Goal: Task Accomplishment & Management: Manage account settings

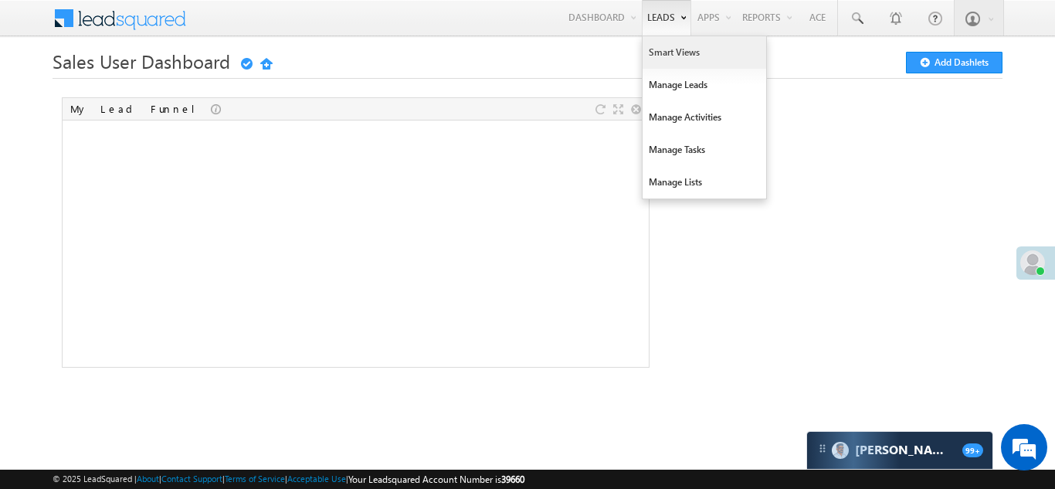
click at [666, 50] on link "Smart Views" at bounding box center [705, 52] width 124 height 32
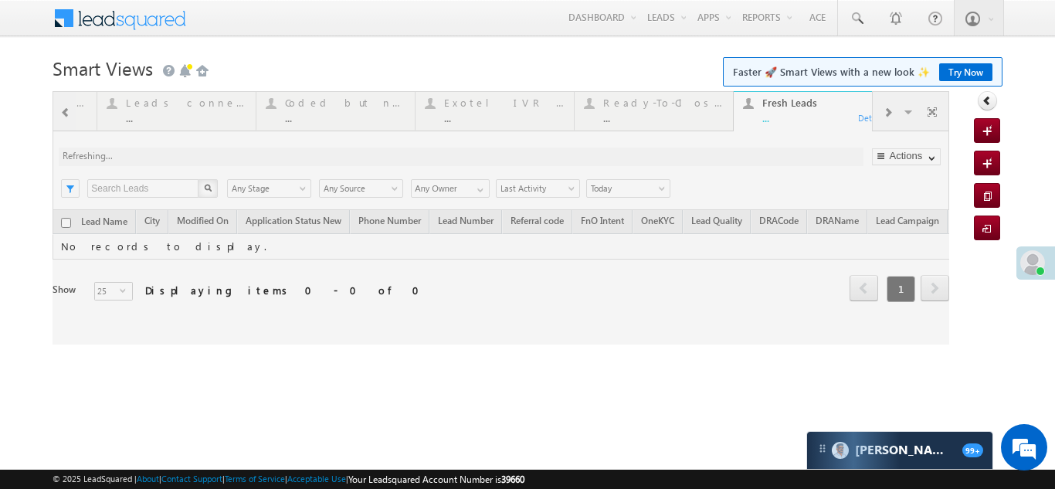
click at [890, 111] on div at bounding box center [501, 217] width 897 height 253
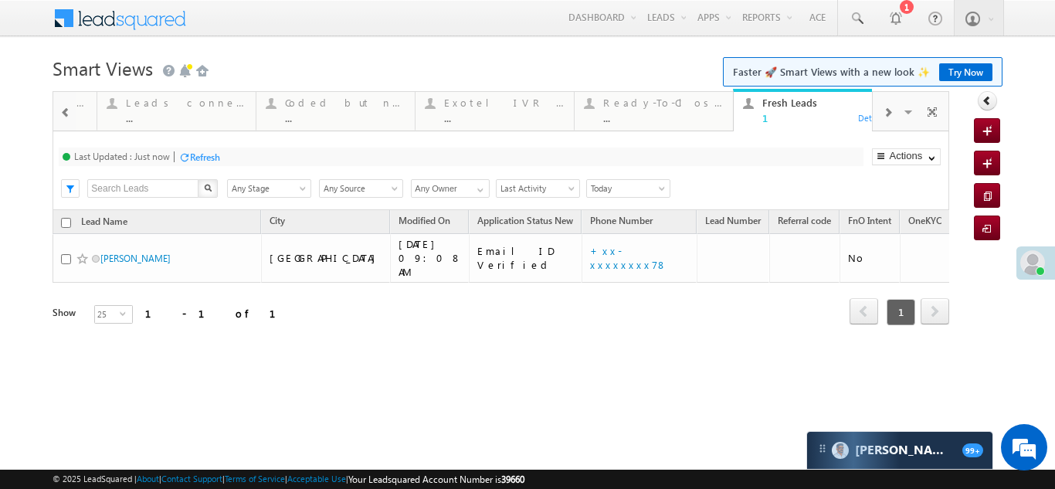
click at [890, 111] on span at bounding box center [887, 113] width 9 height 12
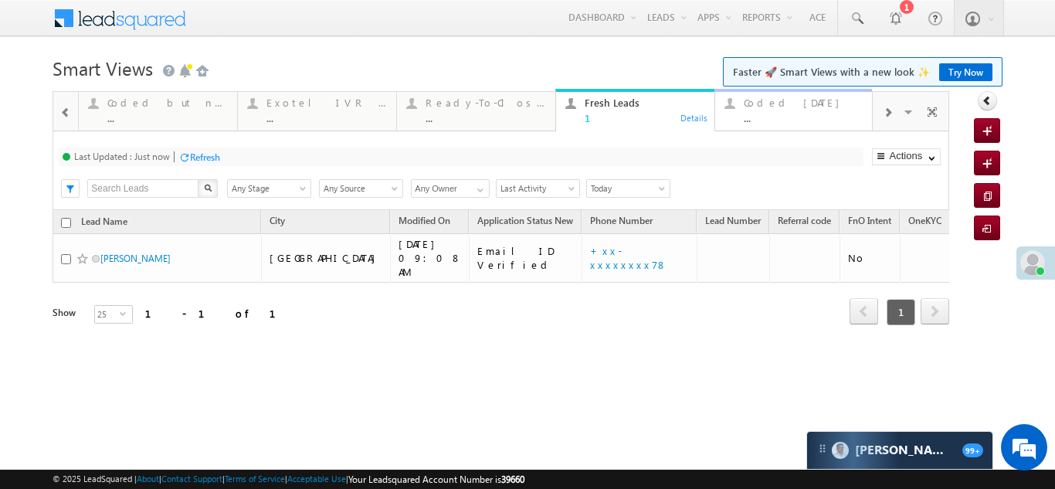
click at [765, 111] on div "Coded Today ..." at bounding box center [804, 108] width 120 height 30
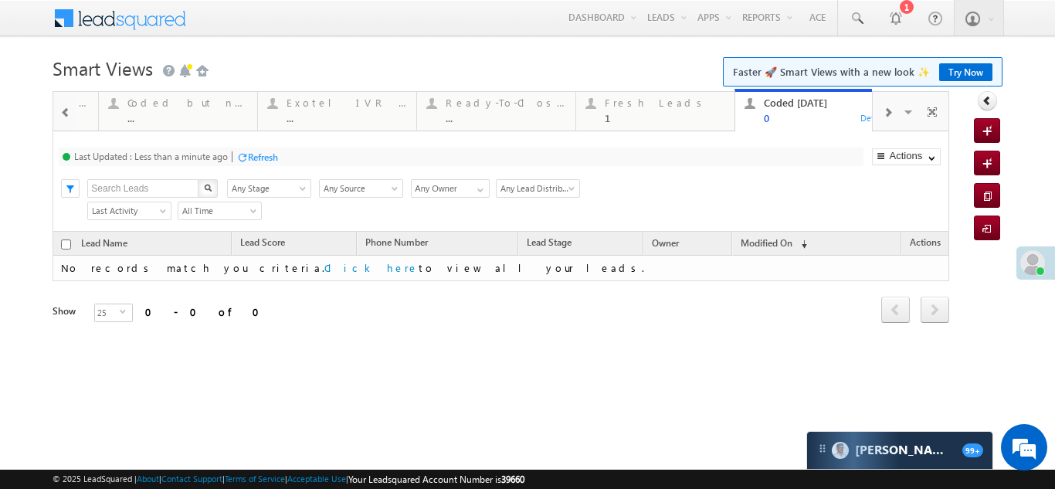
click at [259, 156] on div "Refresh" at bounding box center [263, 157] width 30 height 12
click at [639, 108] on div "Fresh Leads" at bounding box center [665, 103] width 120 height 12
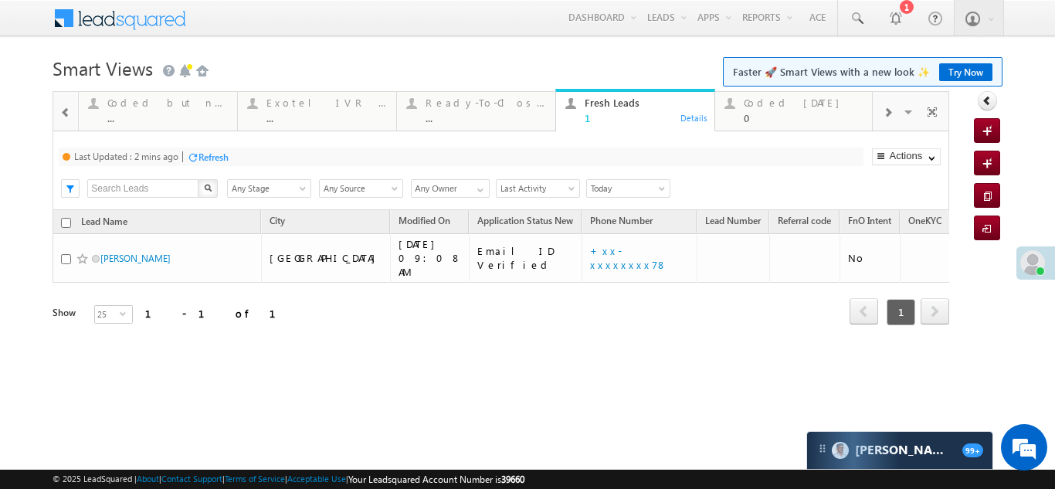
click at [220, 153] on div "Refresh" at bounding box center [213, 157] width 30 height 12
click at [887, 113] on span at bounding box center [887, 113] width 9 height 12
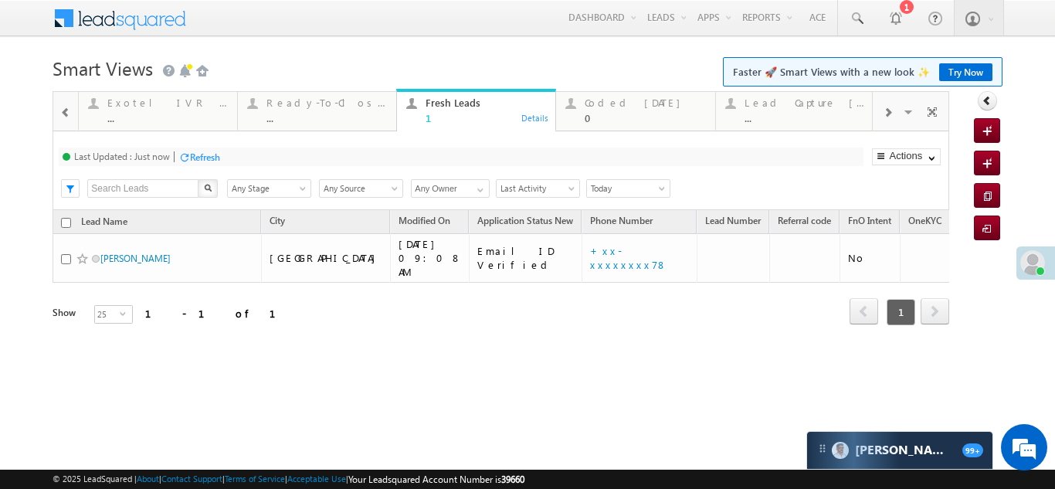
click at [887, 113] on span at bounding box center [887, 113] width 9 height 12
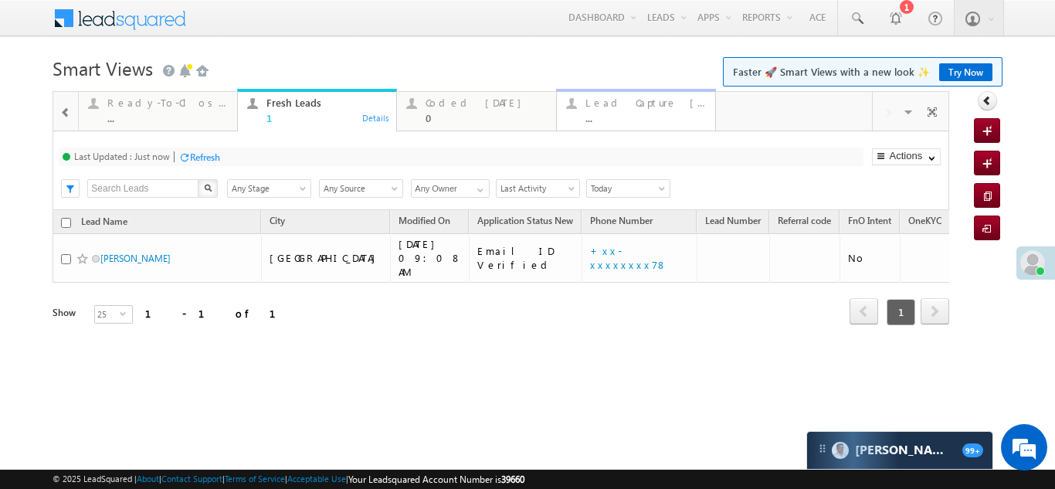
click at [615, 107] on div "Lead Capture Today" at bounding box center [645, 103] width 120 height 12
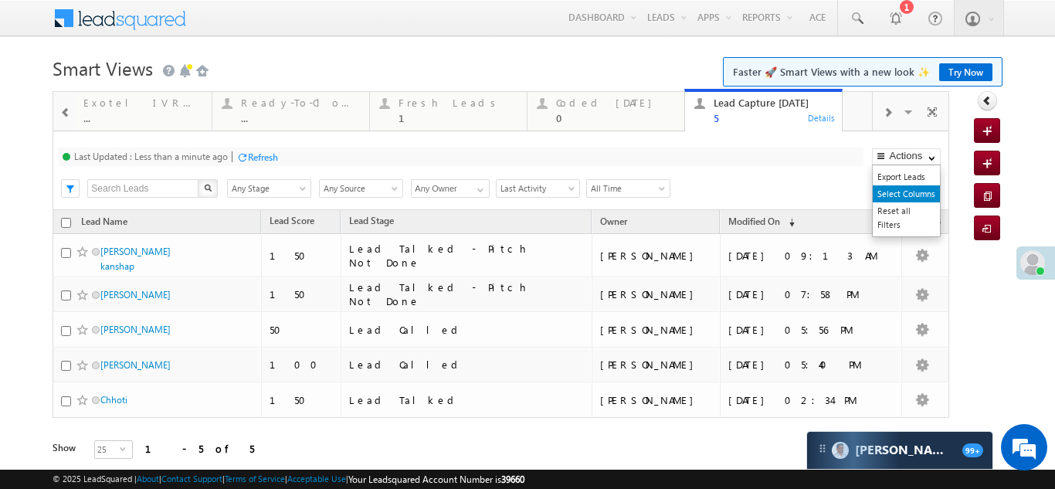
click at [890, 193] on link "Select Columns" at bounding box center [906, 193] width 67 height 17
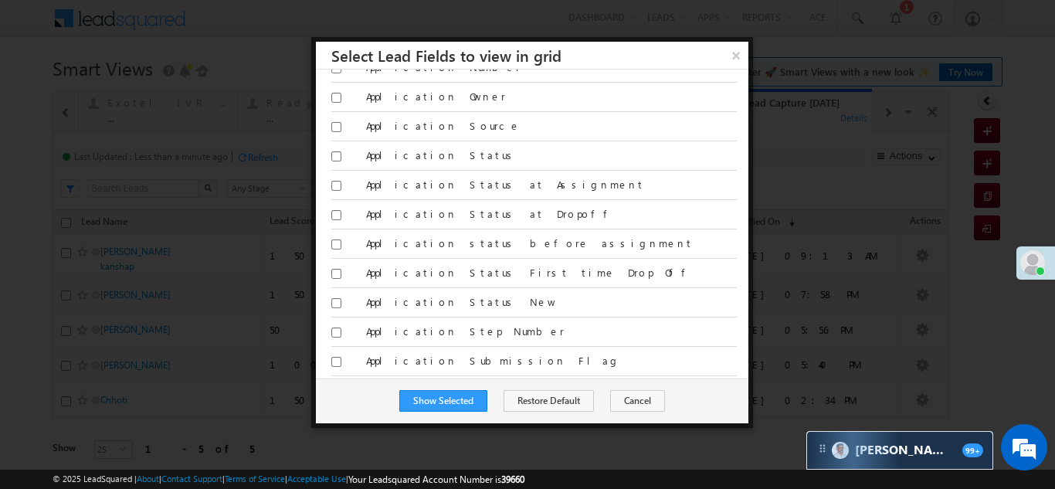
scroll to position [386, 0]
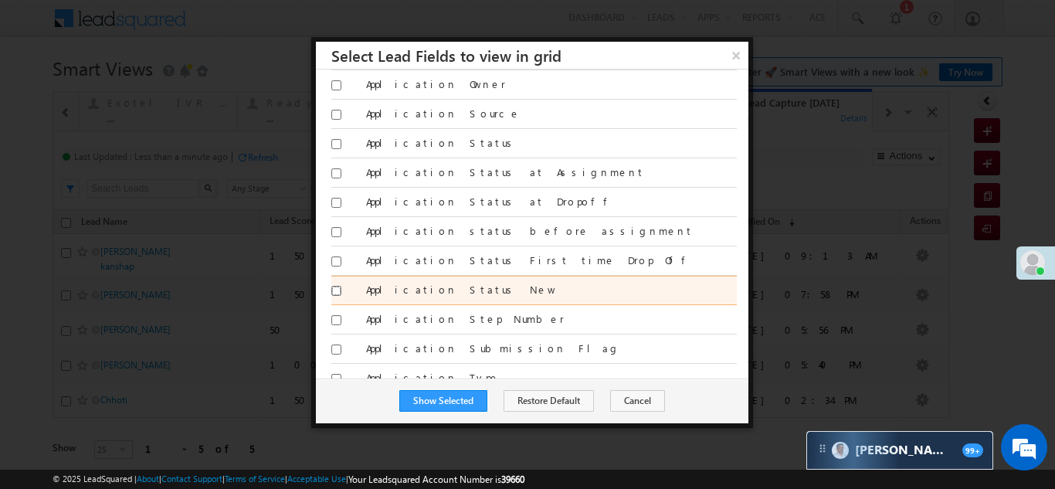
click at [336, 290] on input "Application Status New" at bounding box center [336, 291] width 10 height 10
checkbox input "true"
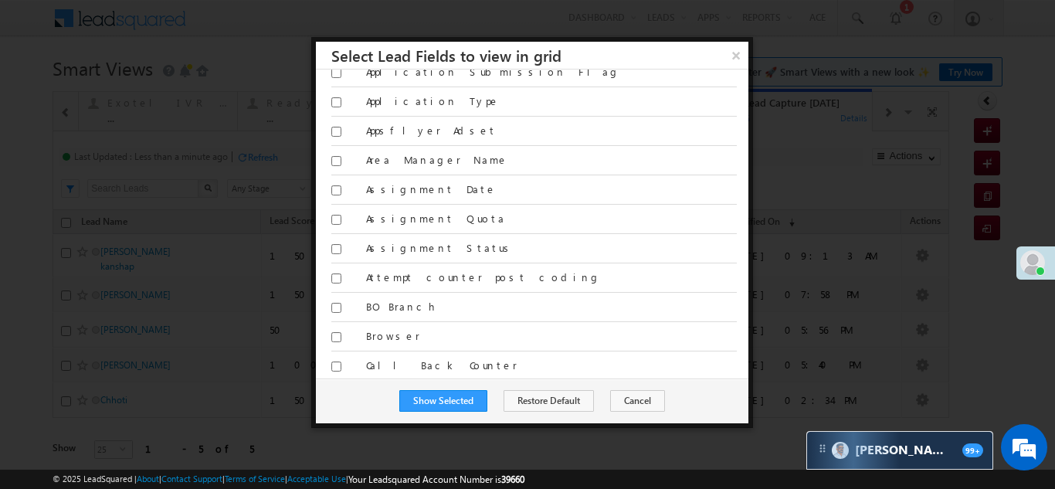
scroll to position [695, 0]
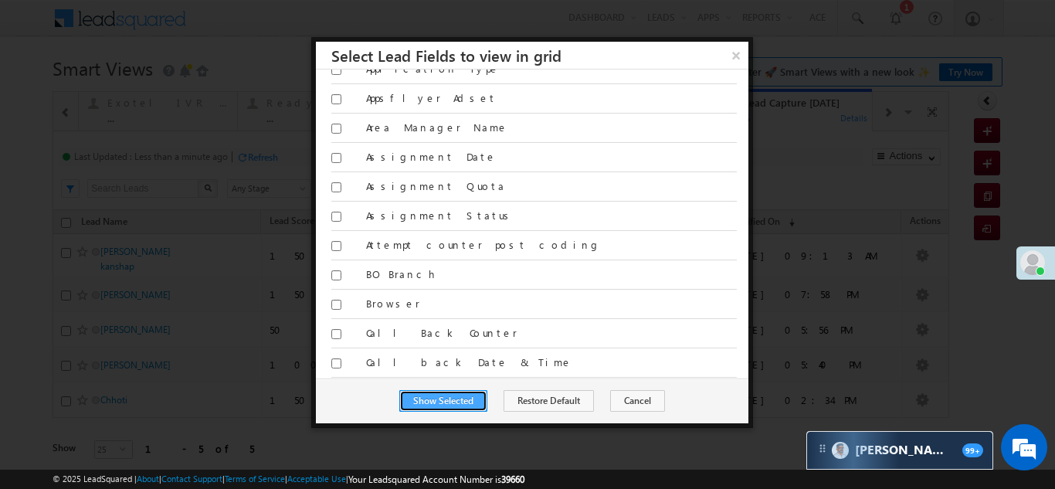
click at [453, 402] on button "Show Selected" at bounding box center [443, 401] width 88 height 22
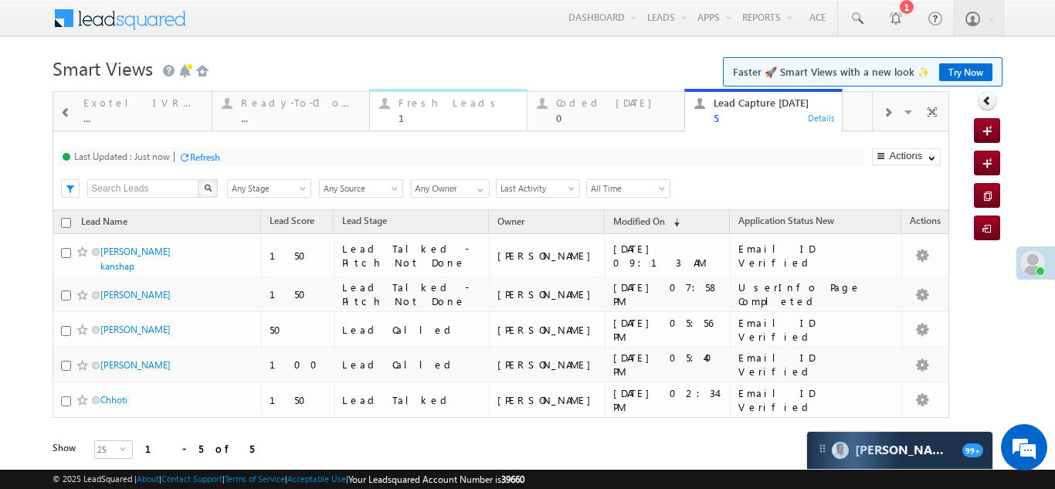
click at [437, 101] on div "Fresh Leads" at bounding box center [458, 103] width 119 height 12
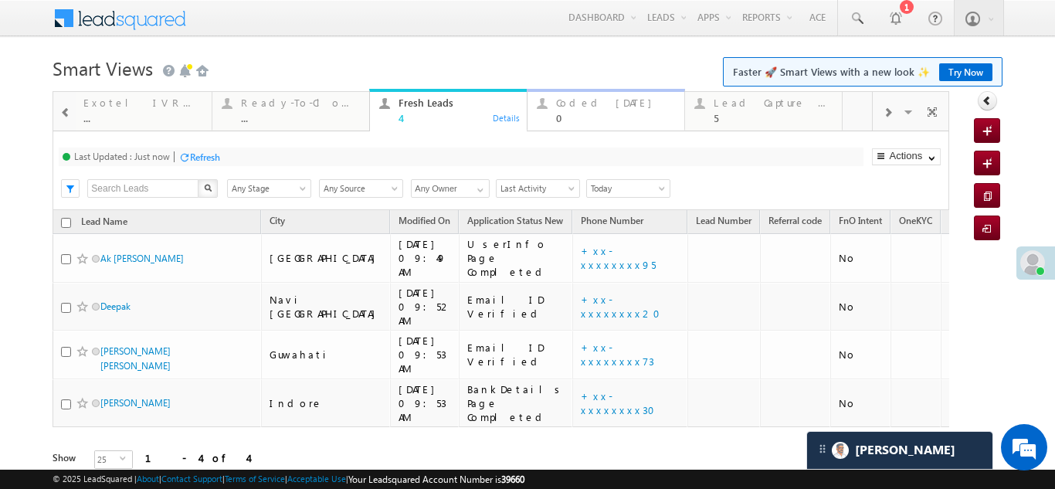
click at [593, 97] on div "Coded Today" at bounding box center [615, 103] width 119 height 12
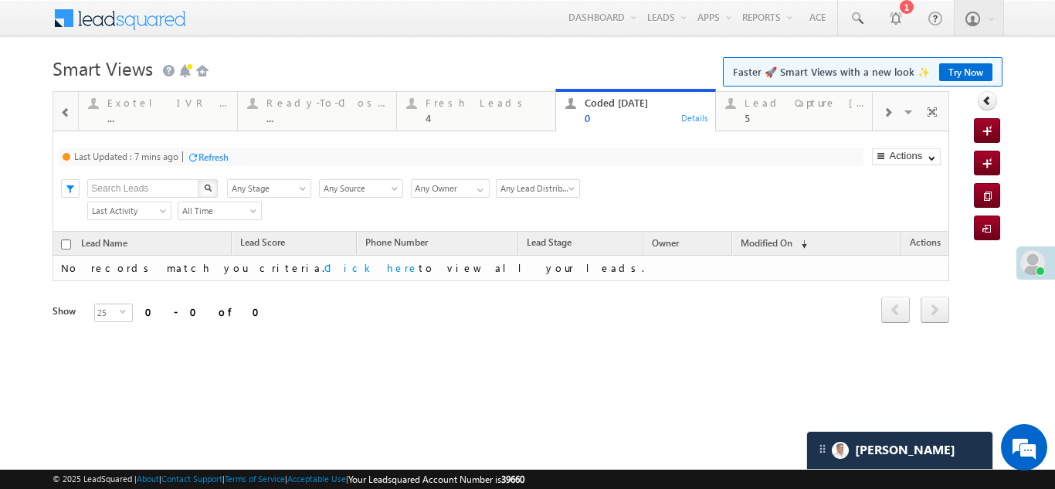
click at [216, 158] on div "Refresh" at bounding box center [213, 157] width 30 height 12
click at [432, 101] on div "Fresh Leads" at bounding box center [486, 103] width 120 height 12
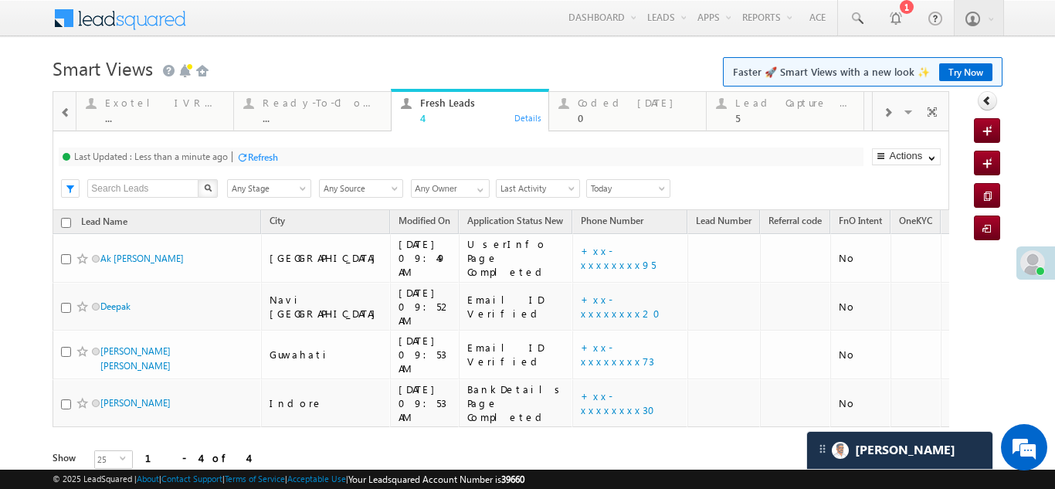
click at [267, 158] on div "Refresh" at bounding box center [263, 157] width 30 height 12
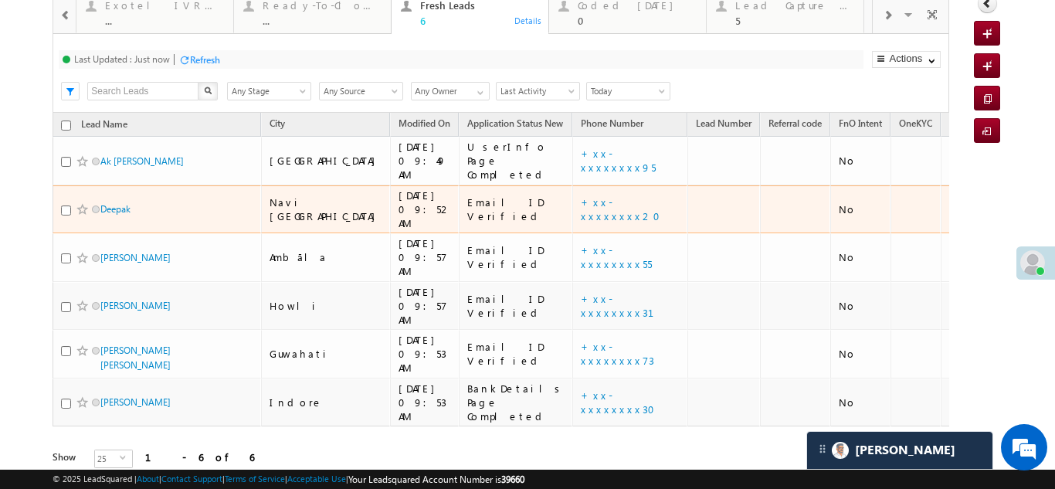
scroll to position [98, 0]
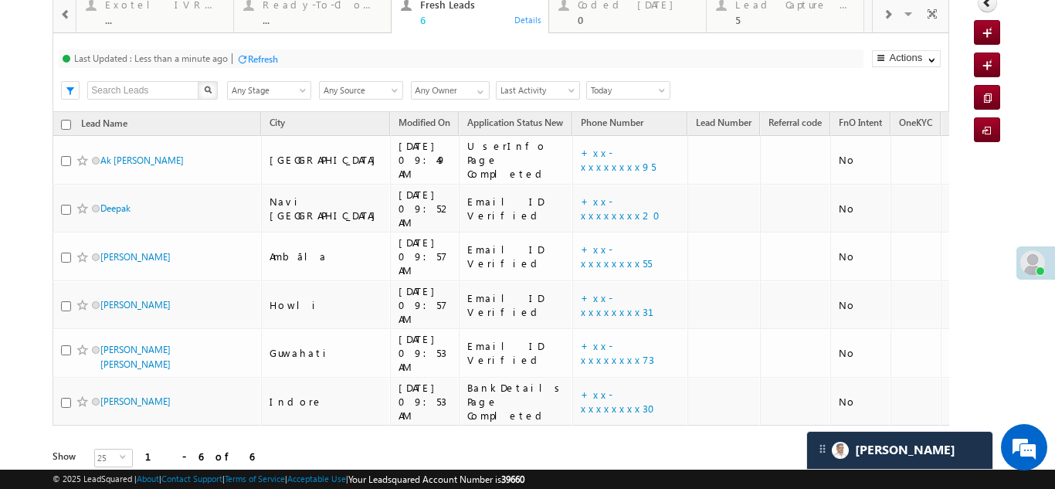
click at [263, 55] on div "Refresh" at bounding box center [263, 59] width 30 height 12
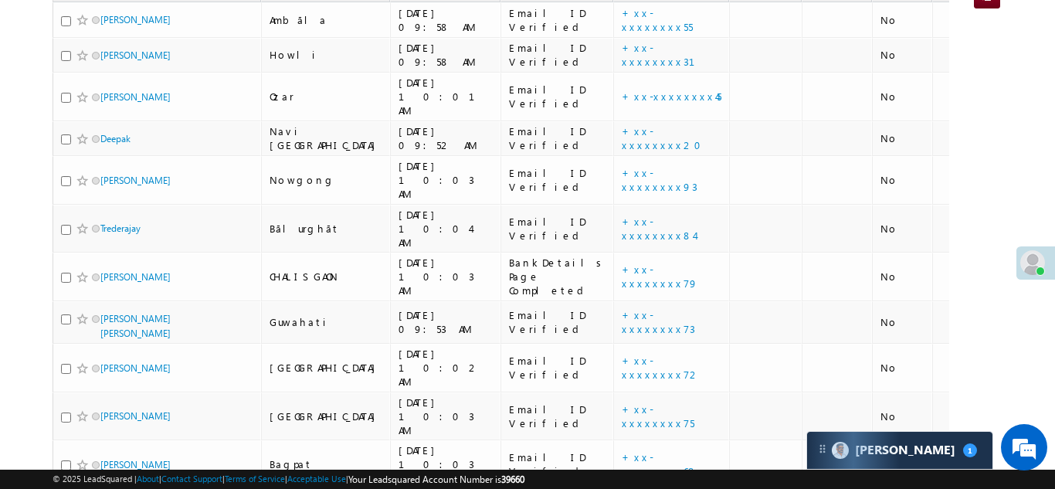
scroll to position [63, 0]
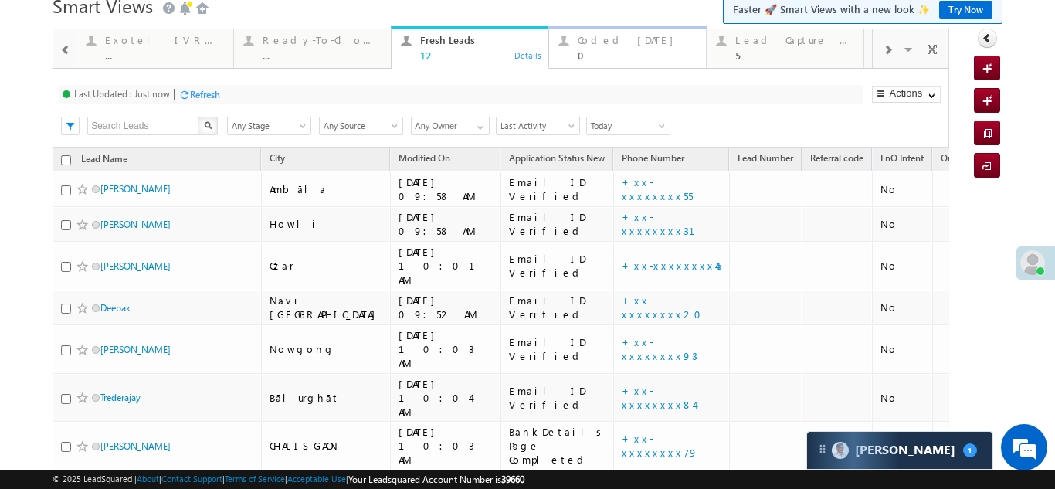
click at [611, 46] on div "Coded Today" at bounding box center [637, 40] width 119 height 12
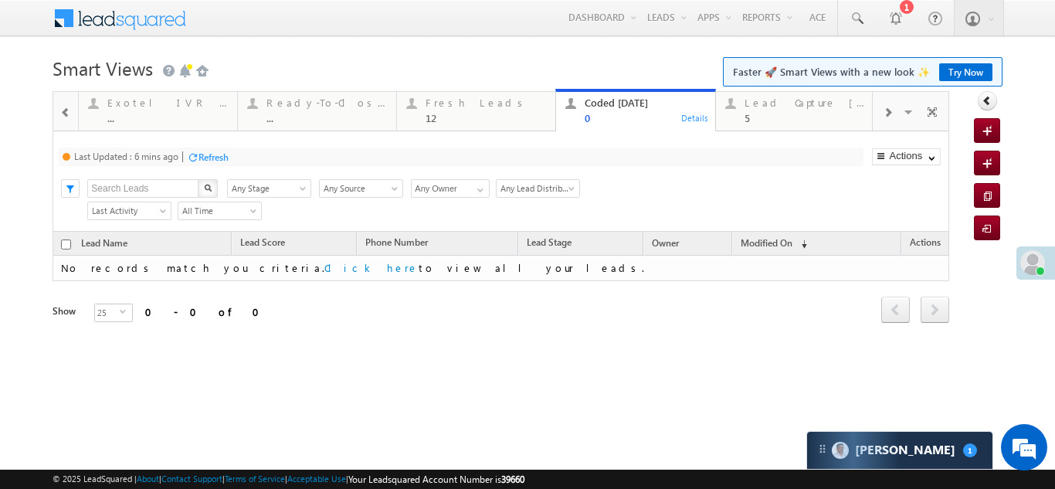
click at [214, 154] on div "Refresh" at bounding box center [213, 157] width 30 height 12
click at [778, 108] on div "Lead Capture [DATE]" at bounding box center [805, 103] width 120 height 12
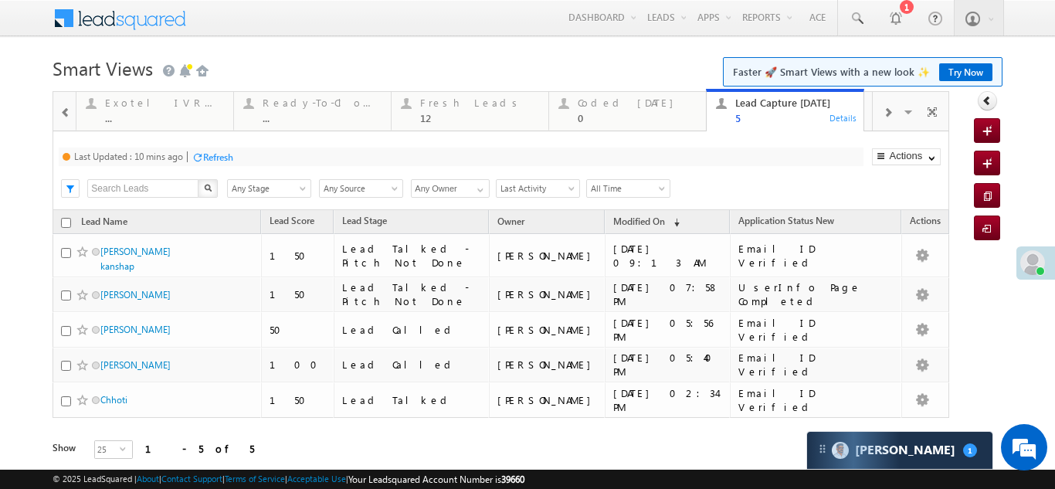
click at [228, 158] on div "Refresh" at bounding box center [218, 157] width 30 height 12
click at [600, 100] on div "Coded Today" at bounding box center [637, 103] width 119 height 12
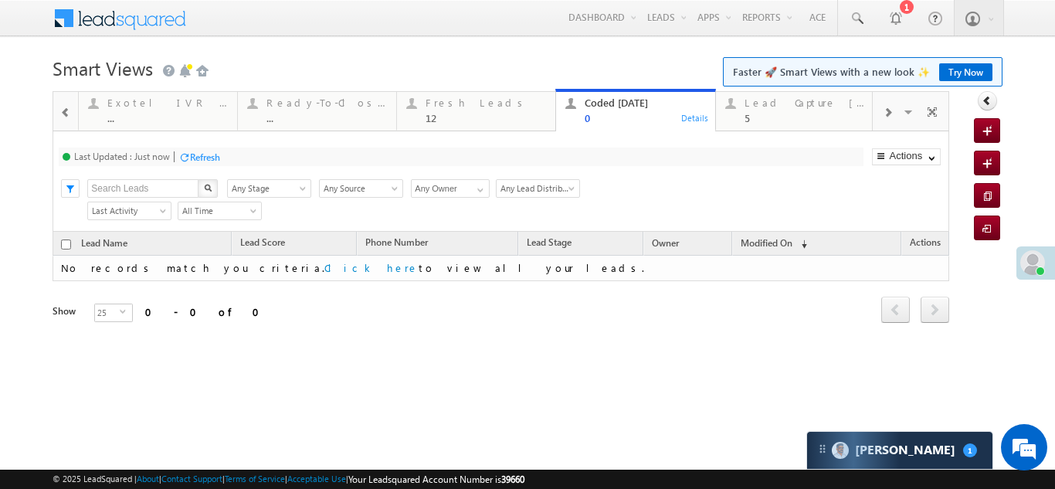
click at [202, 156] on div "Refresh" at bounding box center [205, 157] width 30 height 12
click at [443, 109] on div "Fresh Leads 12" at bounding box center [486, 108] width 120 height 30
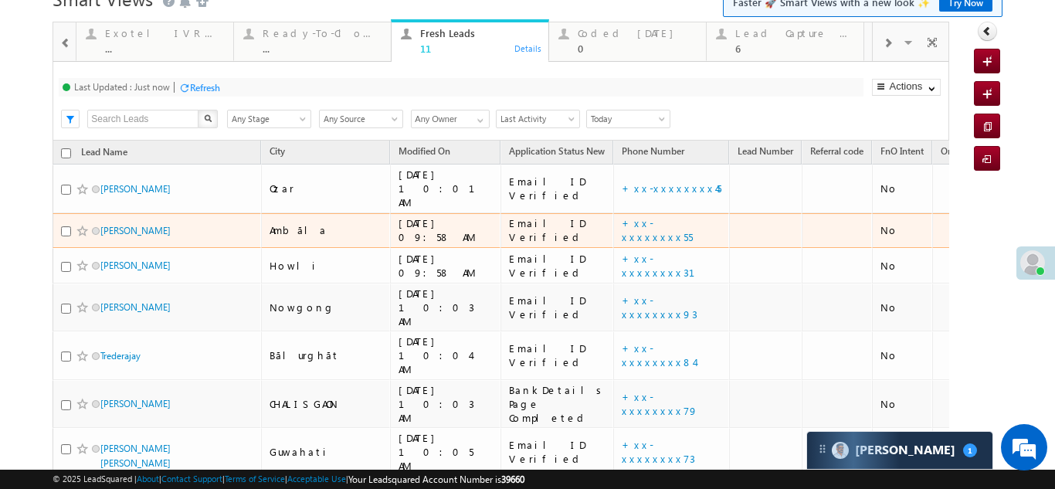
scroll to position [36, 0]
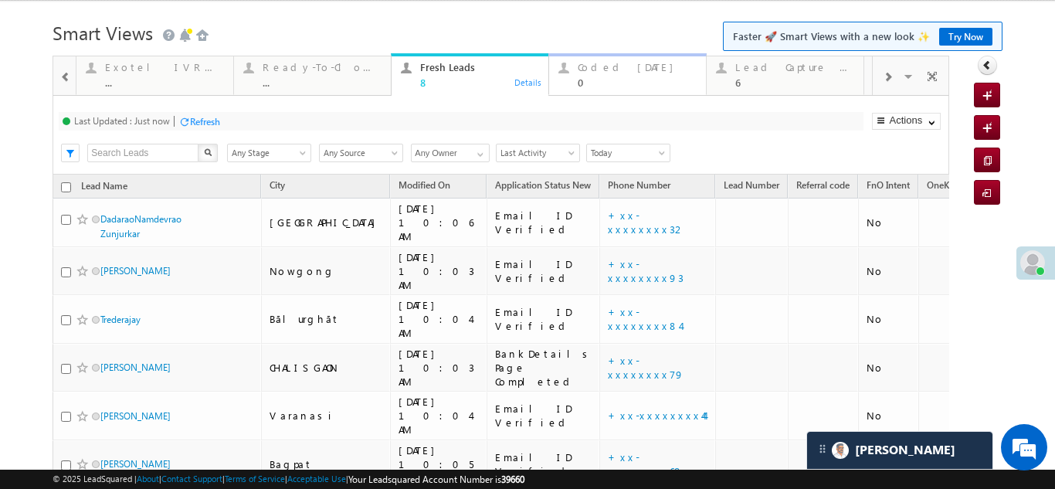
click at [619, 59] on div "Coded Today 0" at bounding box center [637, 73] width 119 height 30
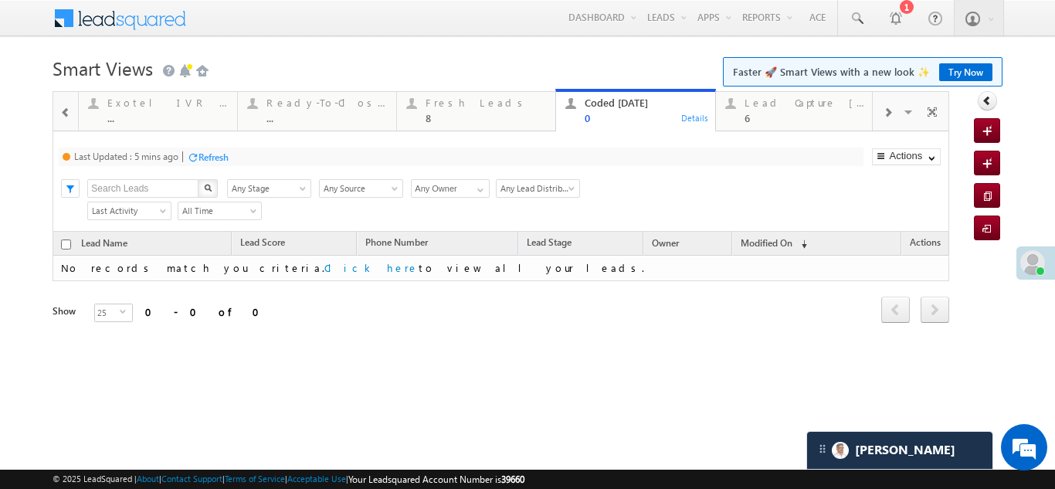
click at [211, 156] on div "Refresh" at bounding box center [213, 157] width 30 height 12
click at [794, 111] on div "Lead Capture Today 6" at bounding box center [805, 108] width 120 height 30
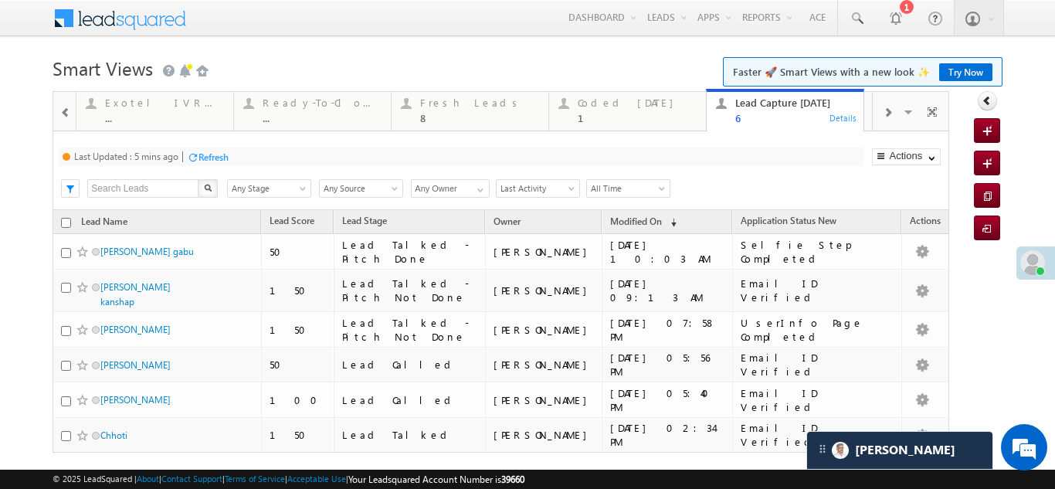
click at [225, 158] on div "Refresh" at bounding box center [213, 157] width 30 height 12
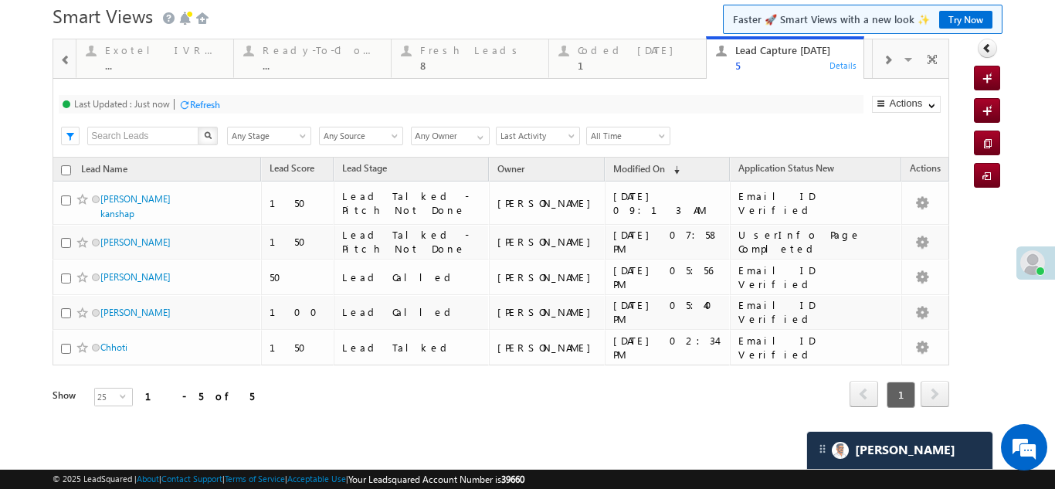
scroll to position [45, 0]
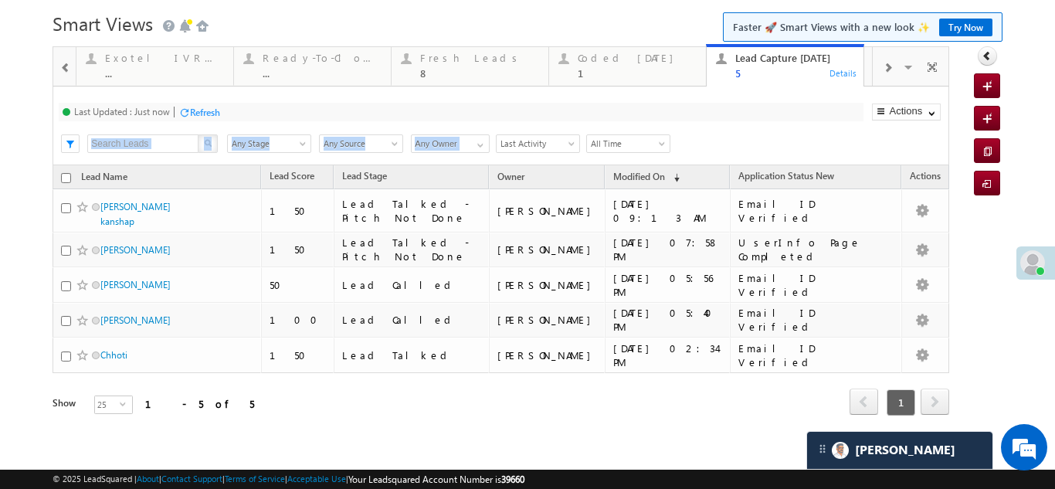
drag, startPoint x: 777, startPoint y: 128, endPoint x: 591, endPoint y: 134, distance: 186.2
click at [592, 134] on div "Last Updated : Just now Refresh Refreshing... Search X Lead Stage Any Stage Any…" at bounding box center [501, 125] width 896 height 79
click at [783, 133] on div "Search X Lead Stage Any Stage Any Stage Lead Source Any Source Any Source Owner…" at bounding box center [514, 142] width 868 height 23
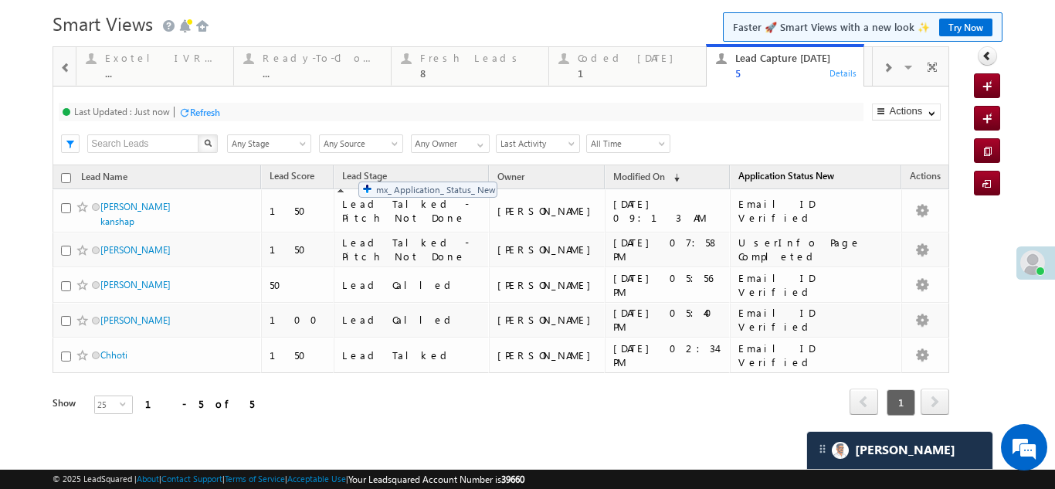
drag, startPoint x: 771, startPoint y: 175, endPoint x: 350, endPoint y: 173, distance: 420.9
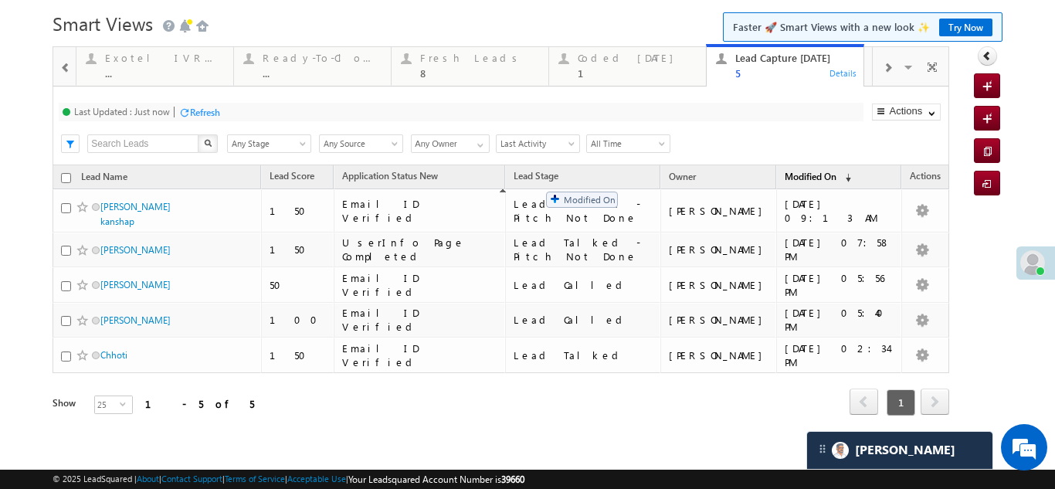
drag, startPoint x: 802, startPoint y: 177, endPoint x: 519, endPoint y: 179, distance: 282.7
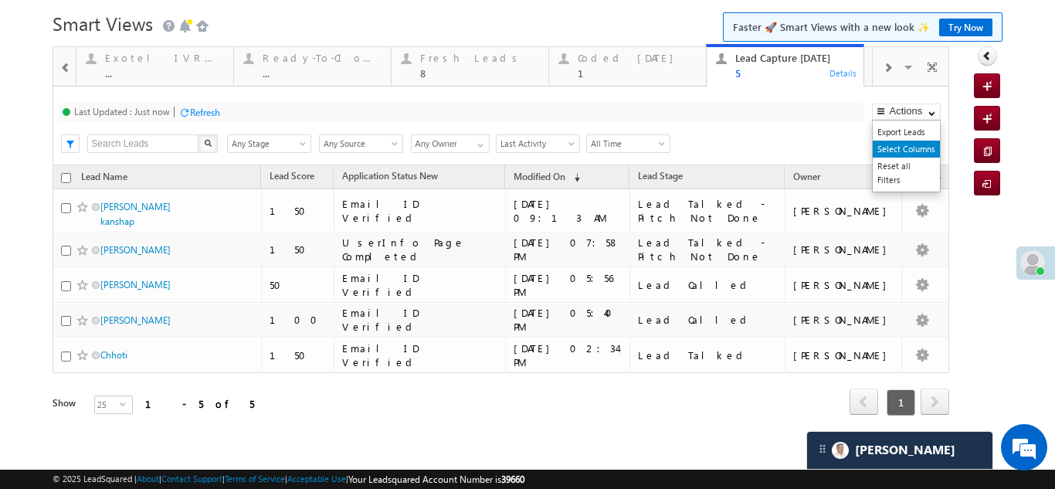
click at [880, 149] on link "Select Columns" at bounding box center [906, 149] width 67 height 17
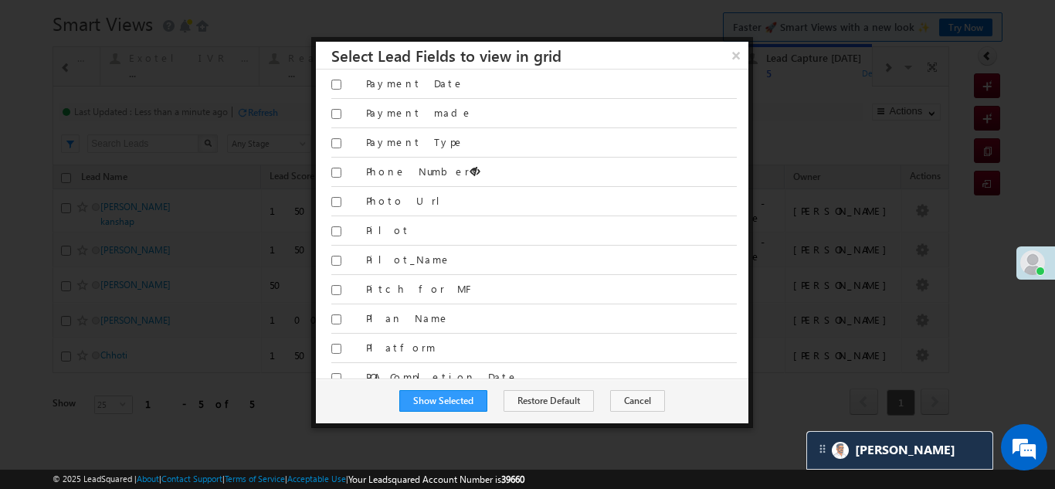
scroll to position [7414, 0]
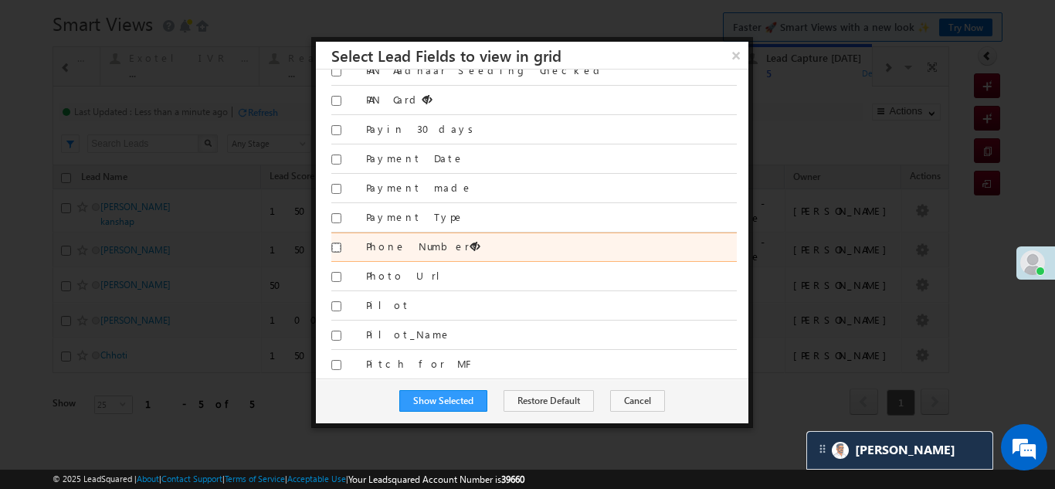
click at [333, 250] on input "Phone Number" at bounding box center [336, 248] width 10 height 10
checkbox input "true"
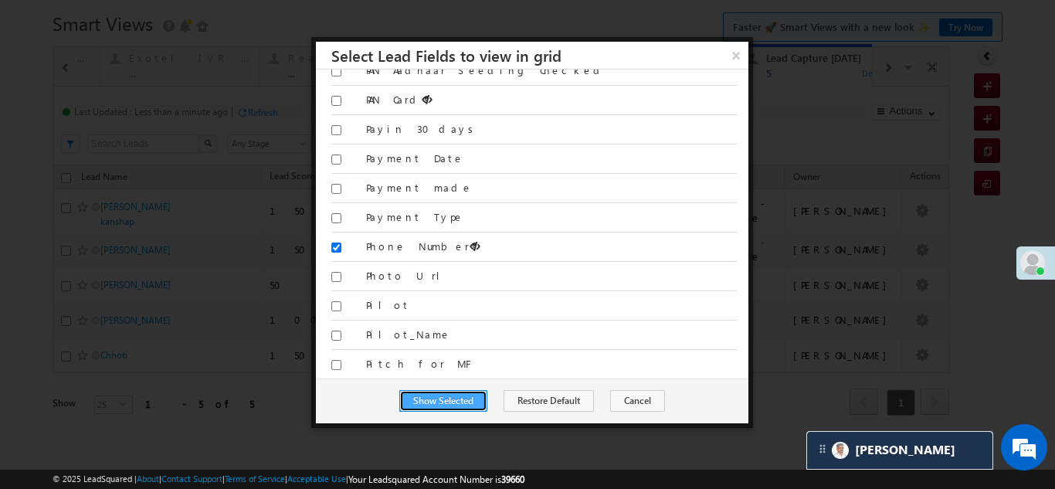
click at [433, 400] on button "Show Selected" at bounding box center [443, 401] width 88 height 22
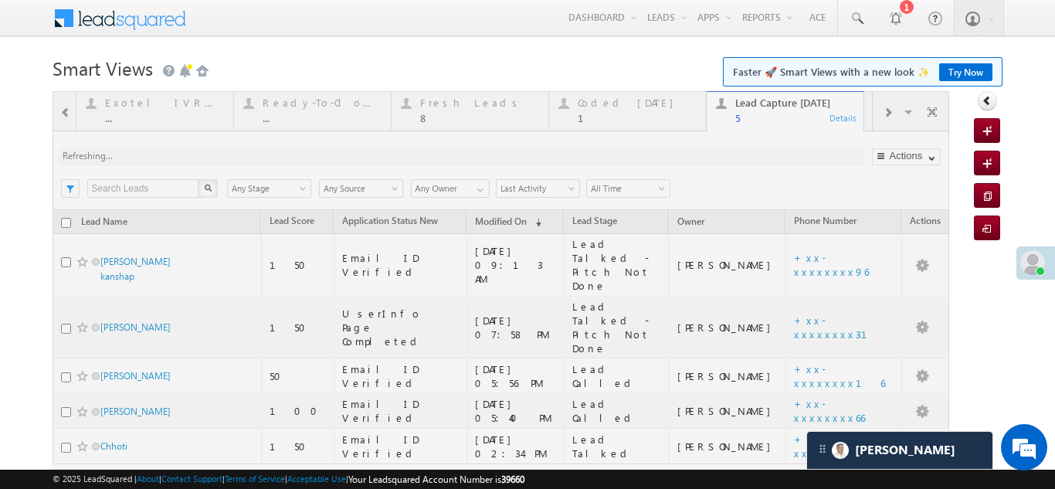
click at [633, 111] on div at bounding box center [501, 320] width 897 height 458
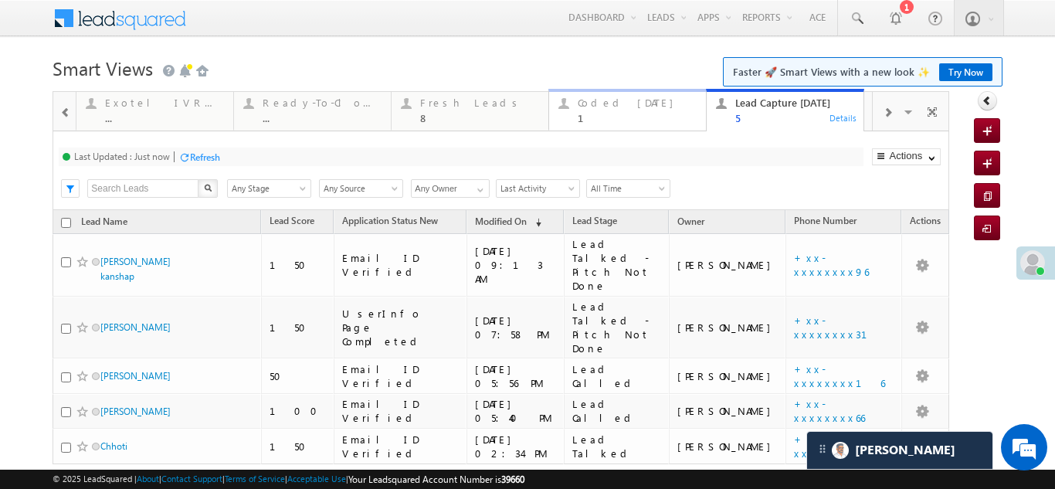
click at [598, 103] on div "Coded Today" at bounding box center [637, 103] width 119 height 12
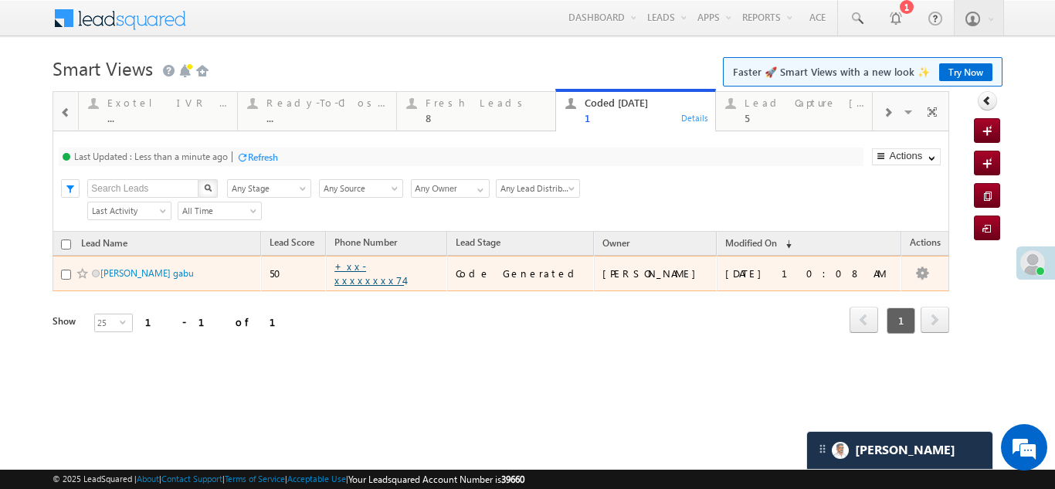
click at [392, 271] on link "+xx-xxxxxxxx74" at bounding box center [369, 272] width 70 height 27
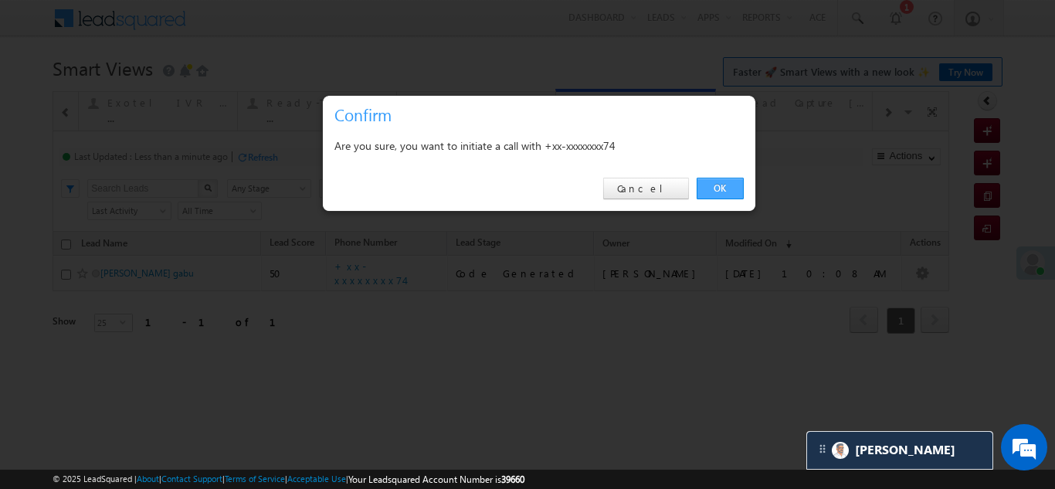
click at [718, 186] on link "OK" at bounding box center [720, 189] width 47 height 22
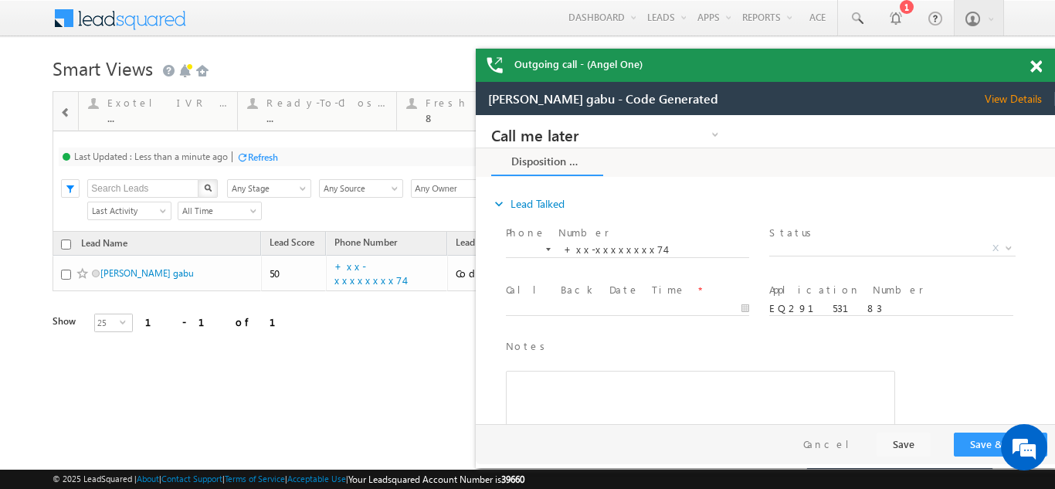
click at [1037, 64] on span at bounding box center [1036, 66] width 12 height 13
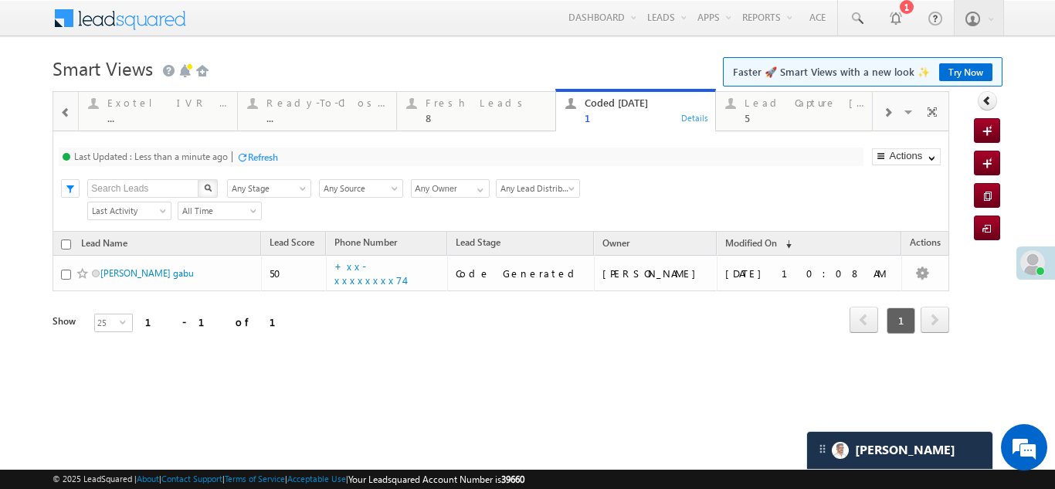
click at [268, 156] on div "Refresh" at bounding box center [263, 157] width 30 height 12
click at [772, 105] on div "Lead Capture Today" at bounding box center [805, 103] width 120 height 12
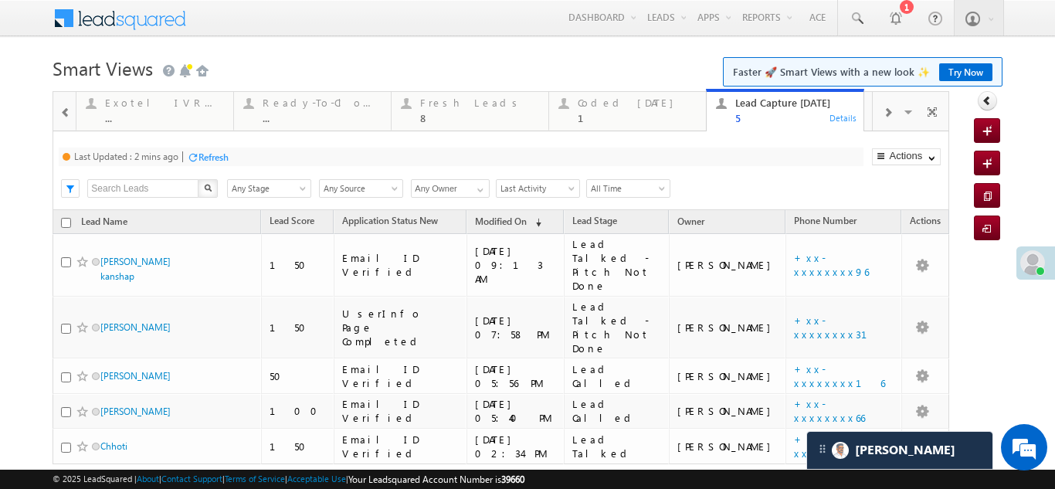
click at [218, 158] on div "Refresh" at bounding box center [213, 157] width 30 height 12
click at [423, 105] on div "Fresh Leads" at bounding box center [479, 103] width 119 height 12
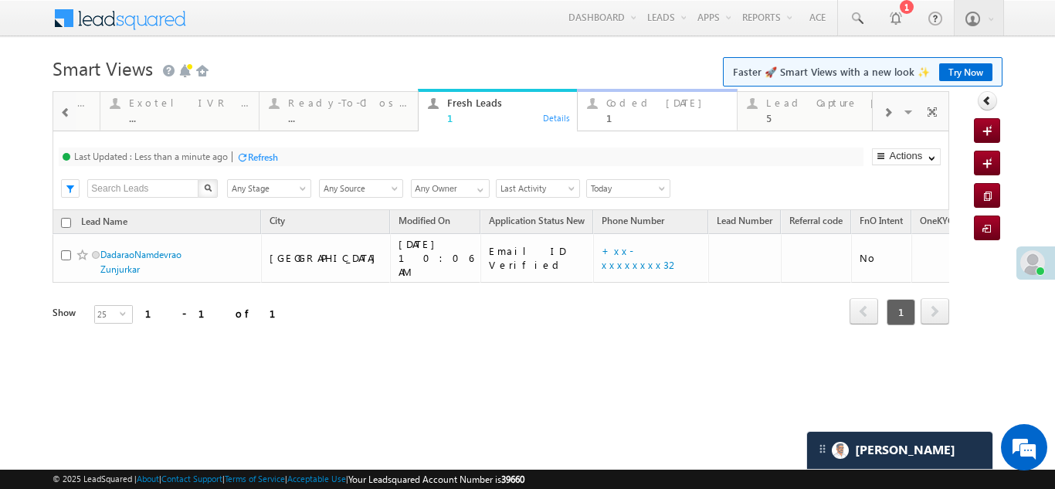
click at [649, 111] on div "Coded Today 1" at bounding box center [666, 108] width 120 height 30
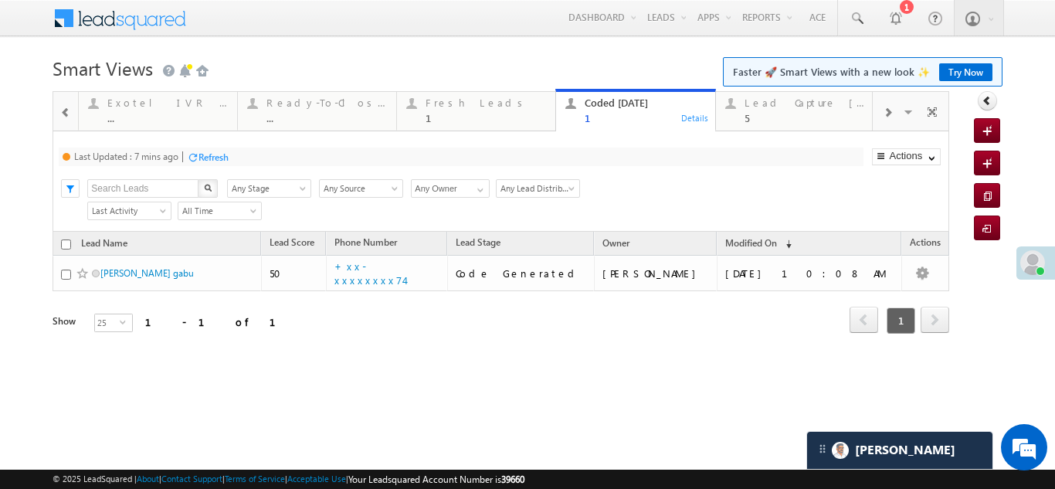
click at [222, 158] on div "Refresh" at bounding box center [213, 157] width 30 height 12
click at [198, 158] on div "Refresh" at bounding box center [205, 157] width 30 height 12
click at [784, 108] on div "Lead Capture Today" at bounding box center [805, 103] width 120 height 12
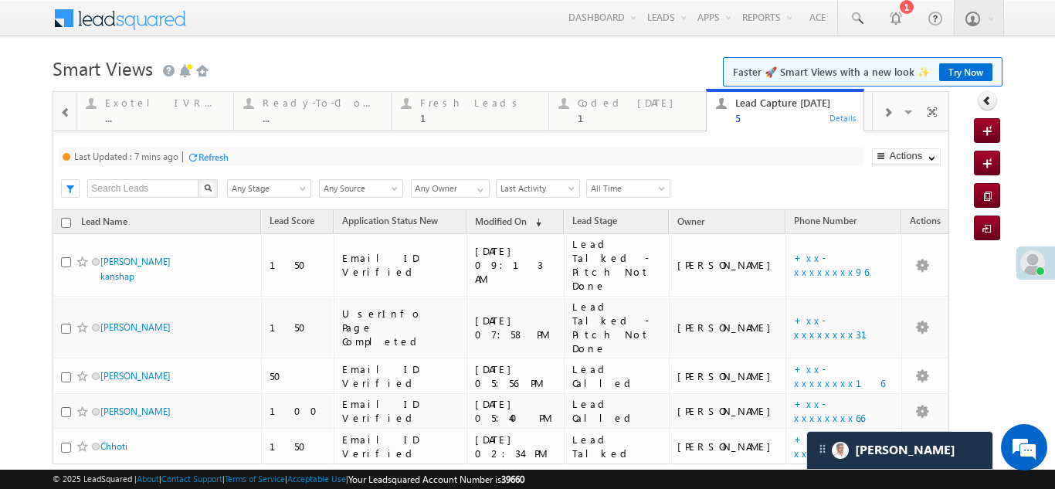
click at [219, 158] on div "Refresh" at bounding box center [213, 157] width 30 height 12
click at [449, 99] on div "Fresh Leads" at bounding box center [479, 103] width 119 height 12
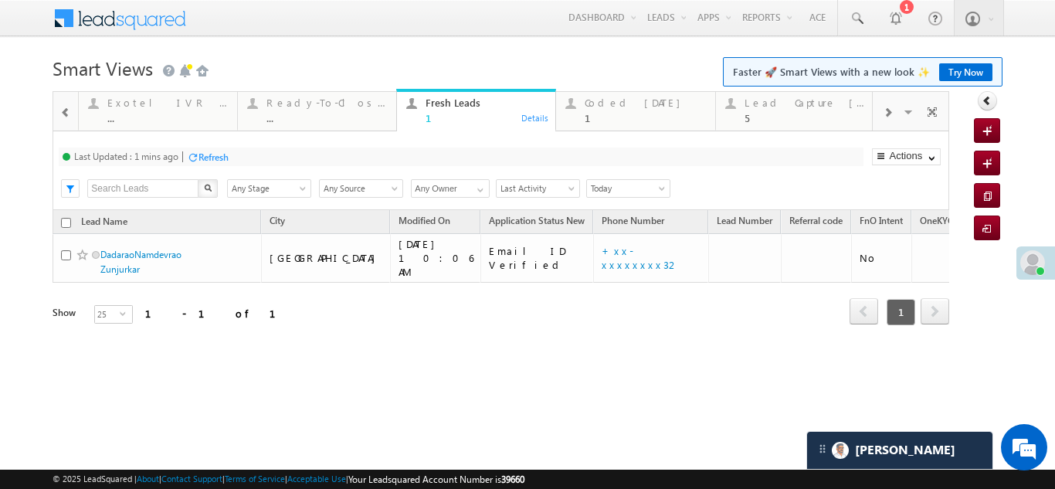
click at [213, 161] on div "Refresh" at bounding box center [213, 157] width 30 height 12
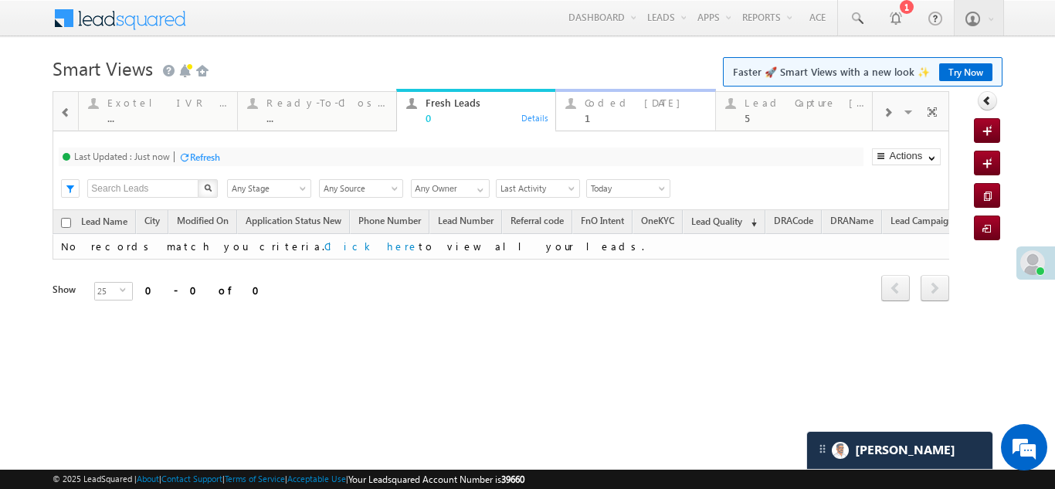
click at [619, 99] on div "Coded Today" at bounding box center [645, 103] width 120 height 12
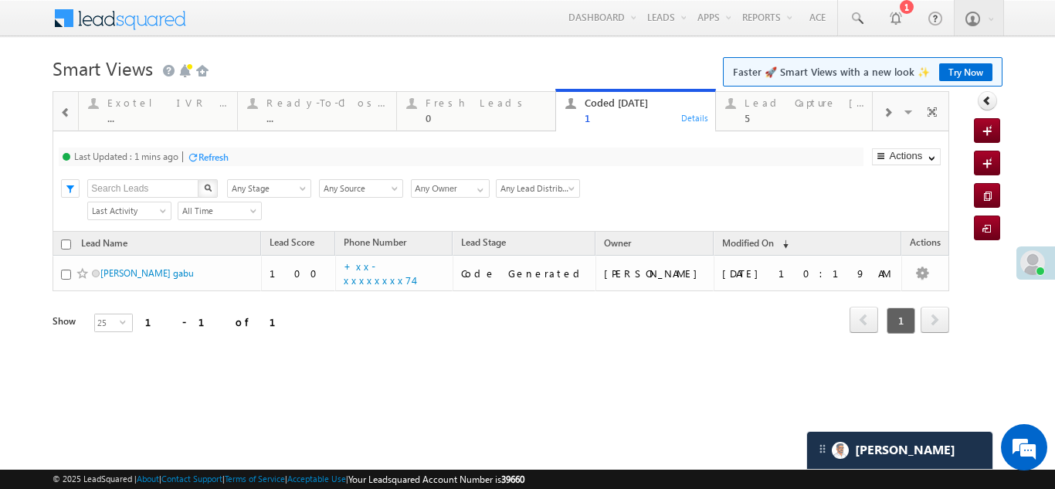
click at [214, 156] on div "Refresh" at bounding box center [213, 157] width 30 height 12
click at [768, 107] on div "Lead Capture Today" at bounding box center [805, 103] width 120 height 12
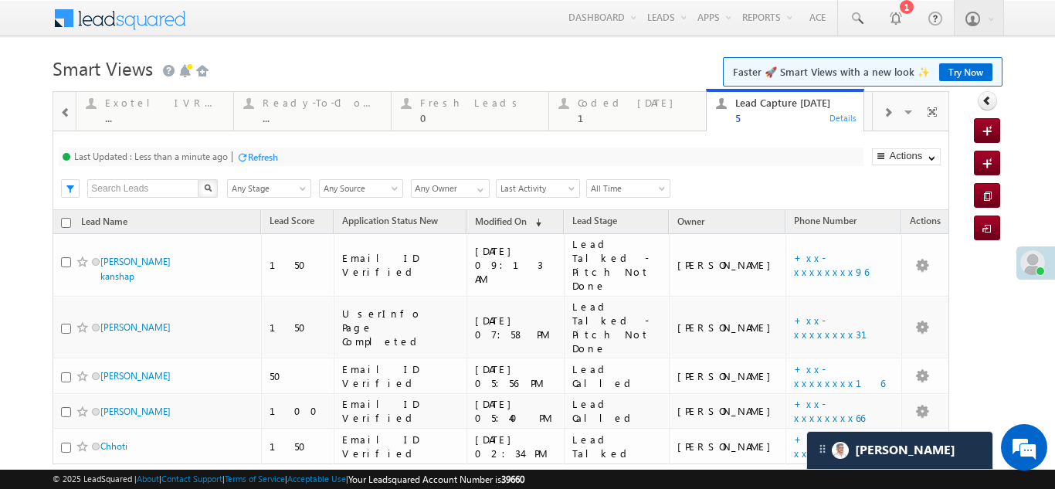
click at [262, 159] on div "Refresh" at bounding box center [263, 157] width 30 height 12
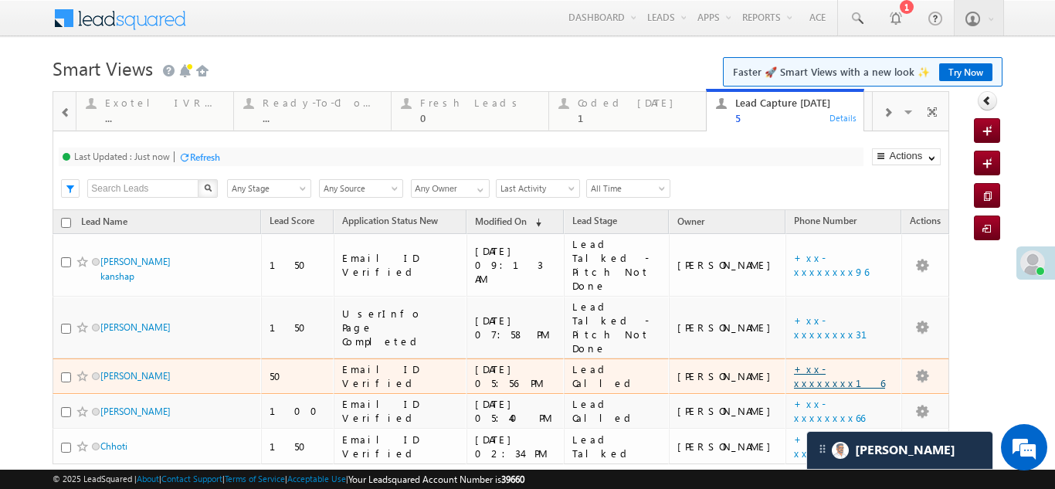
click at [824, 362] on link "+xx-xxxxxxxx16" at bounding box center [839, 375] width 91 height 27
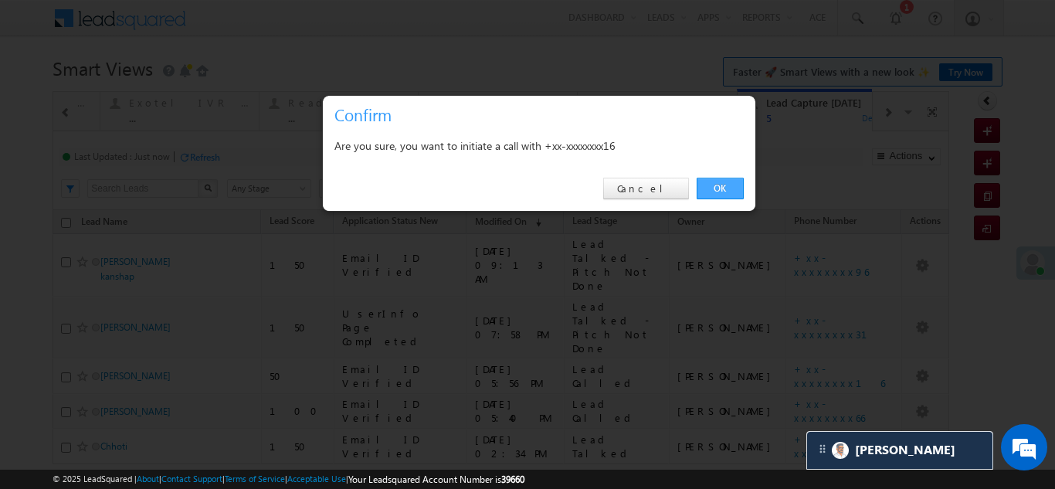
click at [717, 186] on link "OK" at bounding box center [720, 189] width 47 height 22
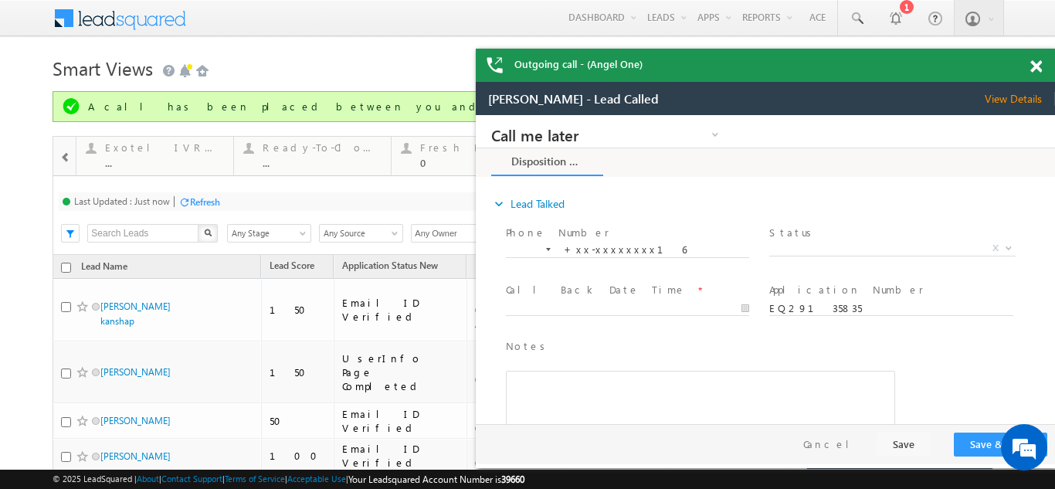
click at [1035, 65] on span at bounding box center [1036, 66] width 12 height 13
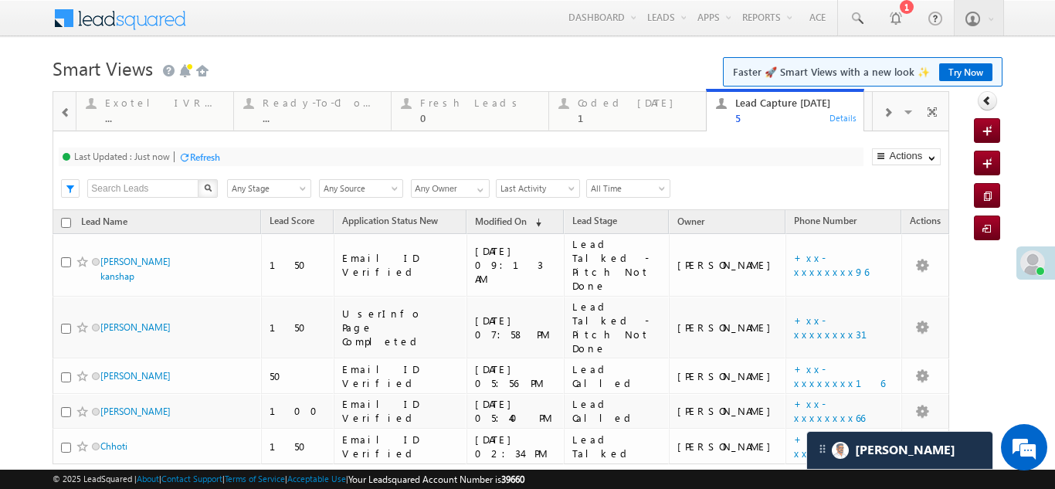
scroll to position [45, 0]
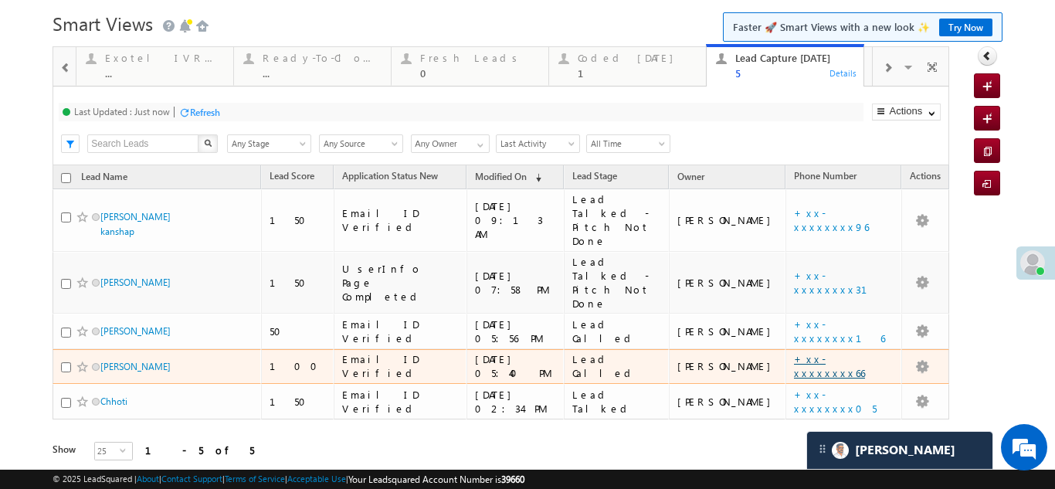
click at [816, 352] on link "+xx-xxxxxxxx66" at bounding box center [829, 365] width 71 height 27
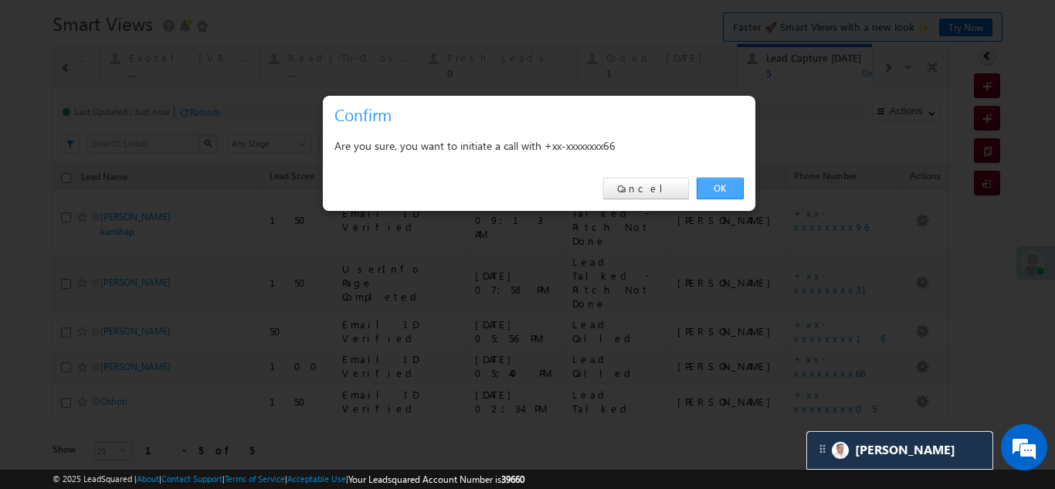
click at [709, 186] on link "OK" at bounding box center [720, 189] width 47 height 22
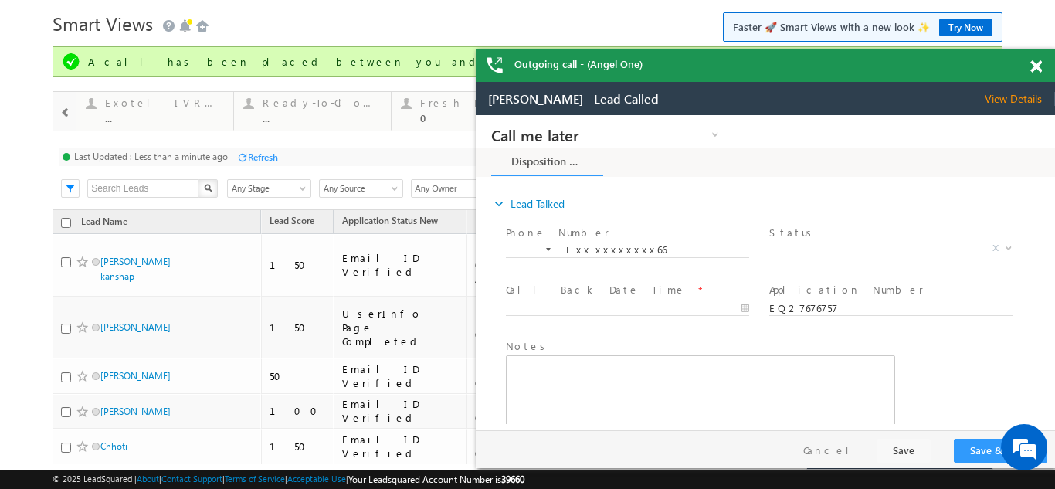
scroll to position [0, 0]
click at [1010, 100] on span "View Details" at bounding box center [1020, 99] width 70 height 14
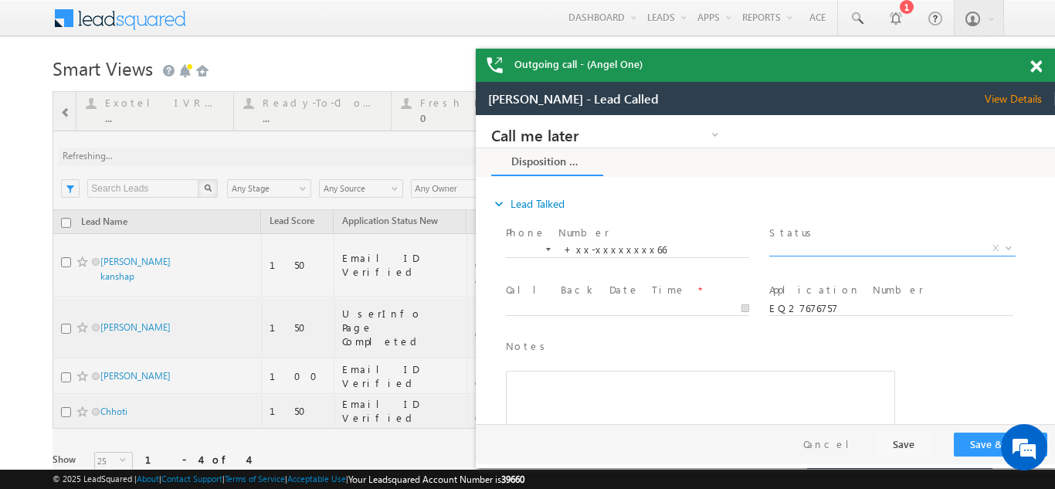
click at [829, 247] on span "X" at bounding box center [892, 248] width 246 height 15
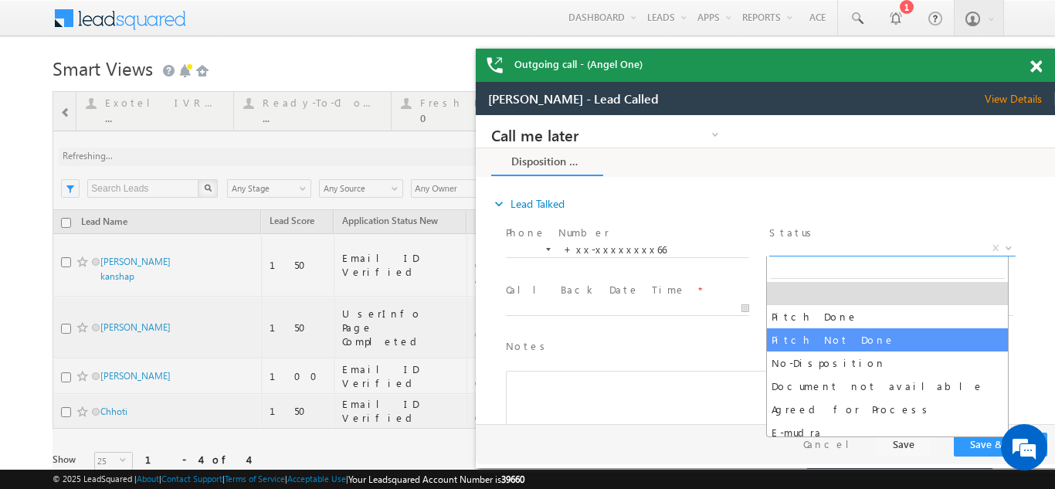
select select "Pitch Not Done"
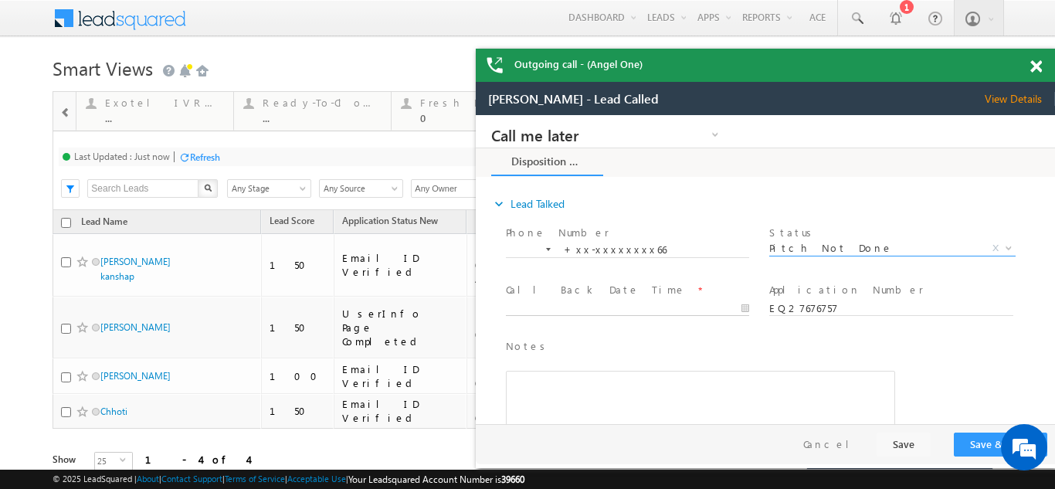
type input "09/19/25 10:38 AM"
click at [589, 304] on input "09/19/25 10:38 AM" at bounding box center [627, 308] width 243 height 15
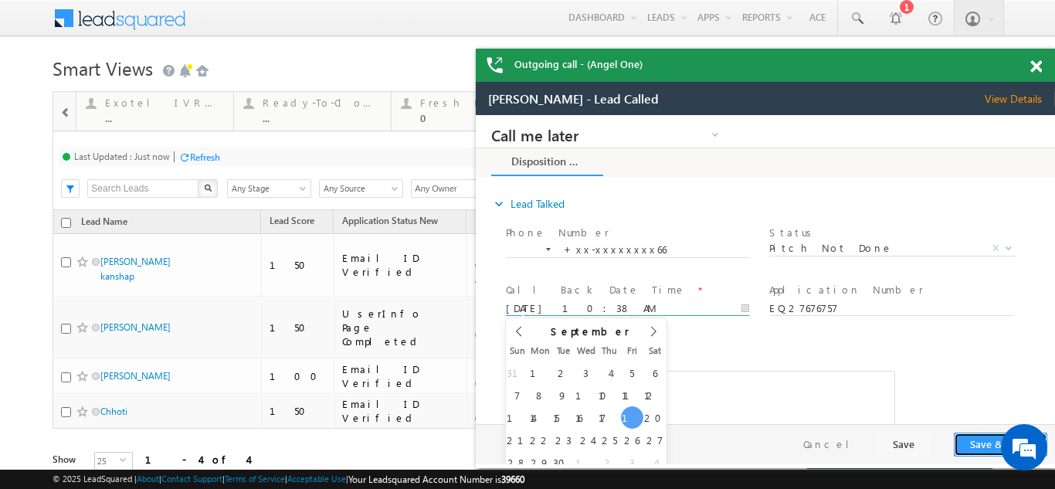
click at [971, 445] on button "Save & Close" at bounding box center [1000, 444] width 93 height 24
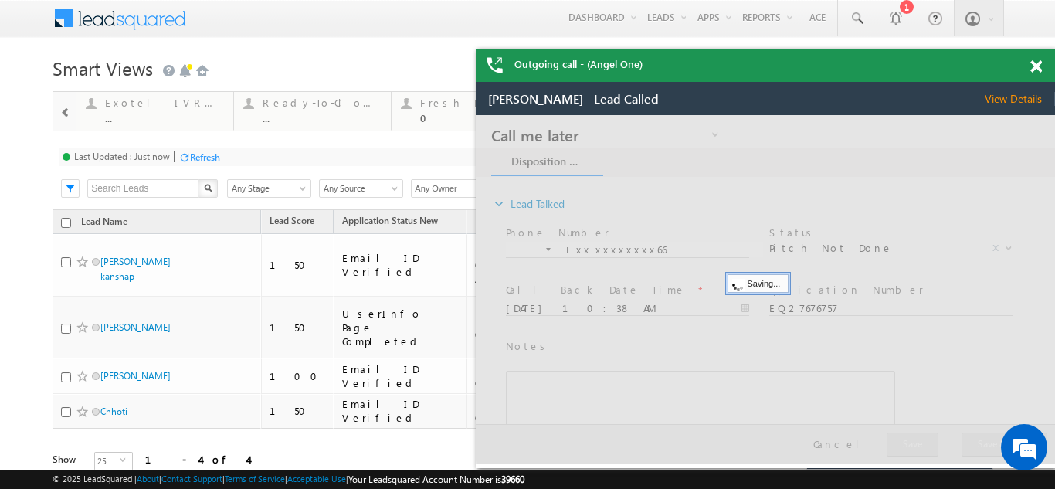
click at [974, 448] on div at bounding box center [765, 289] width 579 height 349
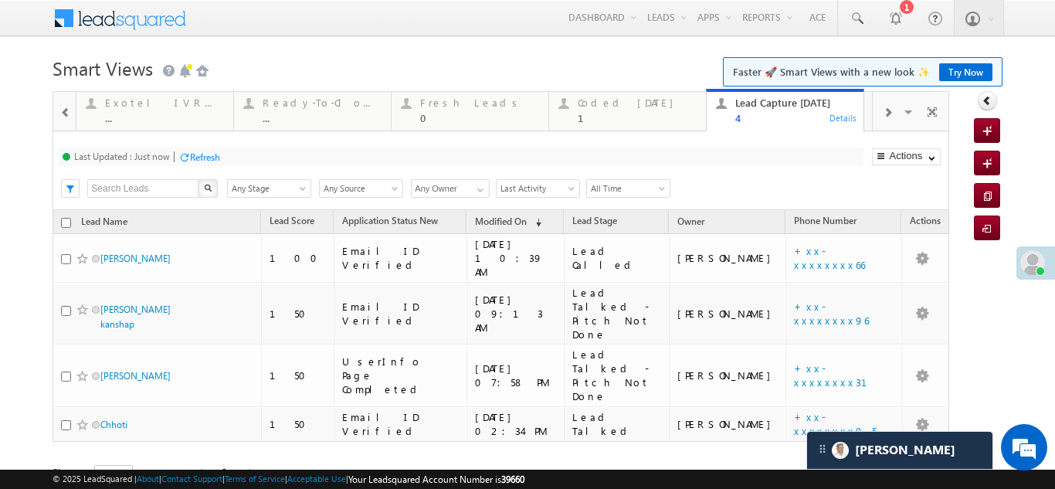
click at [202, 156] on div "Refresh" at bounding box center [205, 157] width 30 height 12
click at [612, 105] on div "Coded Today" at bounding box center [637, 103] width 119 height 12
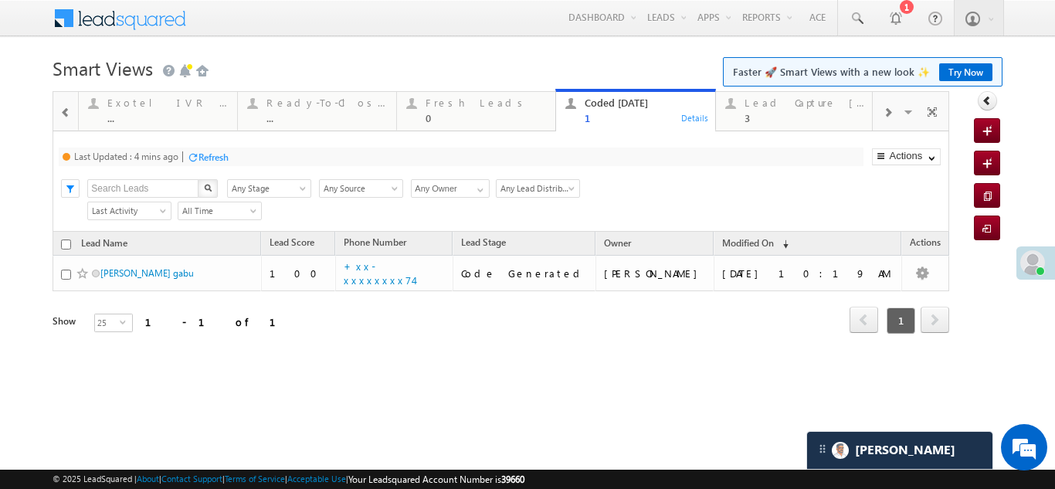
click at [611, 104] on div "Coded Today" at bounding box center [645, 103] width 120 height 12
click at [211, 157] on div "Refresh" at bounding box center [213, 157] width 30 height 12
click at [445, 97] on div "Fresh Leads" at bounding box center [486, 103] width 120 height 12
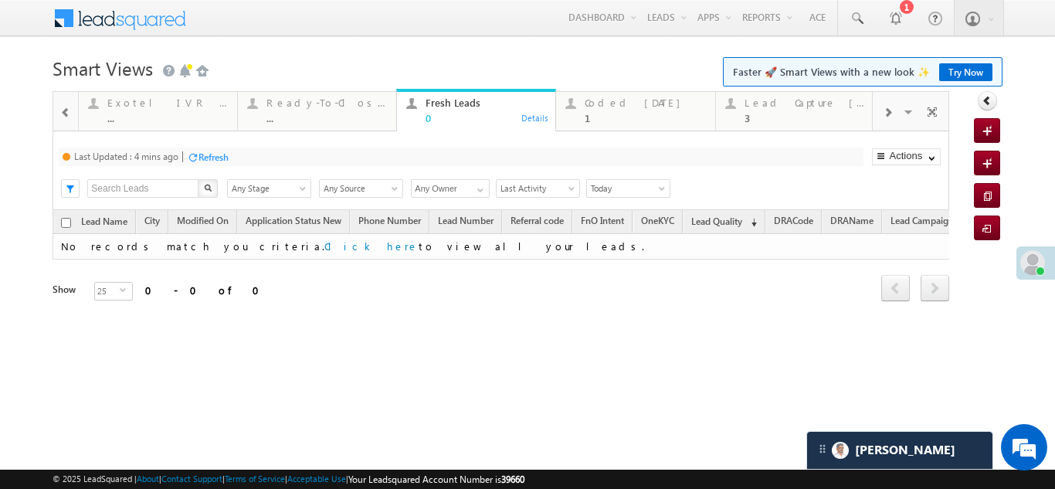
click at [220, 154] on div "Refresh" at bounding box center [213, 157] width 30 height 12
click at [618, 103] on div "Coded Today" at bounding box center [645, 103] width 120 height 12
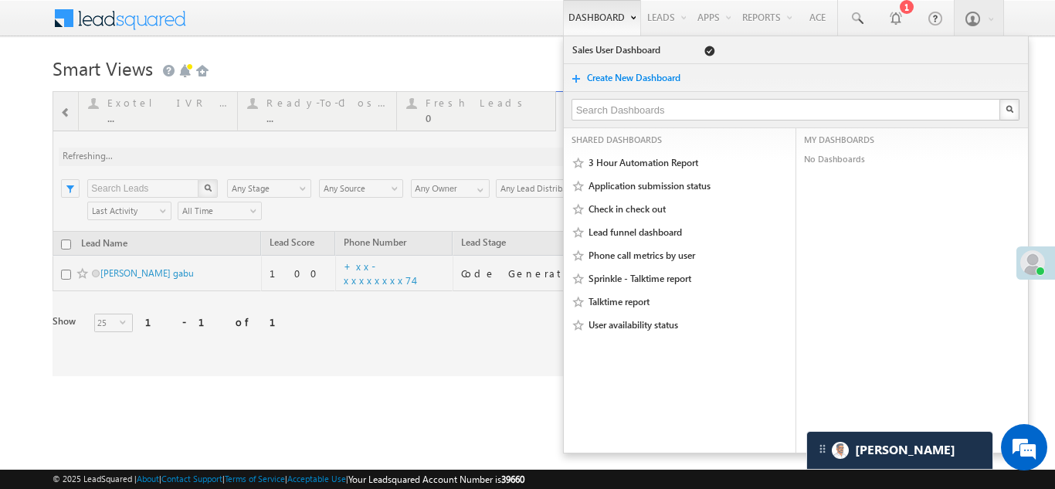
click at [264, 158] on div at bounding box center [501, 233] width 897 height 285
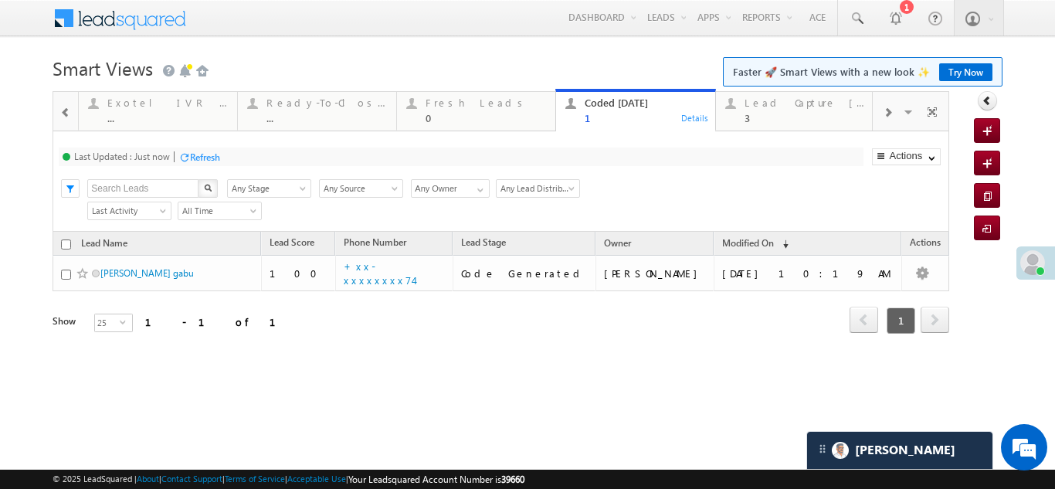
click at [205, 154] on div "Refresh" at bounding box center [205, 157] width 30 height 12
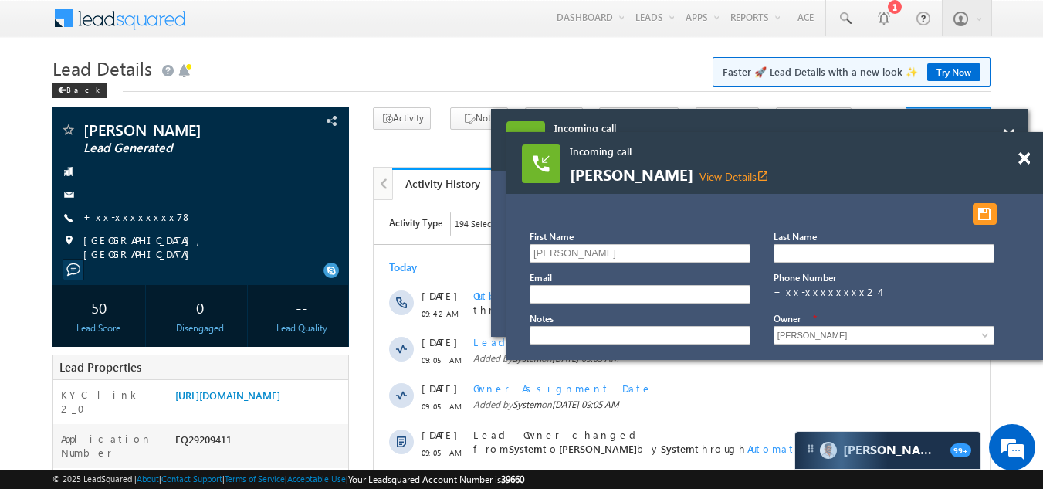
click at [700, 177] on link "View Details open_in_new" at bounding box center [735, 176] width 70 height 15
click at [1021, 158] on span at bounding box center [1025, 158] width 12 height 13
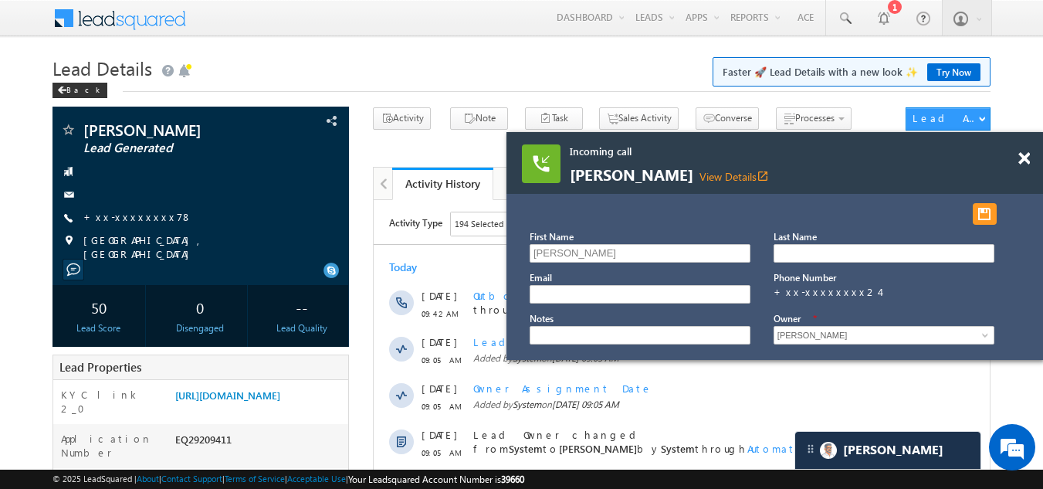
click at [1021, 158] on span at bounding box center [1025, 158] width 12 height 13
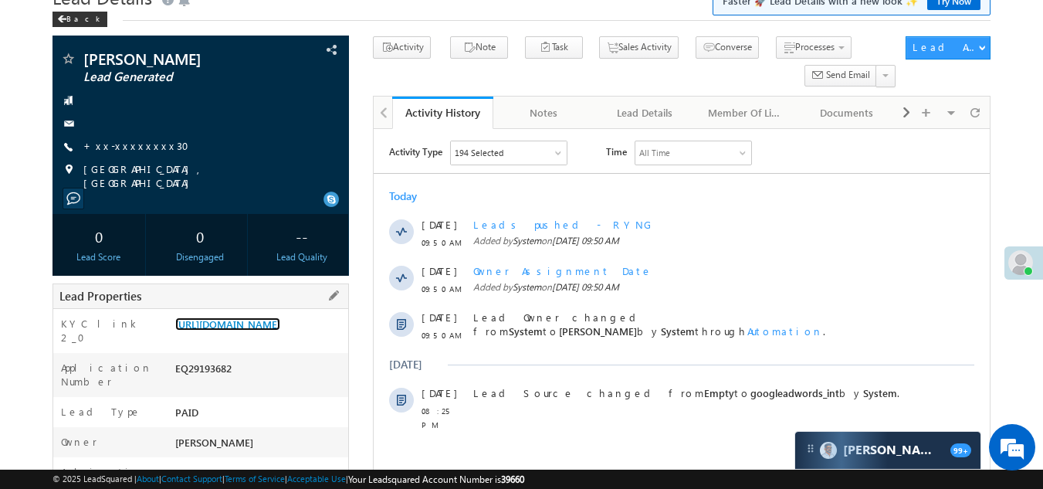
scroll to position [154, 0]
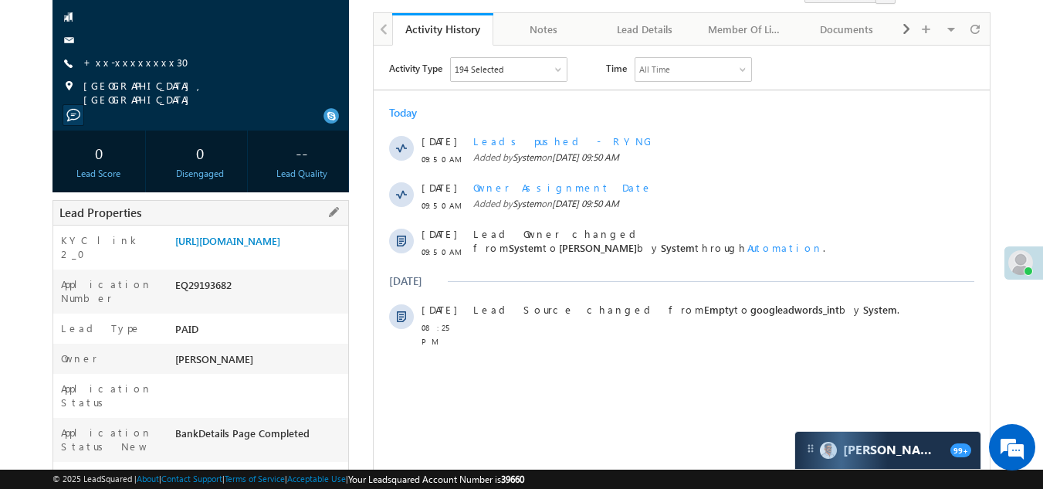
drag, startPoint x: 175, startPoint y: 317, endPoint x: 255, endPoint y: 316, distance: 79.6
click at [255, 299] on div "EQ29193682" at bounding box center [260, 288] width 178 height 22
copy div "EQ29193682"
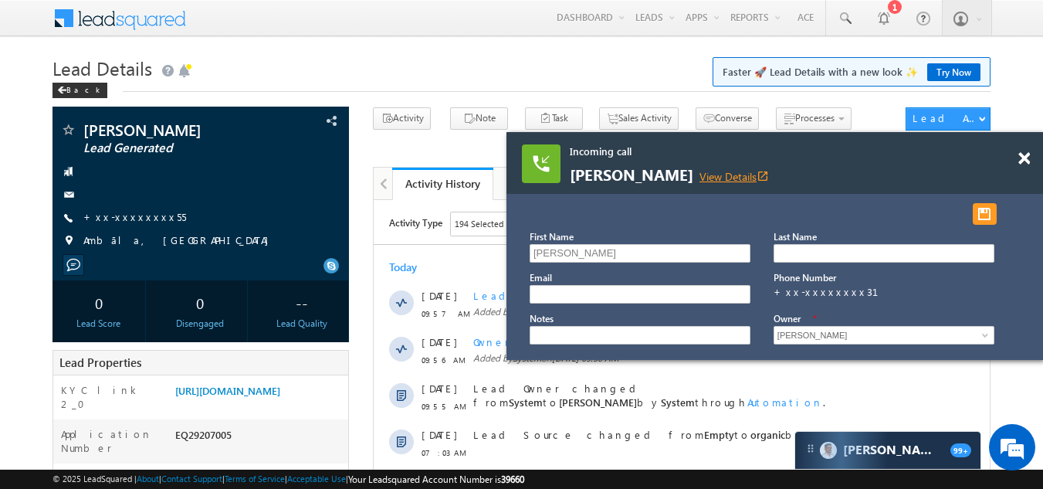
click at [711, 173] on link "View Details open_in_new" at bounding box center [735, 176] width 70 height 15
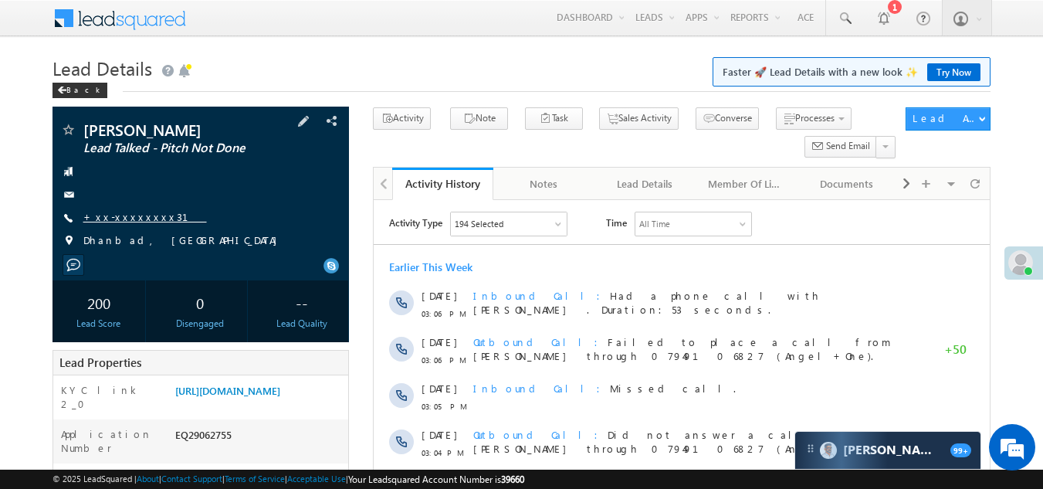
click at [114, 213] on link "+xx-xxxxxxxx31" at bounding box center [145, 216] width 124 height 13
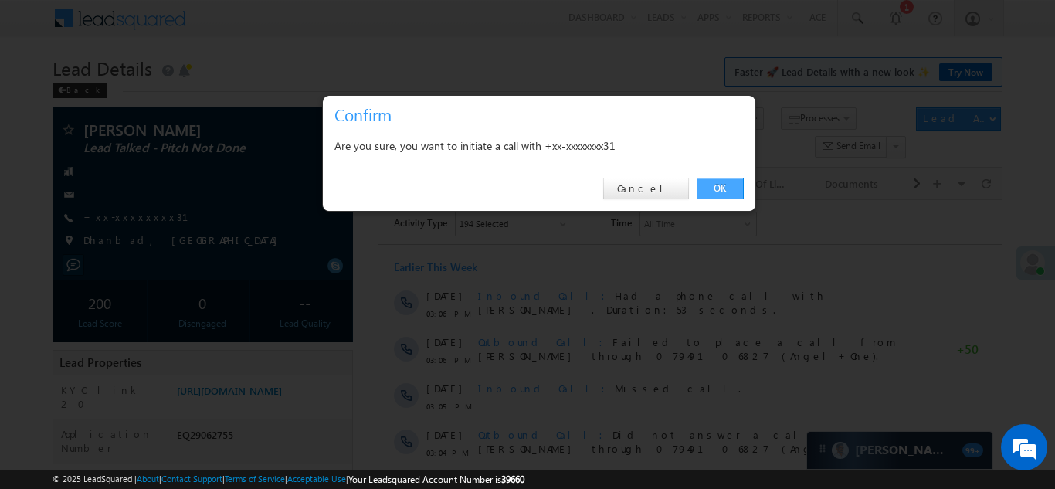
click at [725, 185] on link "OK" at bounding box center [720, 189] width 47 height 22
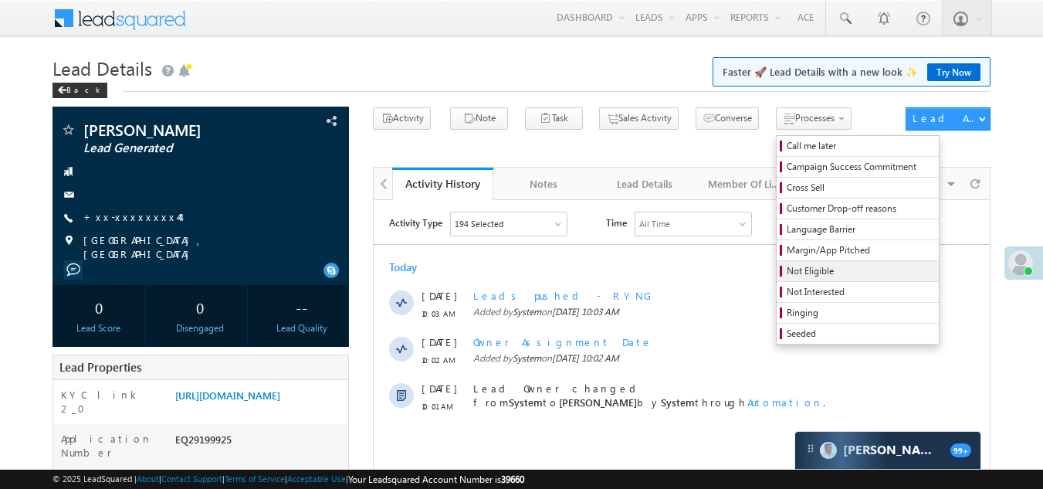
click at [787, 270] on span "Not Eligible" at bounding box center [860, 271] width 147 height 14
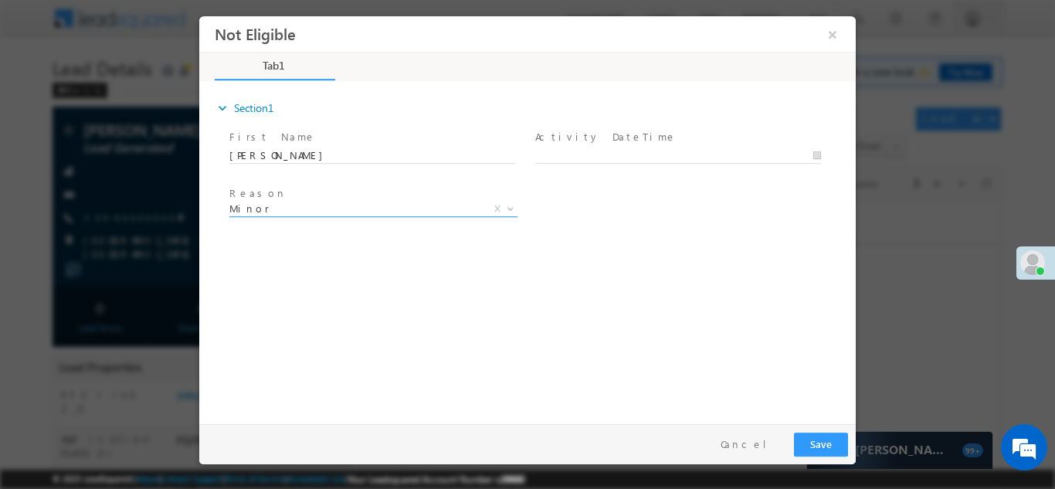
click at [277, 206] on span "Minor" at bounding box center [354, 208] width 251 height 14
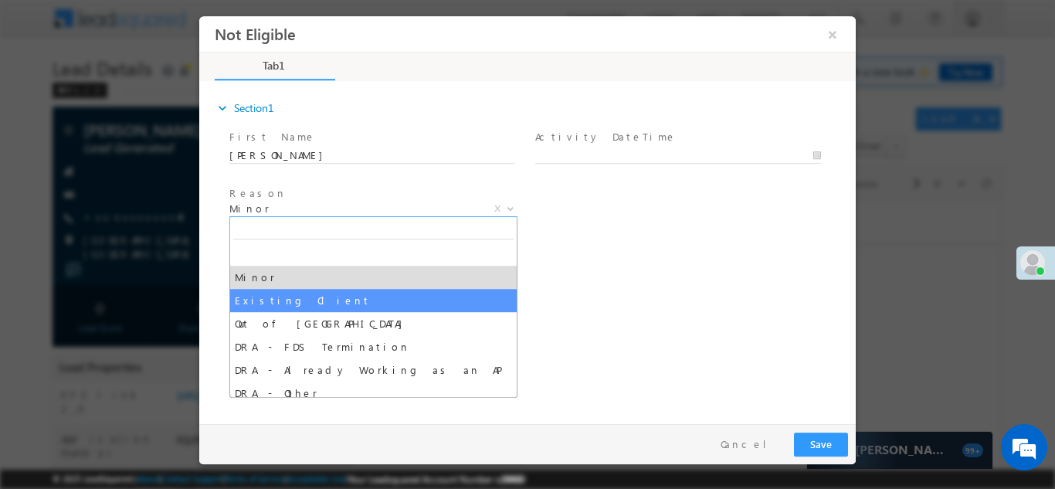
select select "Existing Client"
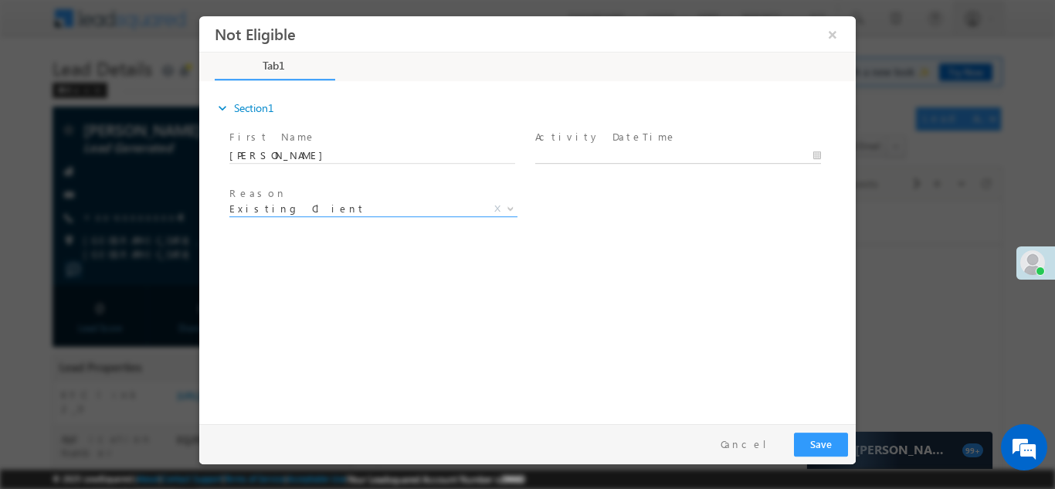
type input "09/19/25 10:20 AM"
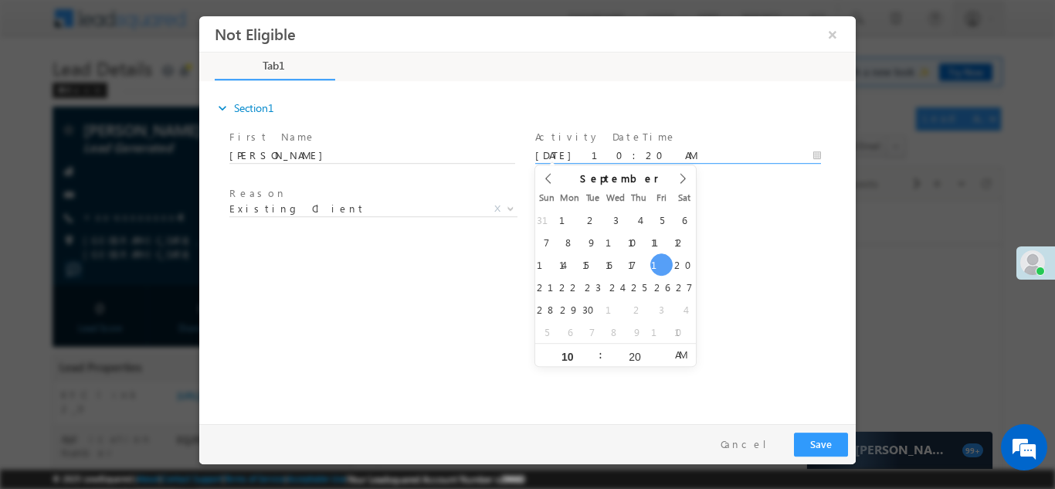
click at [609, 148] on input "09/19/25 10:20 AM" at bounding box center [678, 155] width 286 height 15
click at [822, 450] on button "Save" at bounding box center [821, 444] width 54 height 24
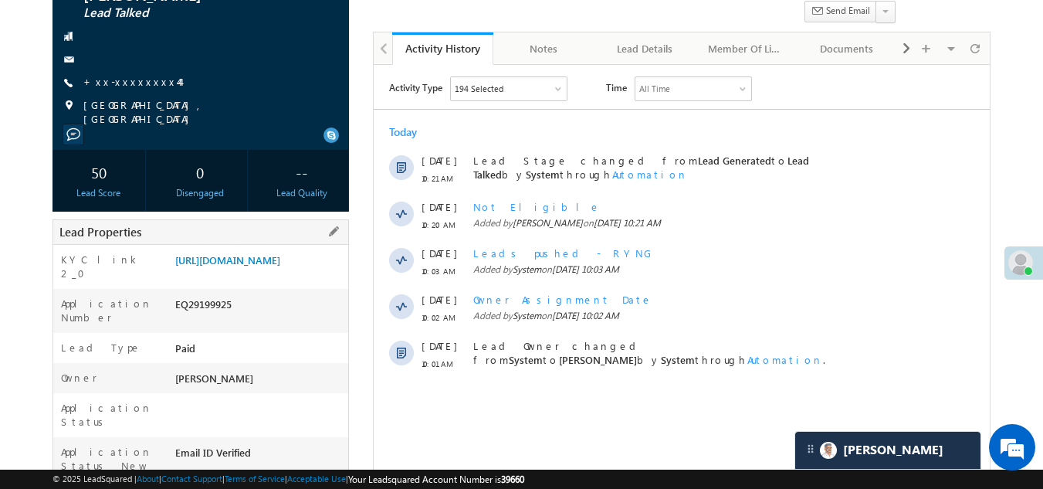
scroll to position [77, 0]
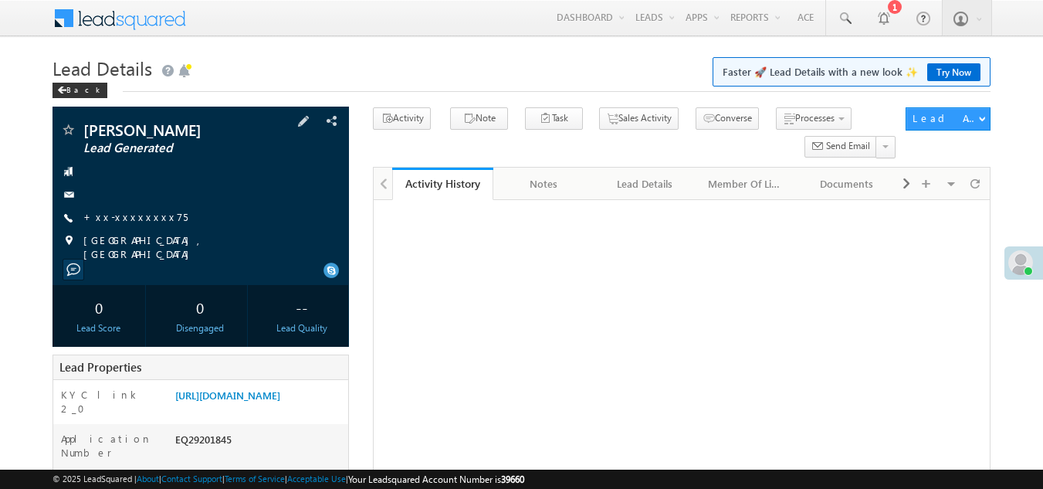
click at [72, 236] on span at bounding box center [67, 240] width 15 height 15
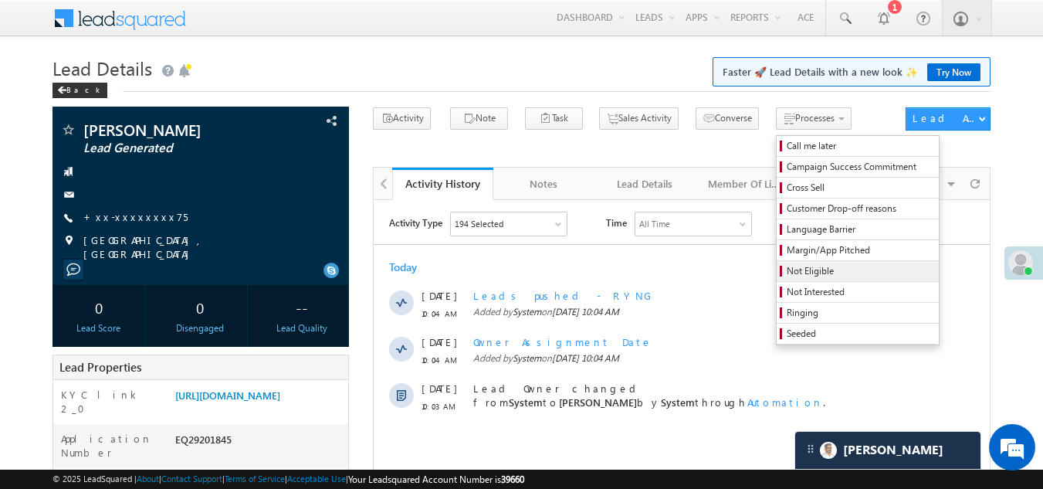
click at [787, 272] on span "Not Eligible" at bounding box center [860, 271] width 147 height 14
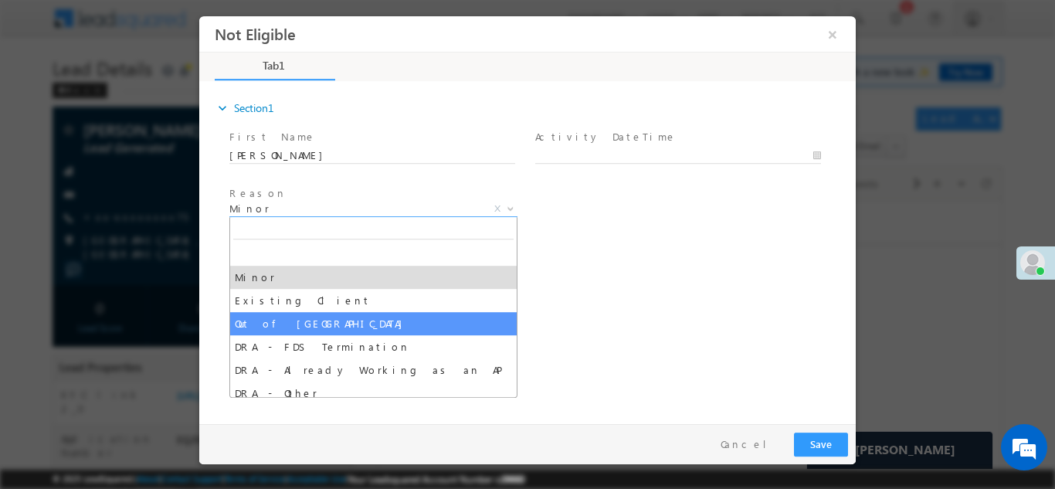
select select "Out of [GEOGRAPHIC_DATA]"
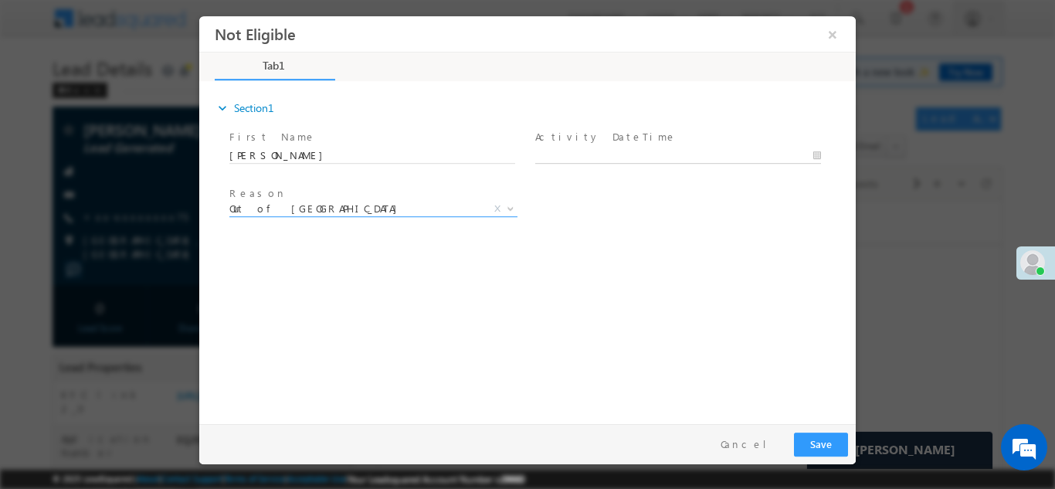
type input "[DATE] 10:28 AM"
click at [644, 150] on input "[DATE] 10:28 AM" at bounding box center [678, 155] width 286 height 15
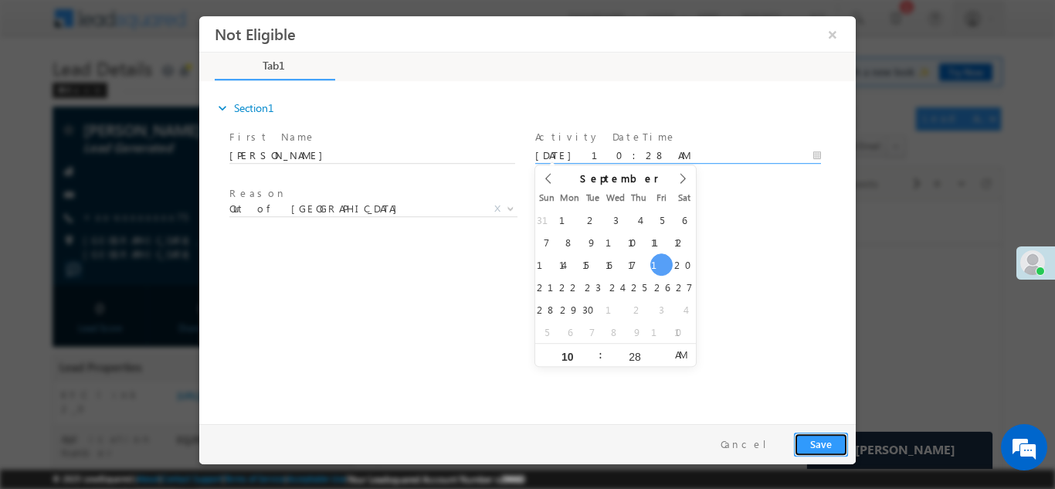
click at [819, 445] on button "Save" at bounding box center [821, 444] width 54 height 24
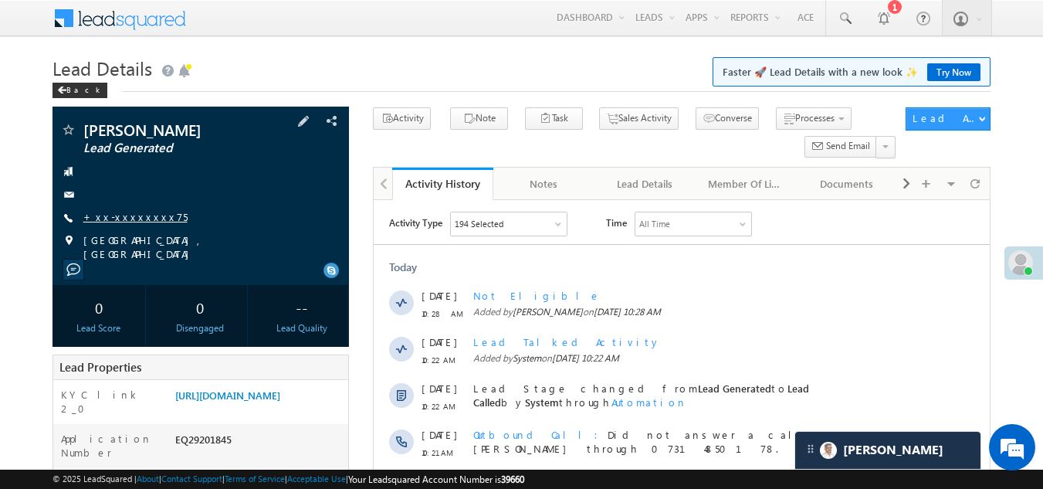
click at [127, 217] on link "+xx-xxxxxxxx75" at bounding box center [135, 216] width 104 height 13
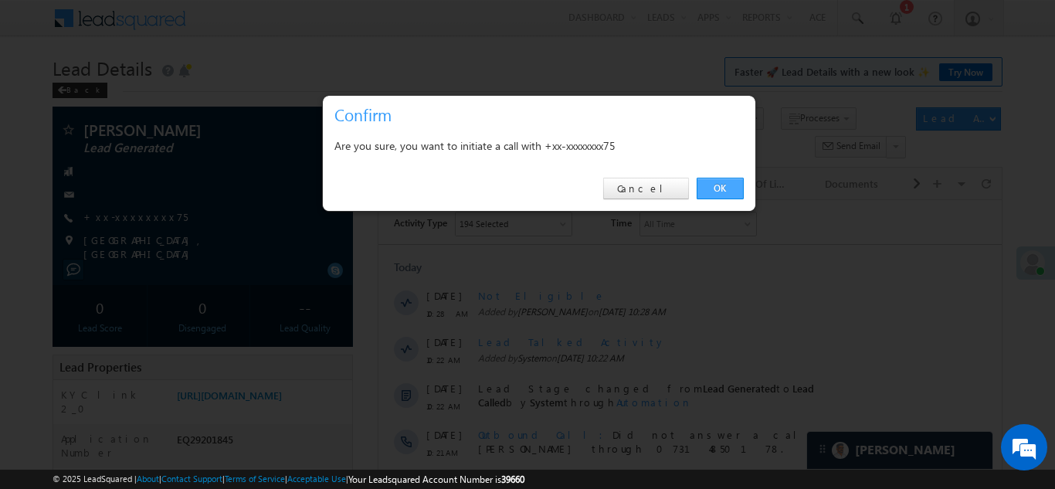
click at [711, 181] on link "OK" at bounding box center [720, 189] width 47 height 22
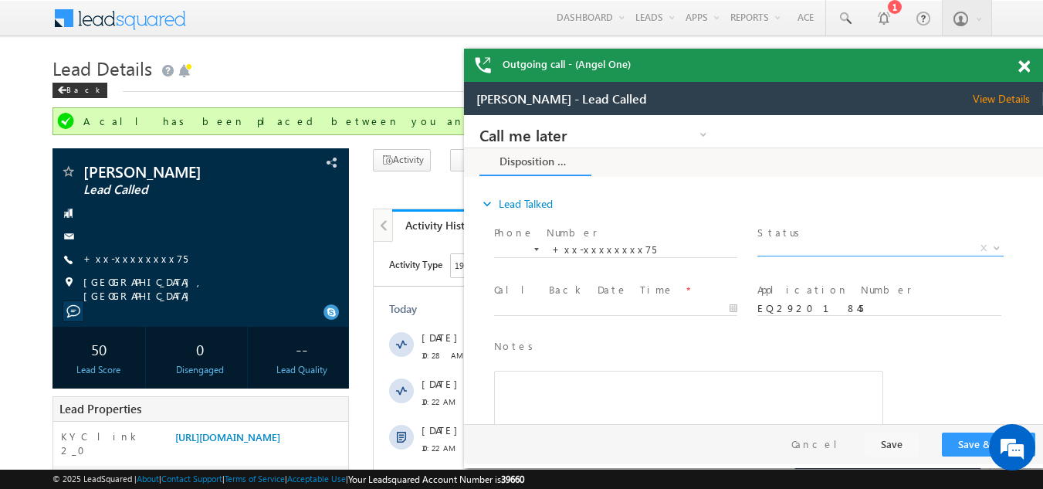
click at [800, 248] on span "X" at bounding box center [881, 248] width 246 height 15
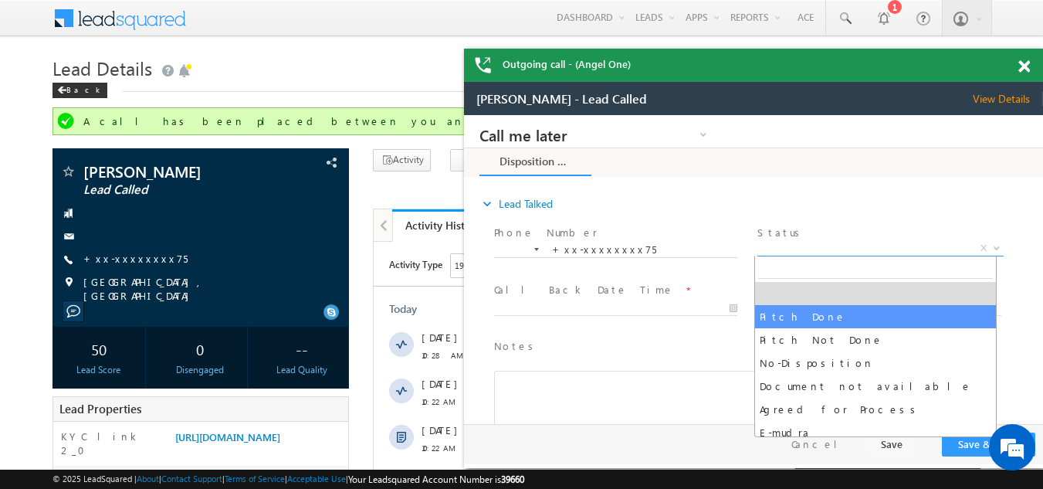
select select "Pitch Done"
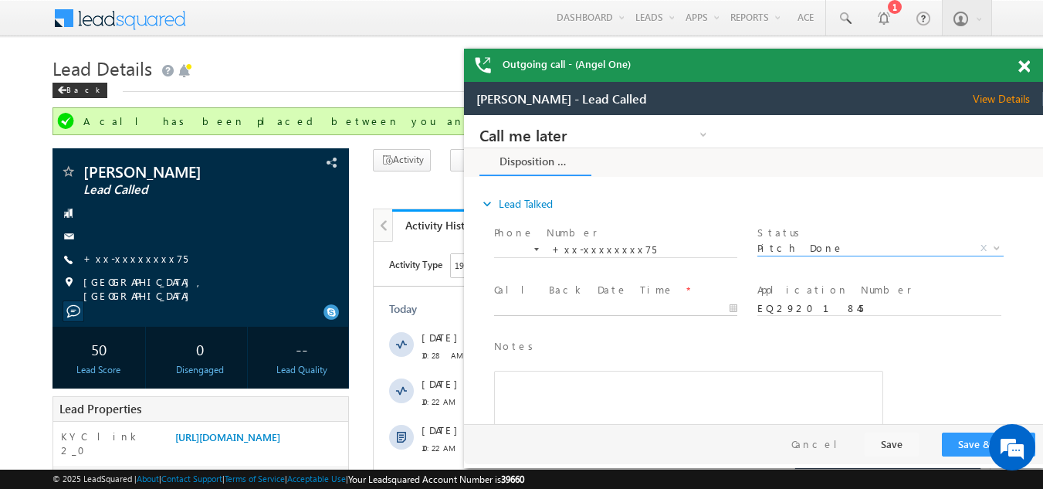
type input "[DATE] 10:28 AM"
click at [579, 304] on input "[DATE] 10:28 AM" at bounding box center [615, 308] width 243 height 15
click at [962, 450] on button "Save & Close" at bounding box center [988, 444] width 93 height 24
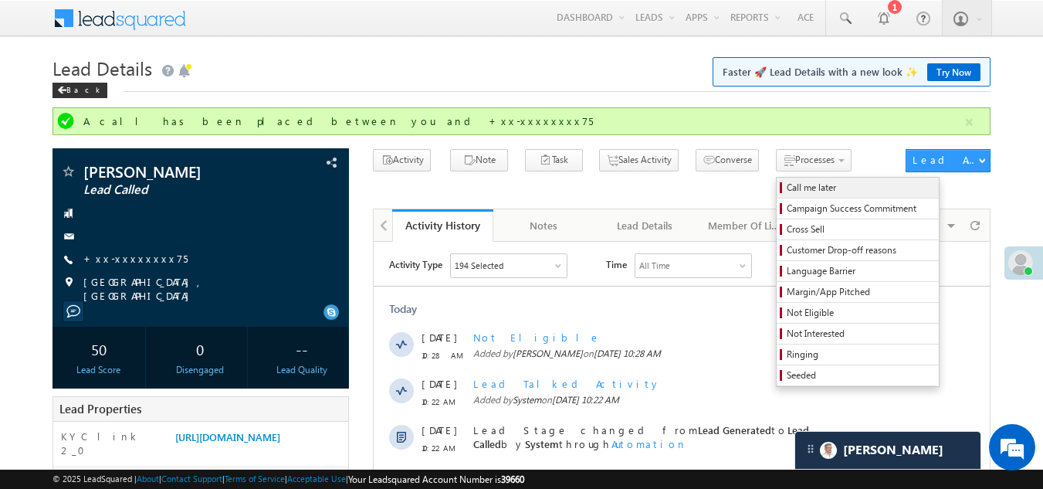
click at [787, 188] on span "Call me later" at bounding box center [860, 188] width 147 height 14
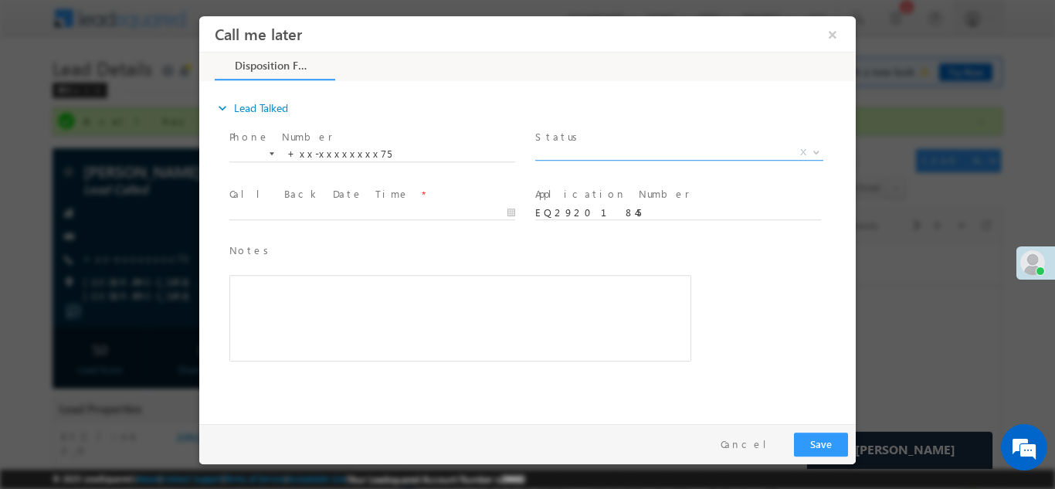
click at [595, 149] on span "X" at bounding box center [679, 151] width 288 height 15
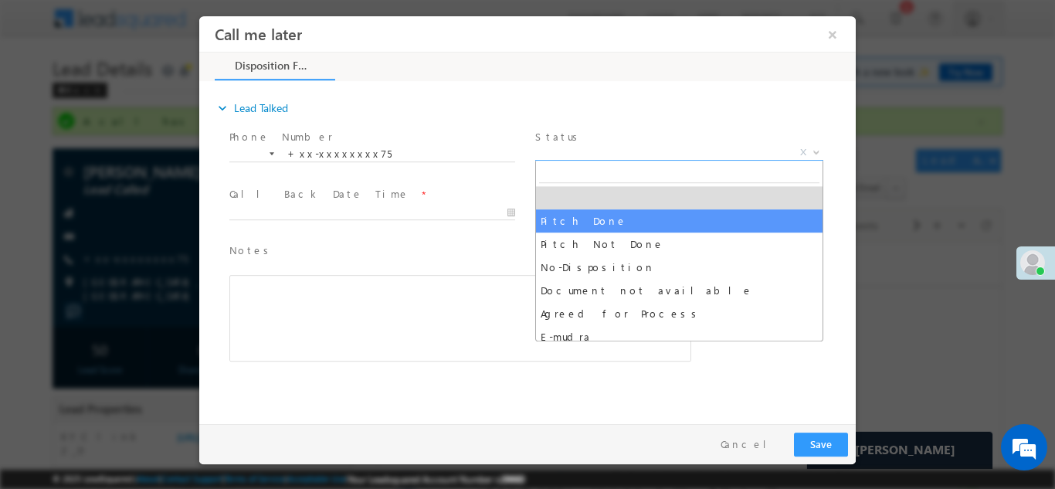
select select "Pitch Done"
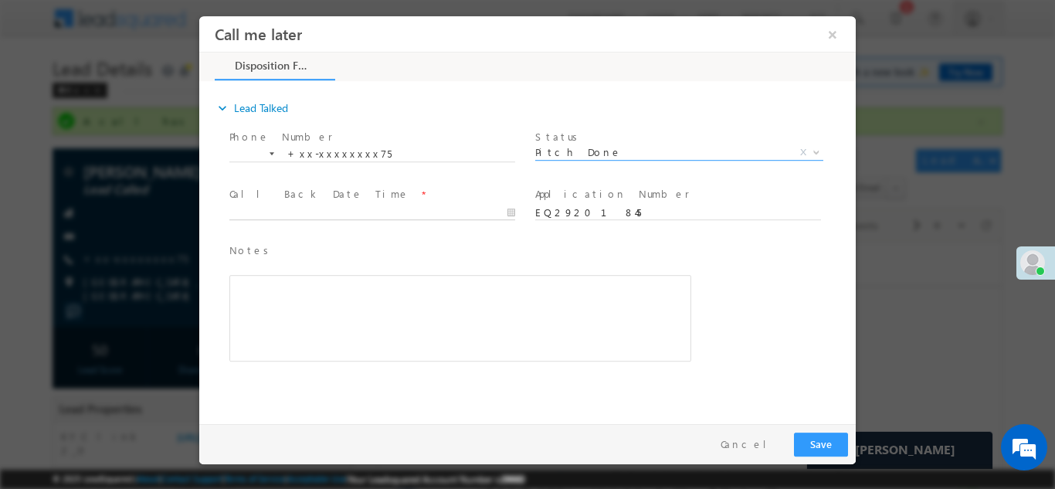
type input "[DATE] 10:34 AM"
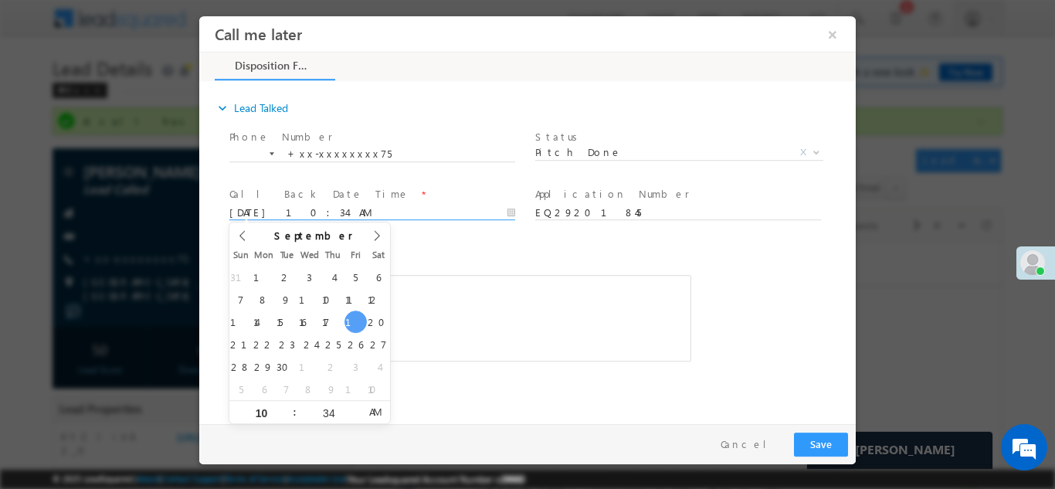
click at [387, 209] on input "[DATE] 10:34 AM" at bounding box center [372, 212] width 286 height 15
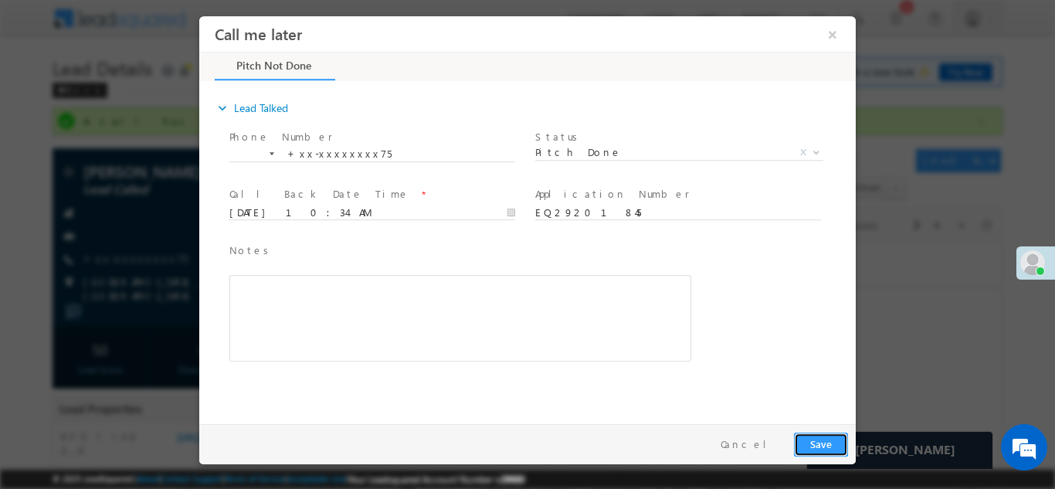
click at [827, 445] on button "Save" at bounding box center [821, 444] width 54 height 24
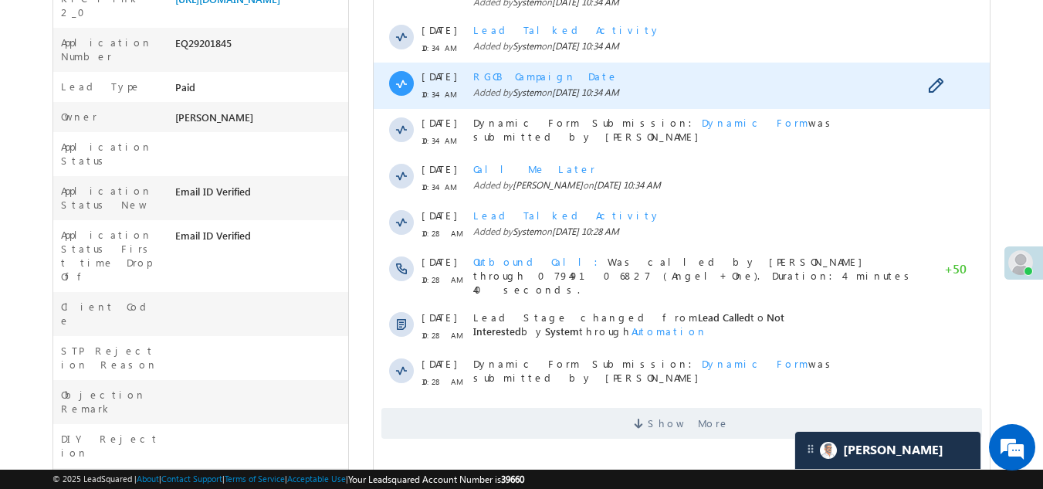
scroll to position [463, 0]
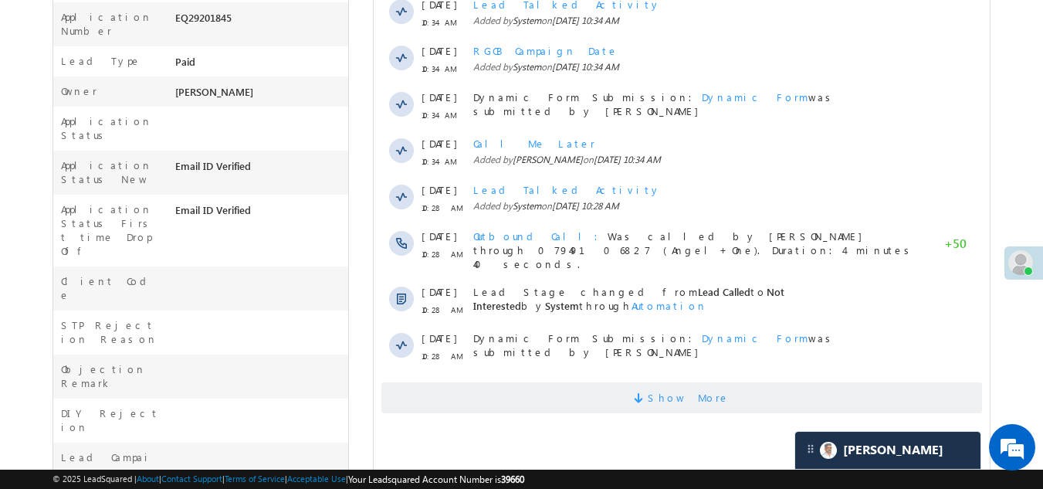
click at [646, 382] on span "Show More" at bounding box center [682, 397] width 601 height 31
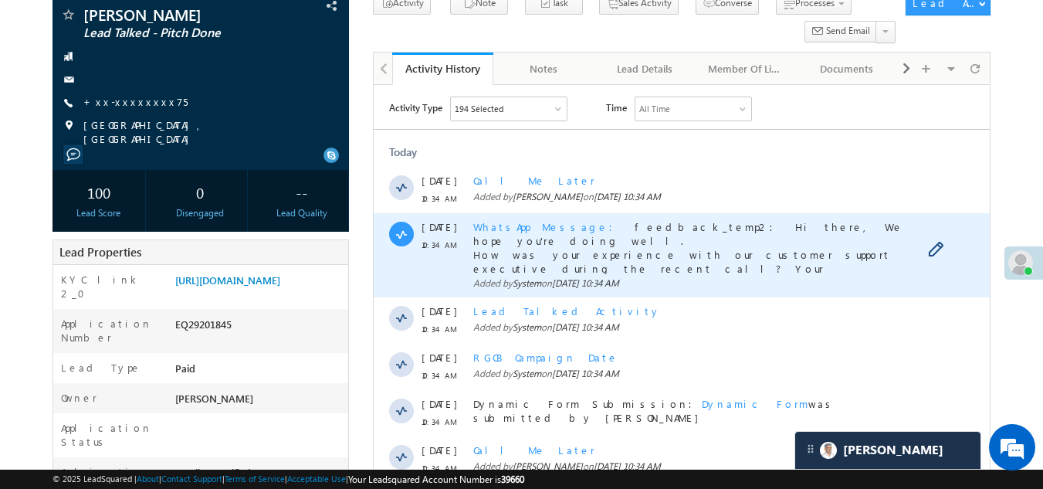
scroll to position [0, 0]
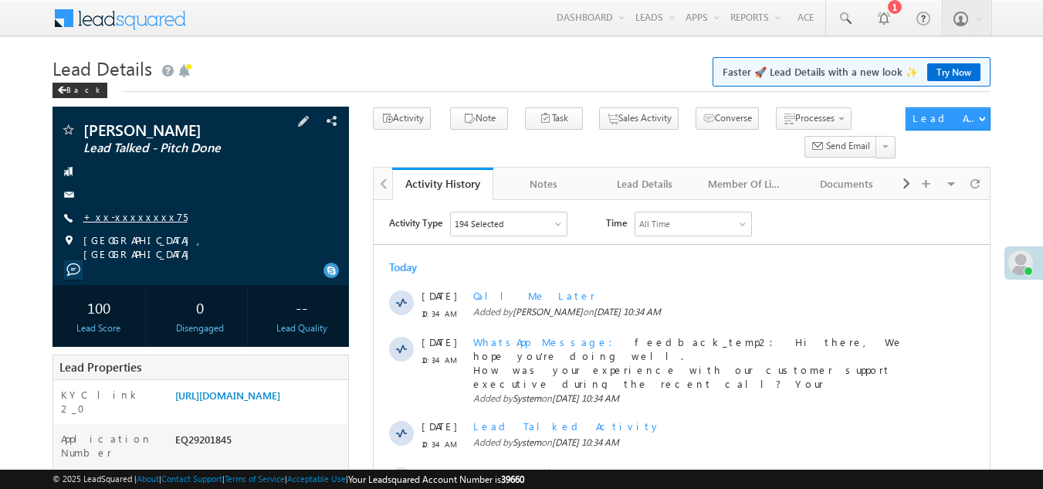
click at [119, 218] on link "+xx-xxxxxxxx75" at bounding box center [135, 216] width 104 height 13
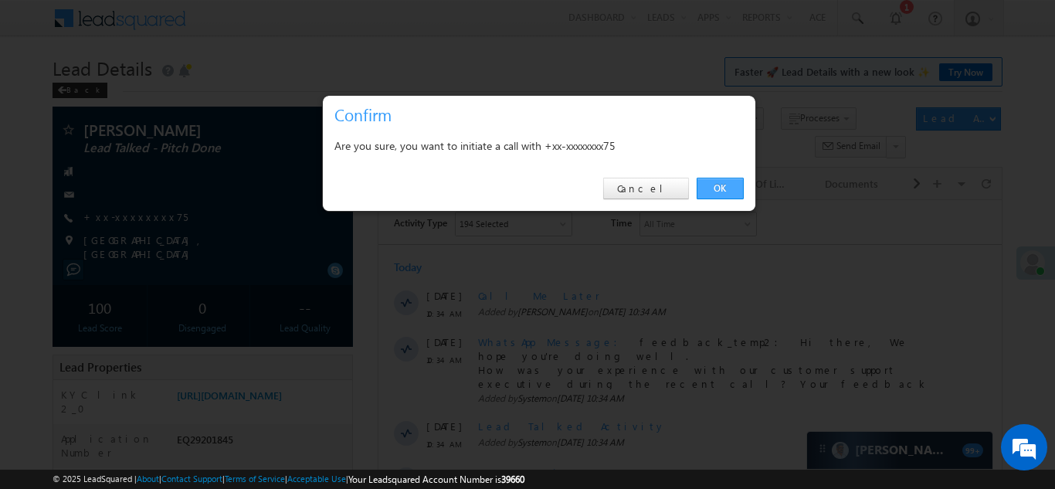
click at [721, 185] on link "OK" at bounding box center [720, 189] width 47 height 22
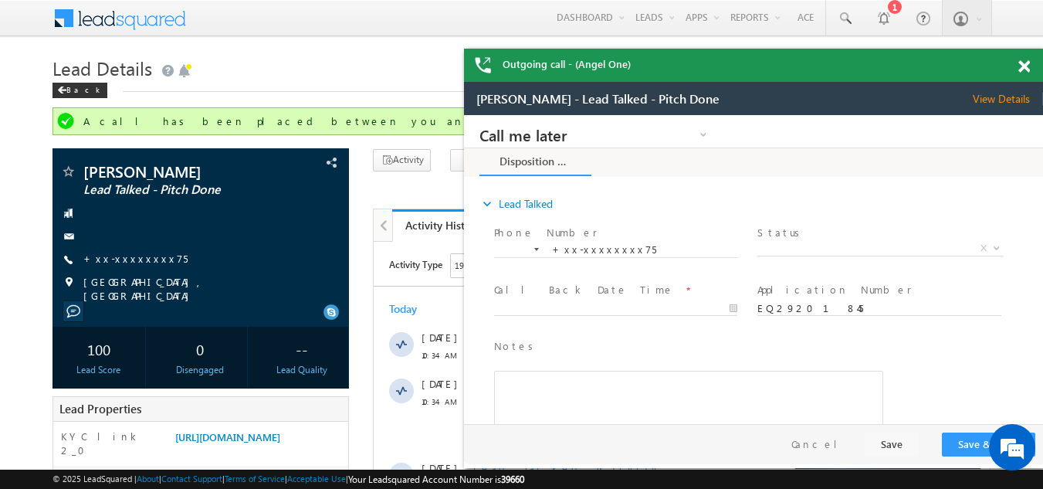
click at [1024, 67] on span at bounding box center [1025, 66] width 12 height 13
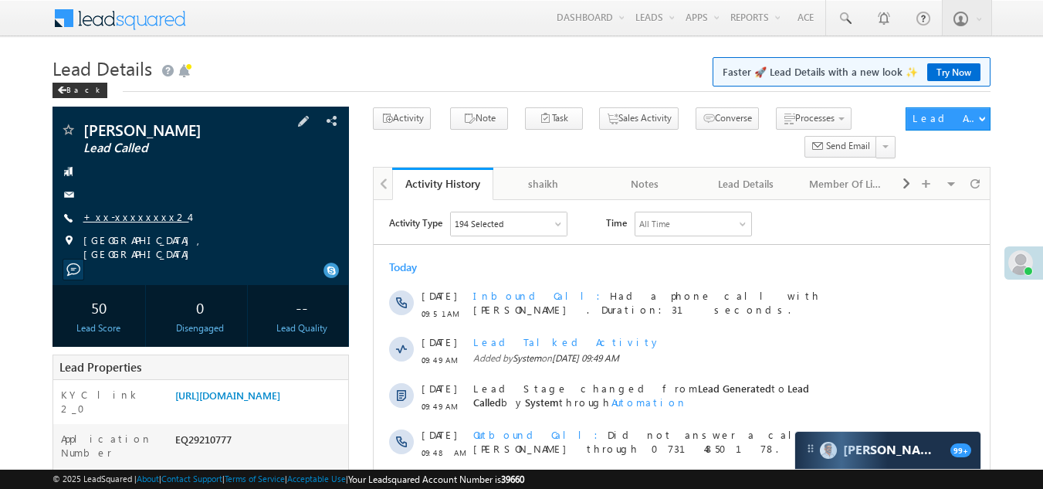
click at [132, 219] on link "+xx-xxxxxxxx24" at bounding box center [136, 216] width 106 height 13
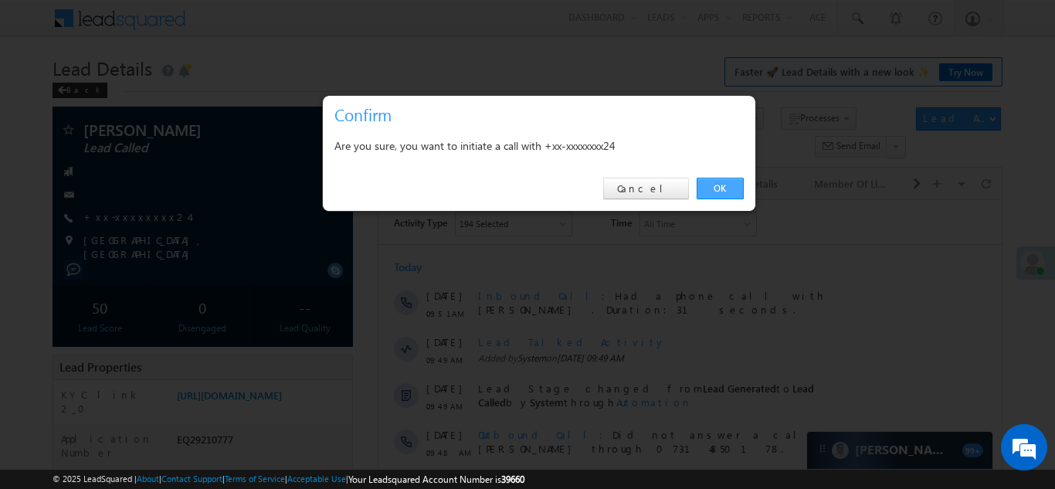
click at [724, 181] on link "OK" at bounding box center [720, 189] width 47 height 22
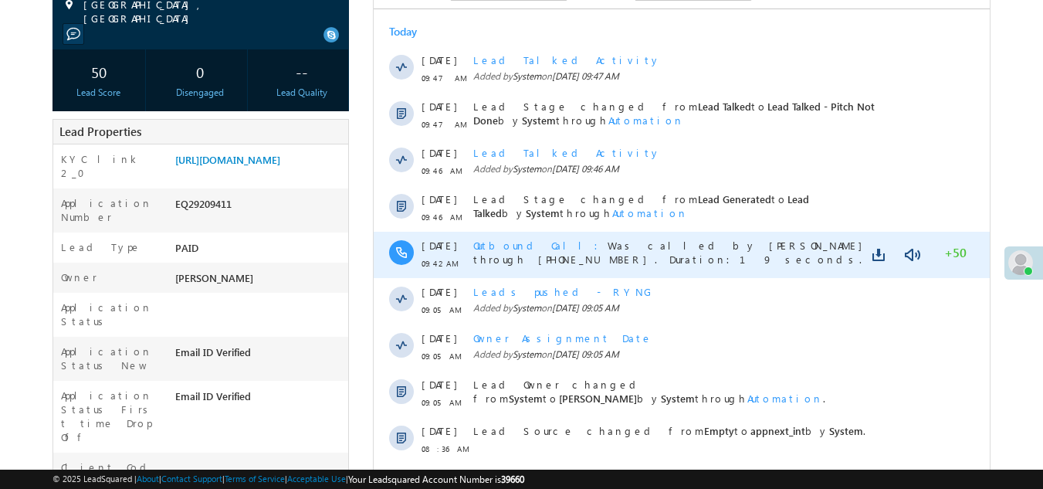
scroll to position [232, 0]
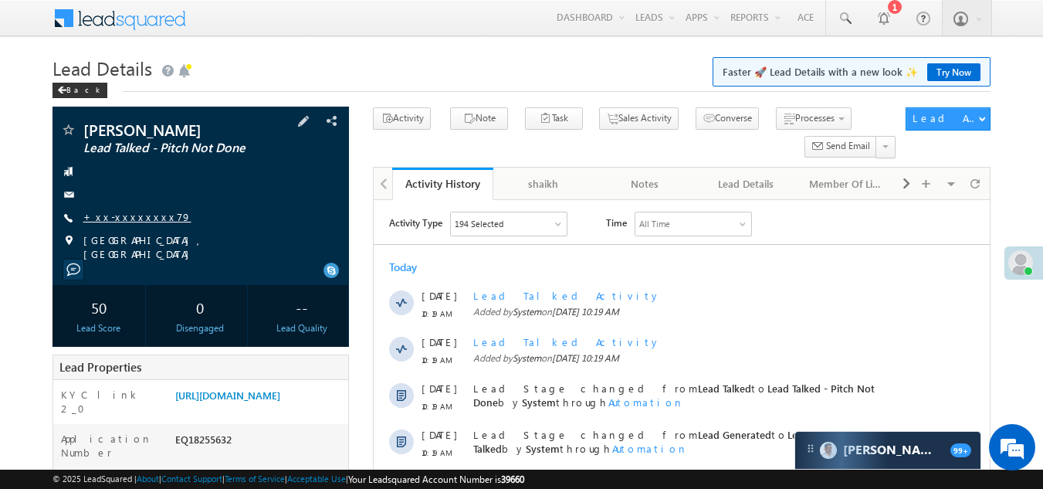
click at [107, 213] on link "+xx-xxxxxxxx79" at bounding box center [137, 216] width 108 height 13
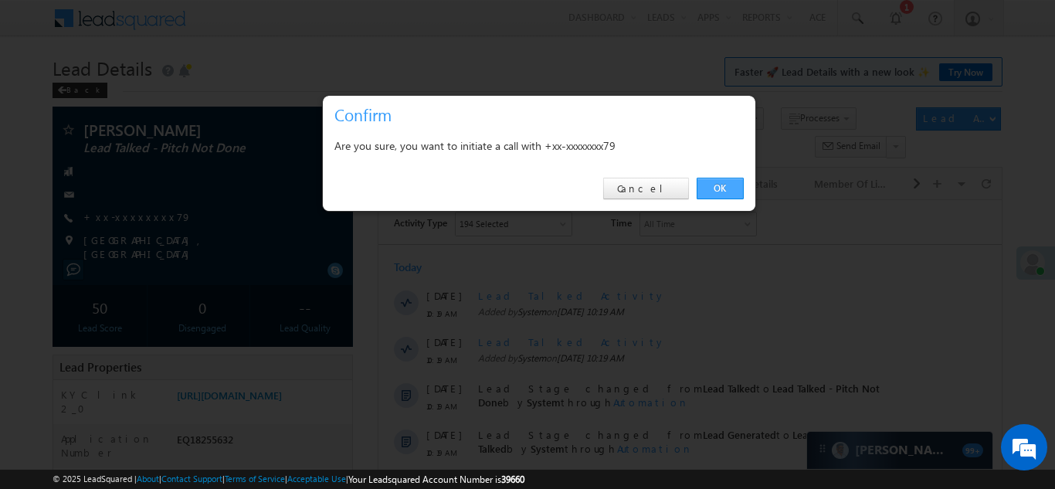
click at [722, 181] on link "OK" at bounding box center [720, 189] width 47 height 22
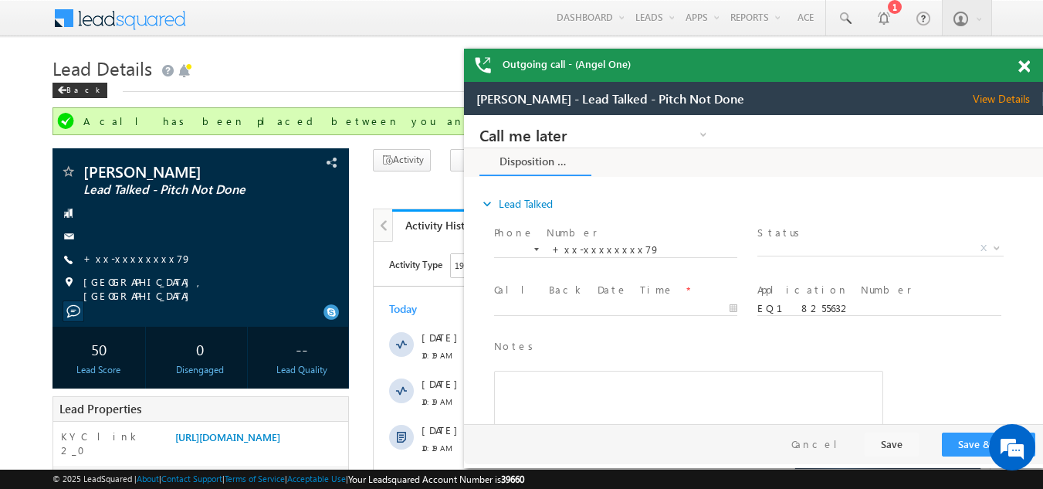
click at [1023, 65] on span at bounding box center [1025, 66] width 12 height 13
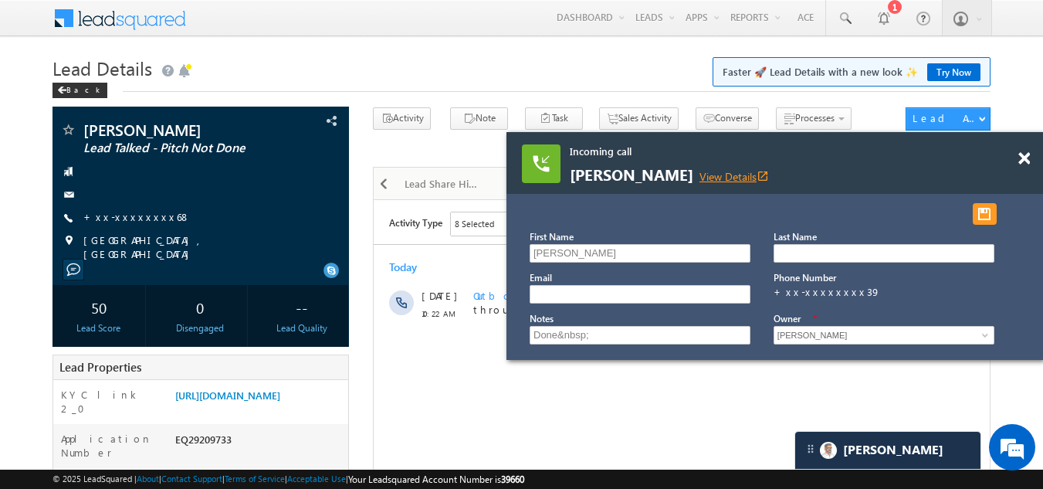
click at [722, 172] on link "View Details open_in_new" at bounding box center [735, 176] width 70 height 15
click at [1026, 156] on span at bounding box center [1025, 158] width 12 height 13
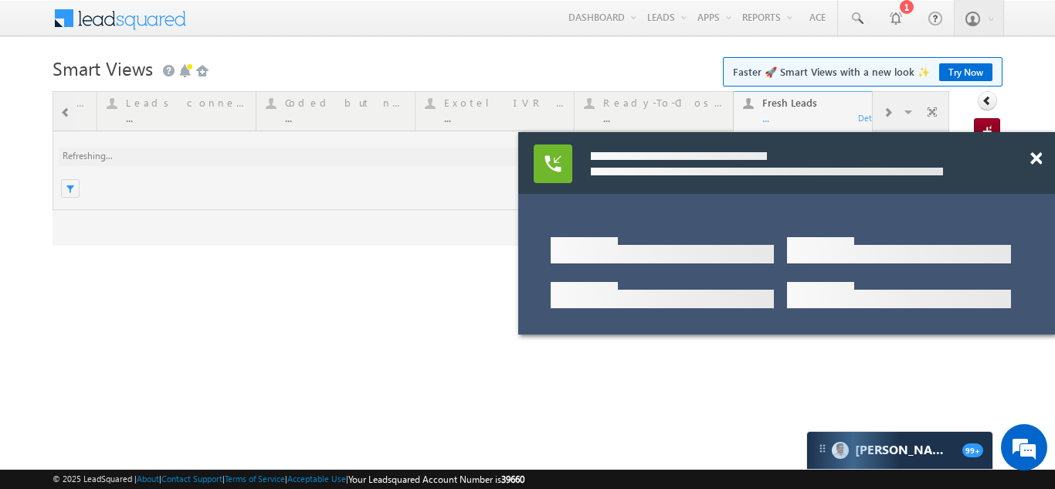
click at [885, 111] on div at bounding box center [501, 168] width 897 height 154
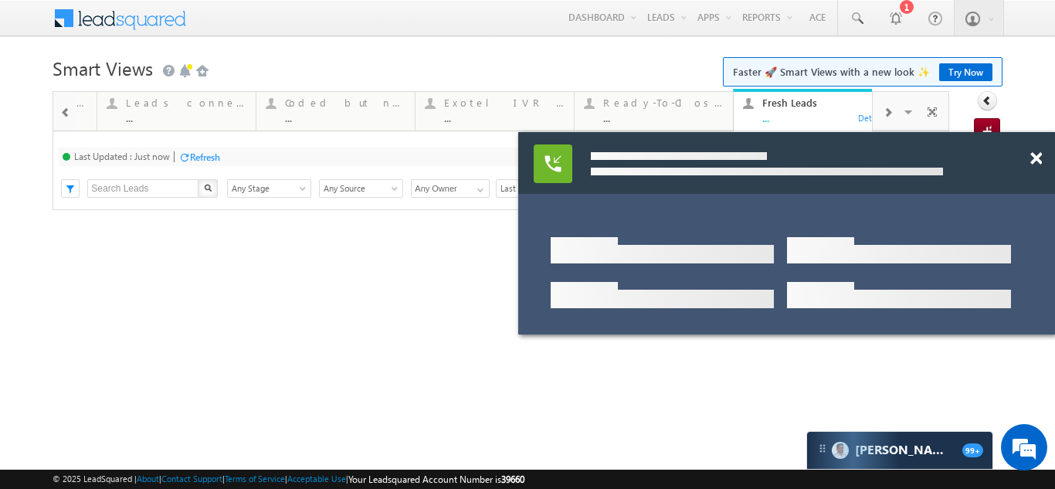
click at [885, 111] on span at bounding box center [887, 113] width 9 height 12
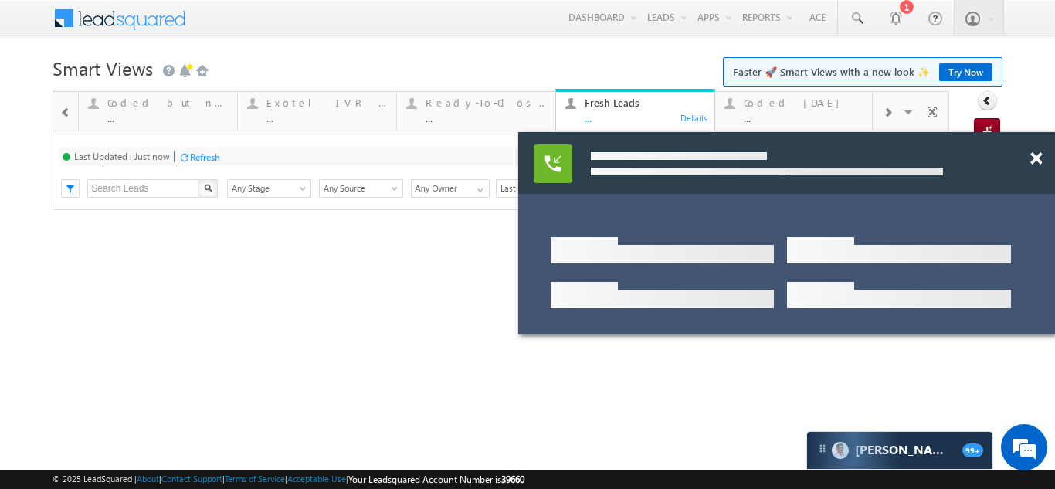
click at [612, 110] on div "Fresh Leads ..." at bounding box center [645, 108] width 120 height 30
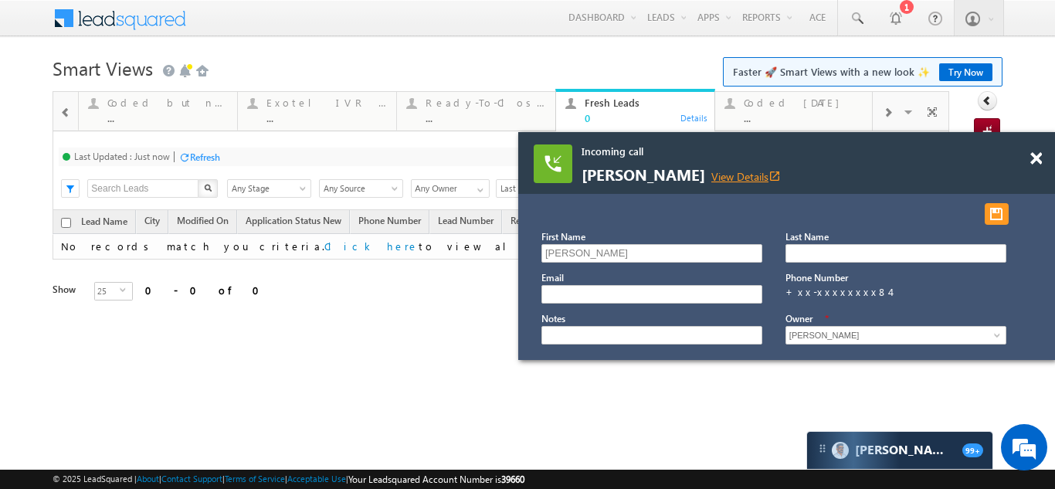
click at [717, 173] on link "View Details open_in_new" at bounding box center [746, 176] width 70 height 15
click at [1034, 160] on span at bounding box center [1036, 158] width 12 height 13
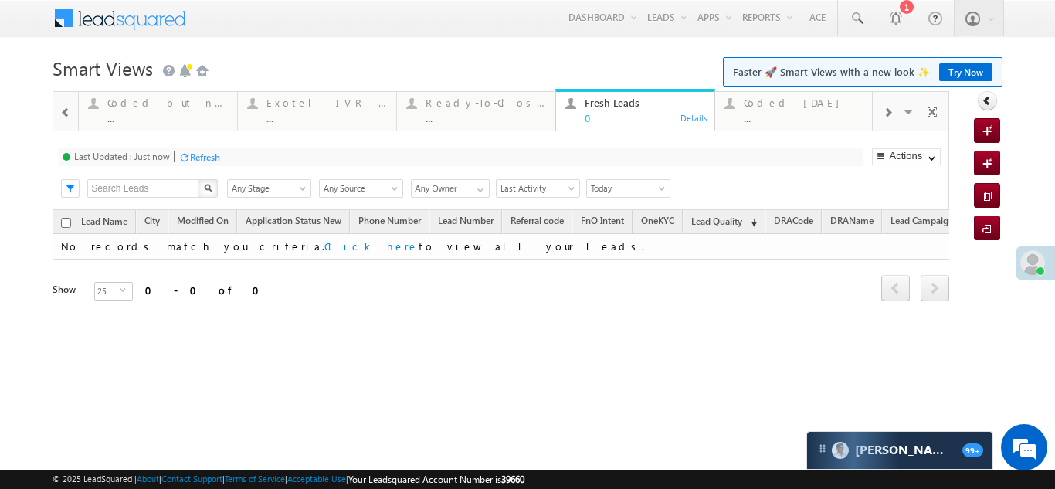
click at [890, 115] on span at bounding box center [887, 113] width 9 height 12
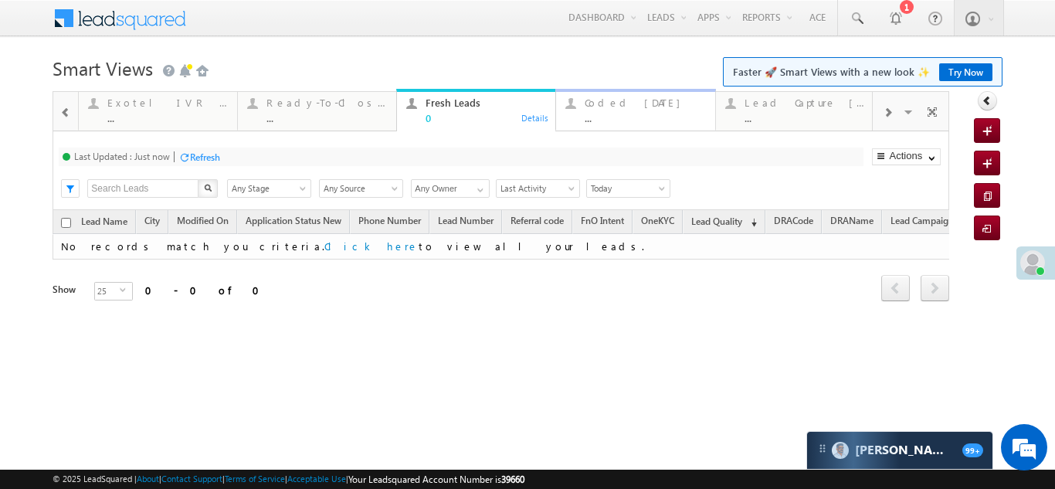
click at [595, 104] on div "Coded [DATE]" at bounding box center [645, 103] width 120 height 12
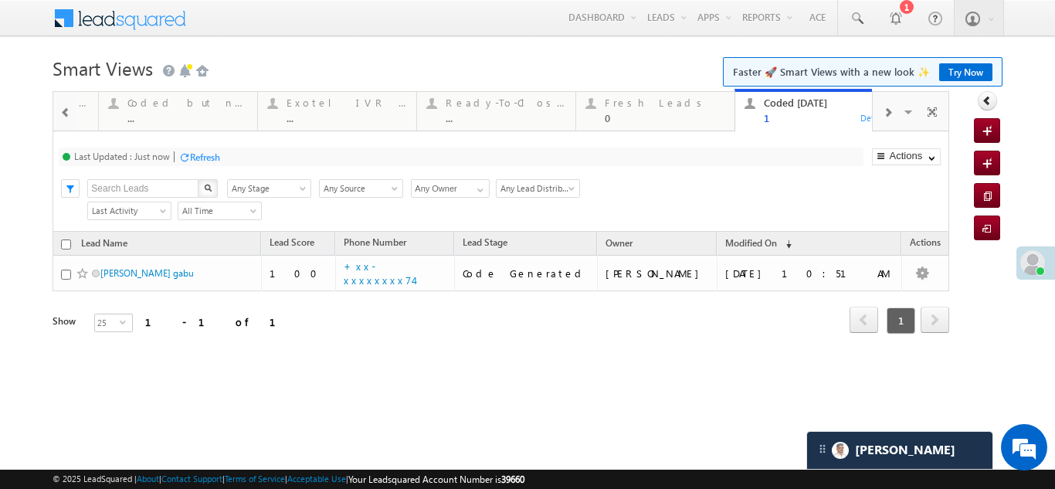
click at [205, 156] on div "Refresh" at bounding box center [205, 157] width 30 height 12
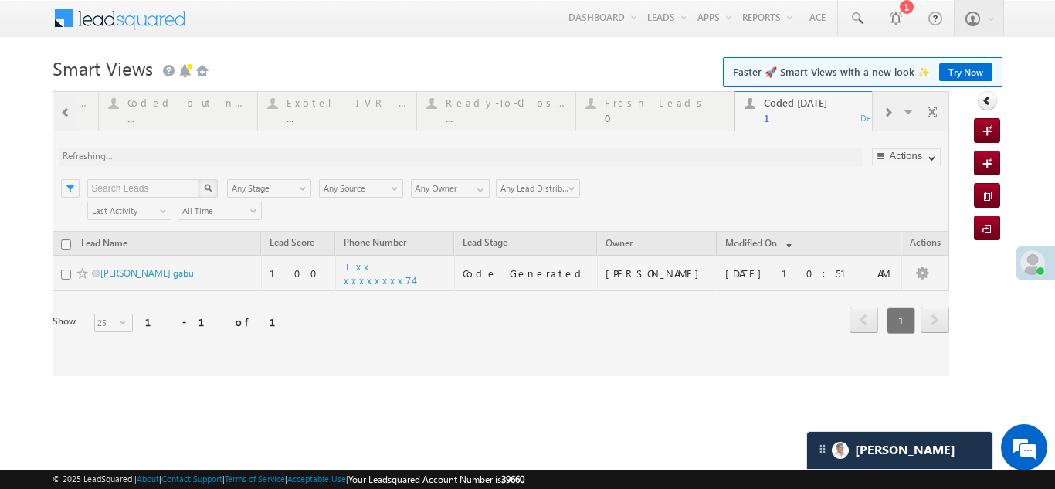
drag, startPoint x: 263, startPoint y: 170, endPoint x: 253, endPoint y: 161, distance: 14.2
click at [253, 161] on div at bounding box center [501, 233] width 897 height 285
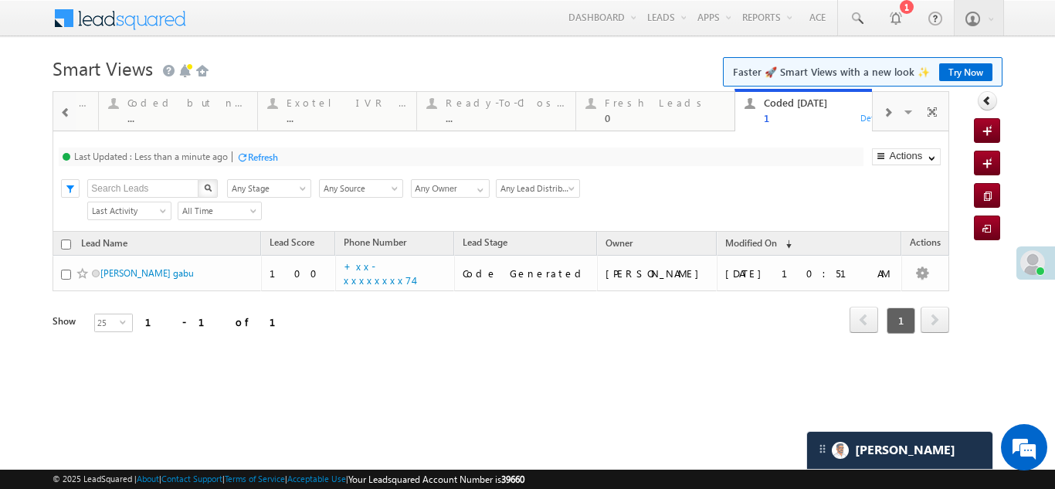
click at [261, 154] on div "Refresh" at bounding box center [263, 157] width 30 height 12
click at [197, 154] on div "Refresh" at bounding box center [205, 157] width 30 height 12
click at [887, 112] on span at bounding box center [887, 113] width 9 height 12
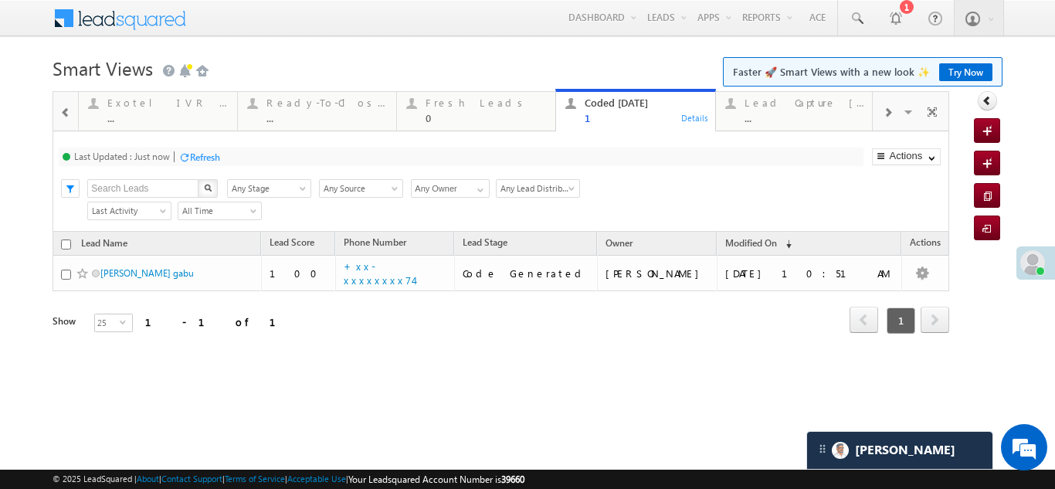
click at [888, 112] on span at bounding box center [887, 113] width 9 height 12
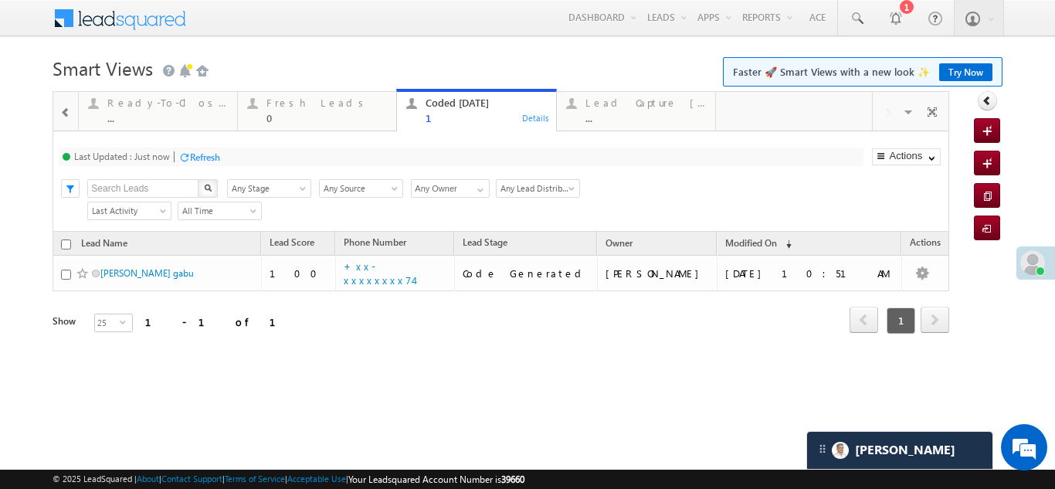
click at [66, 114] on span at bounding box center [65, 113] width 11 height 12
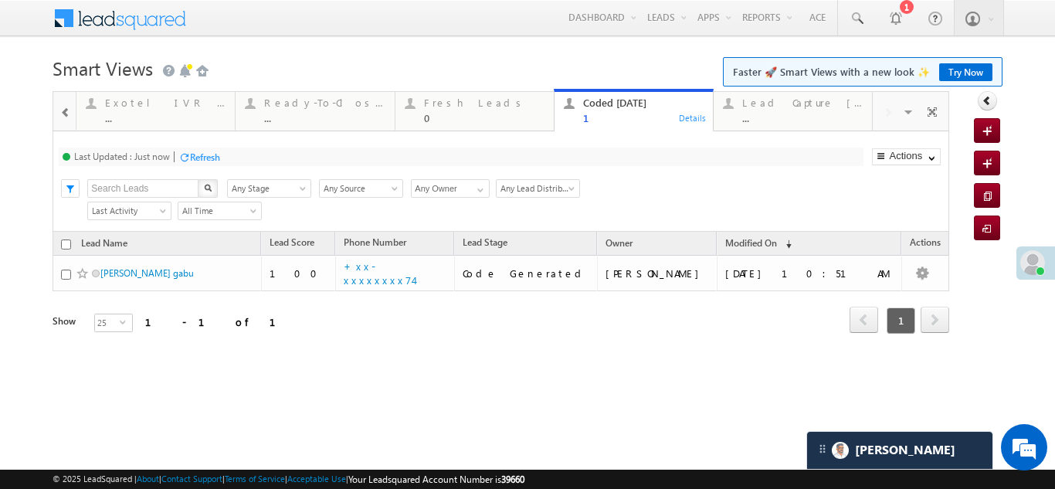
click at [66, 114] on span at bounding box center [65, 113] width 11 height 12
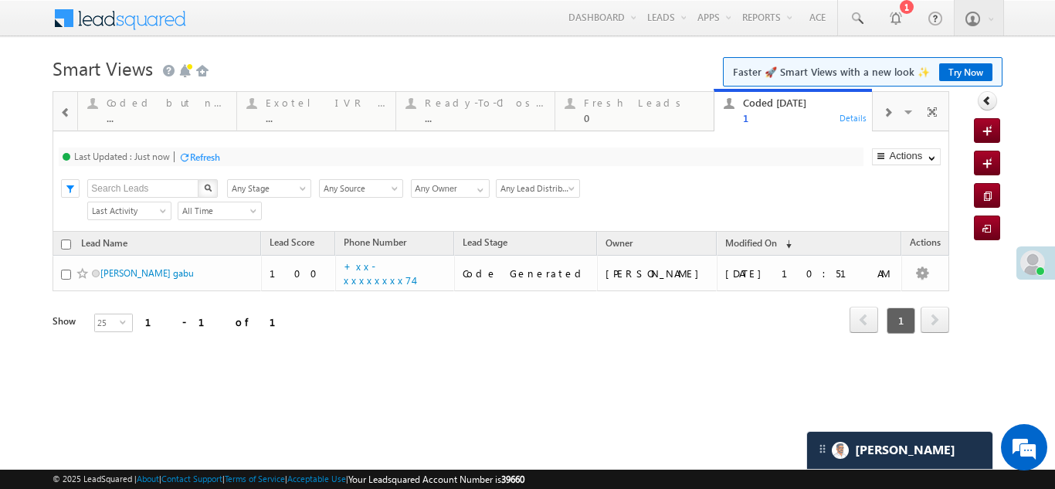
click at [66, 114] on span at bounding box center [65, 113] width 11 height 12
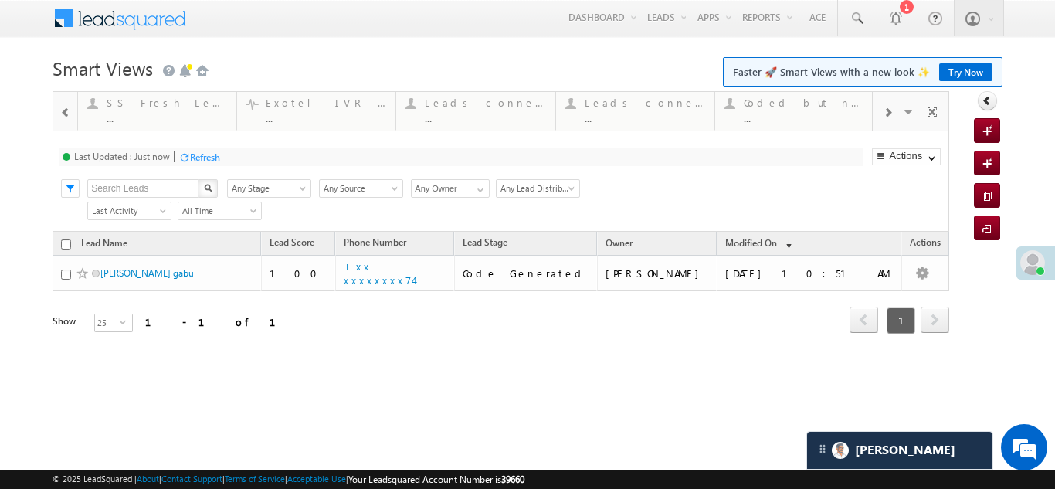
click at [66, 114] on span at bounding box center [65, 113] width 11 height 12
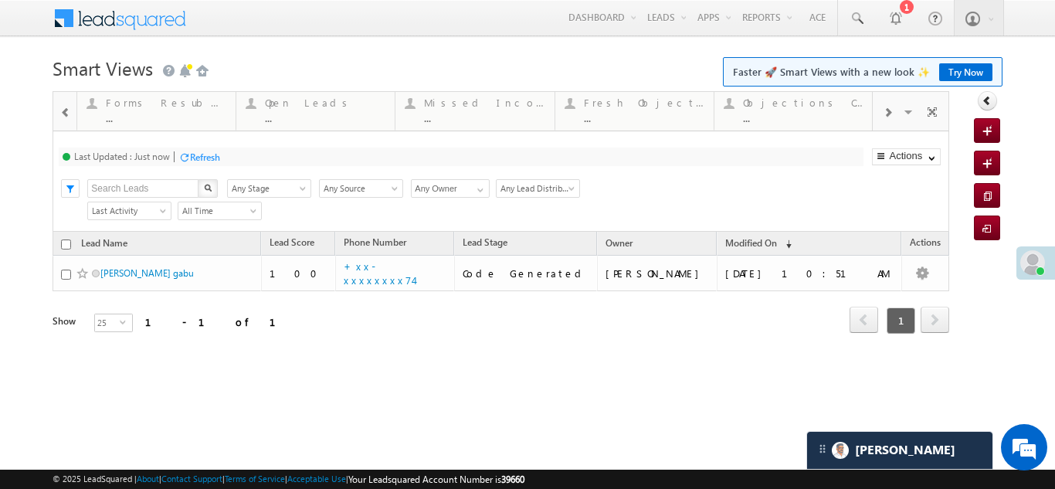
click at [66, 114] on span at bounding box center [65, 113] width 11 height 12
click at [66, 114] on div at bounding box center [64, 110] width 22 height 37
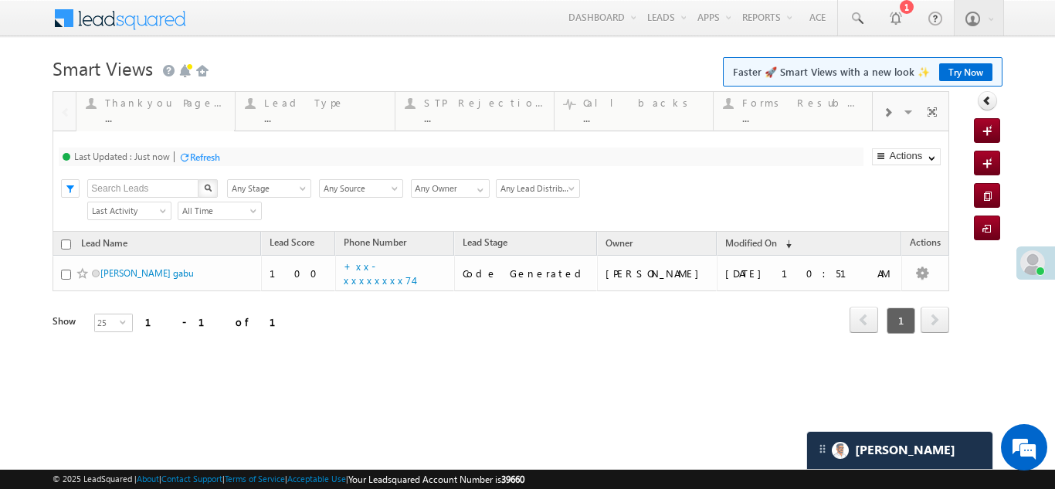
click at [890, 114] on span at bounding box center [887, 113] width 9 height 12
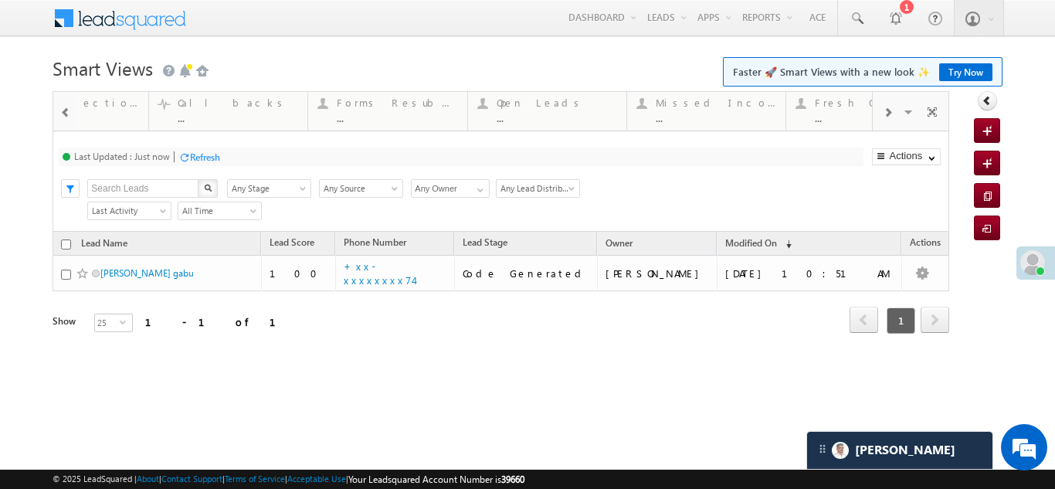
click at [890, 114] on span at bounding box center [887, 113] width 9 height 12
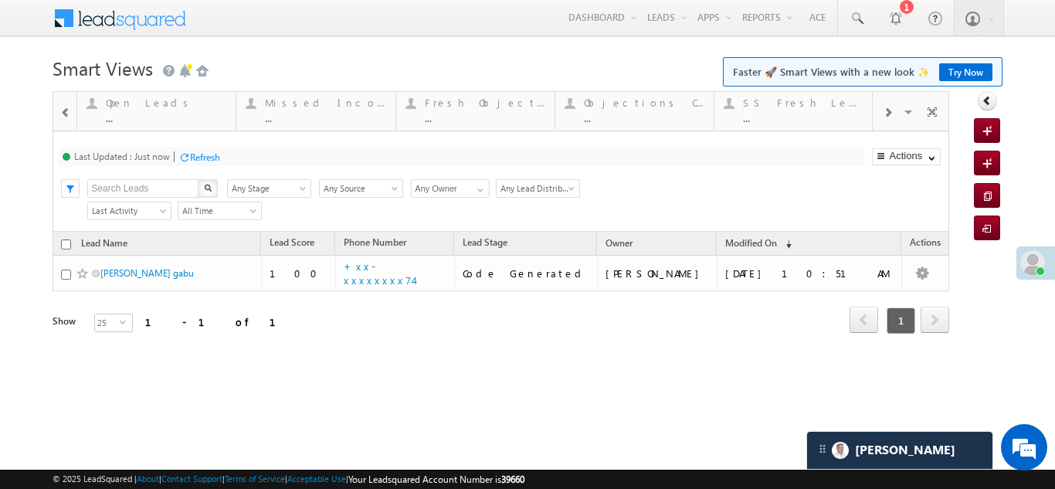
click at [890, 114] on span at bounding box center [887, 113] width 9 height 12
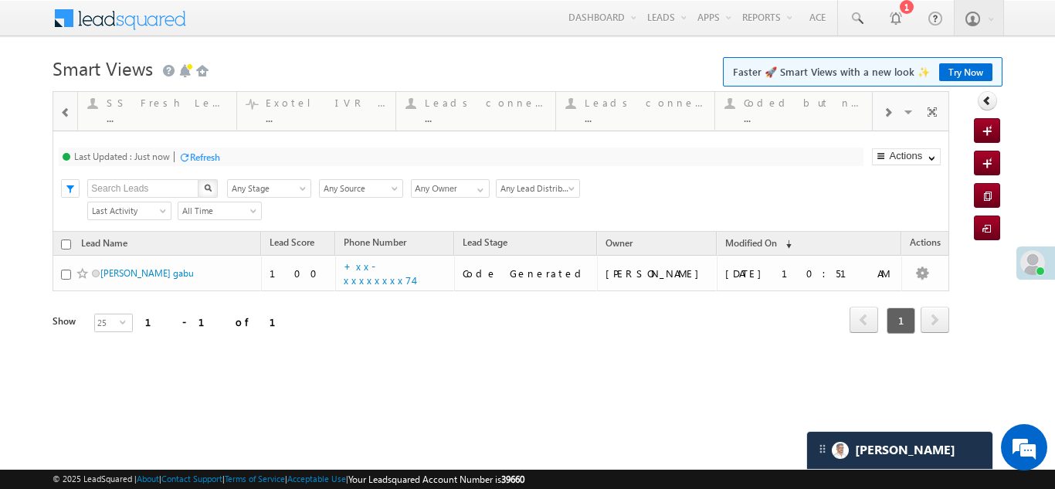
click at [890, 114] on span at bounding box center [887, 113] width 9 height 12
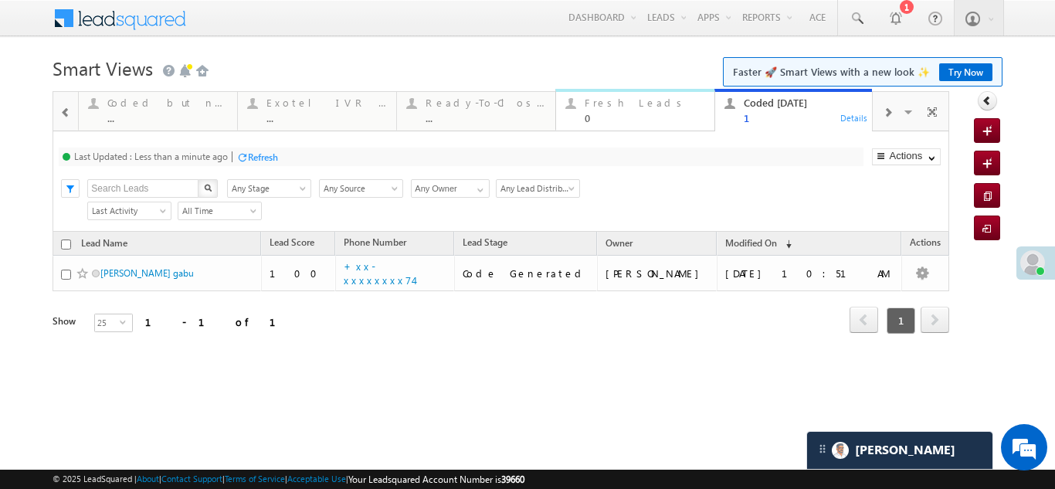
click at [592, 108] on div "Fresh Leads" at bounding box center [645, 103] width 120 height 12
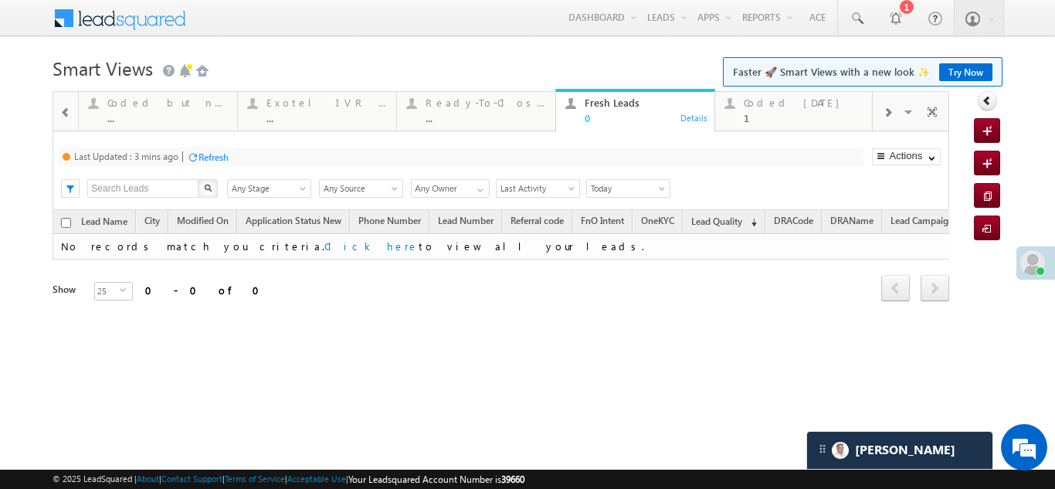
click at [209, 153] on div "Refresh" at bounding box center [213, 157] width 30 height 12
click at [762, 107] on div "Coded Today" at bounding box center [804, 103] width 120 height 12
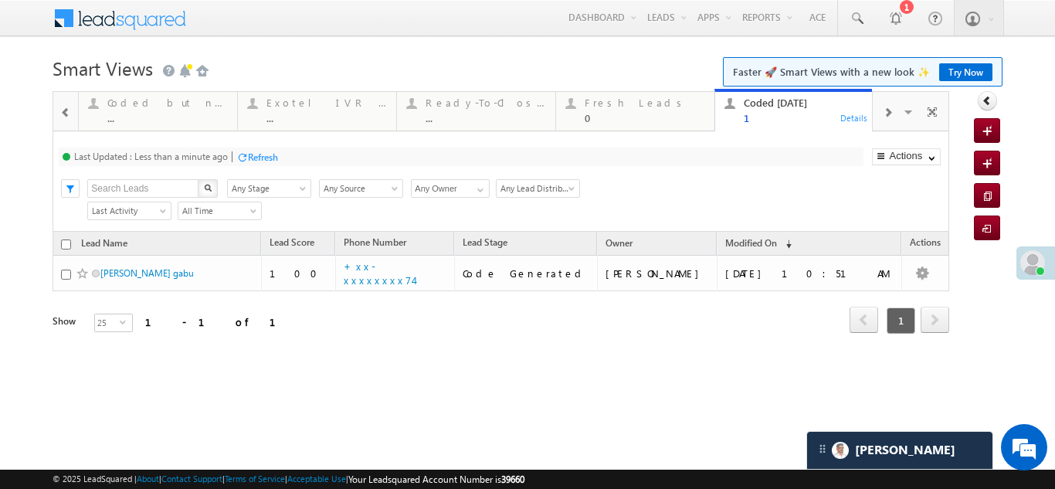
click at [252, 154] on div "Refresh" at bounding box center [263, 157] width 30 height 12
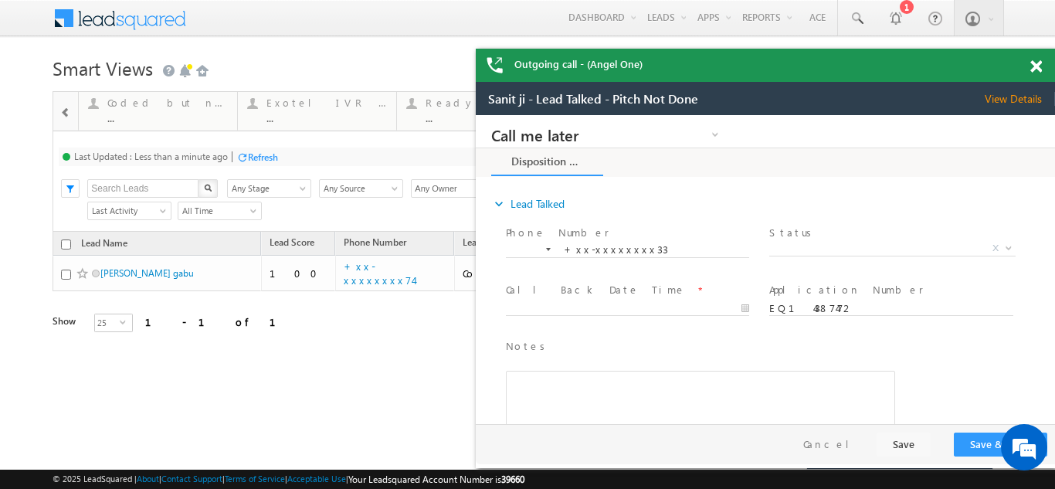
click at [1034, 69] on span at bounding box center [1036, 66] width 12 height 13
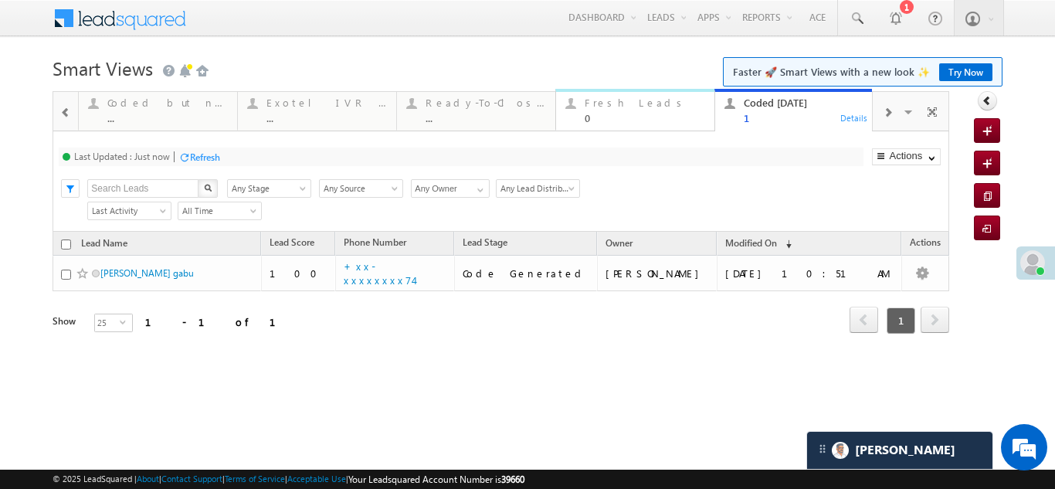
click at [599, 103] on div "Fresh Leads" at bounding box center [645, 103] width 120 height 12
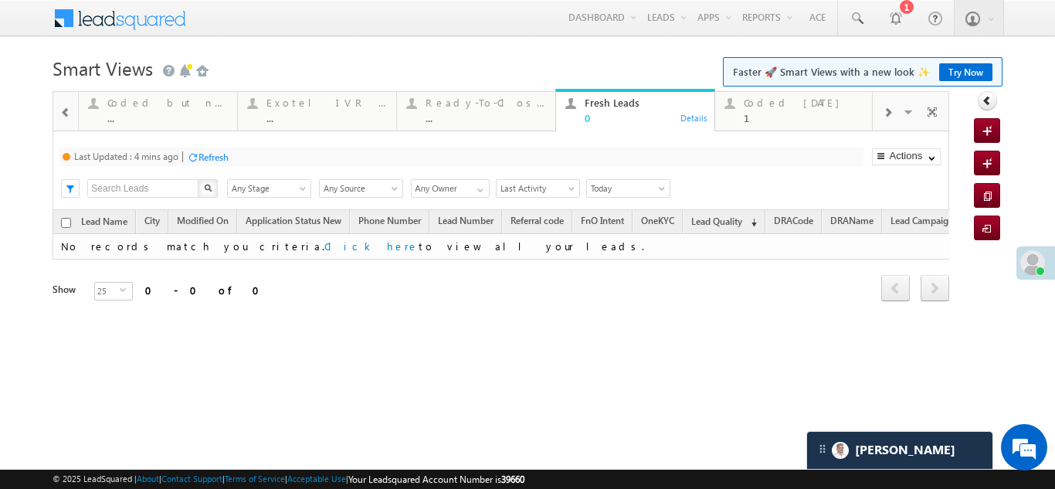
click at [599, 103] on div "Fresh Leads" at bounding box center [645, 103] width 120 height 12
click at [618, 107] on div "Fresh Leads" at bounding box center [645, 103] width 120 height 12
click at [615, 101] on div "Fresh Leads" at bounding box center [645, 103] width 120 height 12
click at [228, 155] on div "Refresh" at bounding box center [213, 157] width 30 height 12
click at [778, 112] on div "1" at bounding box center [804, 118] width 120 height 12
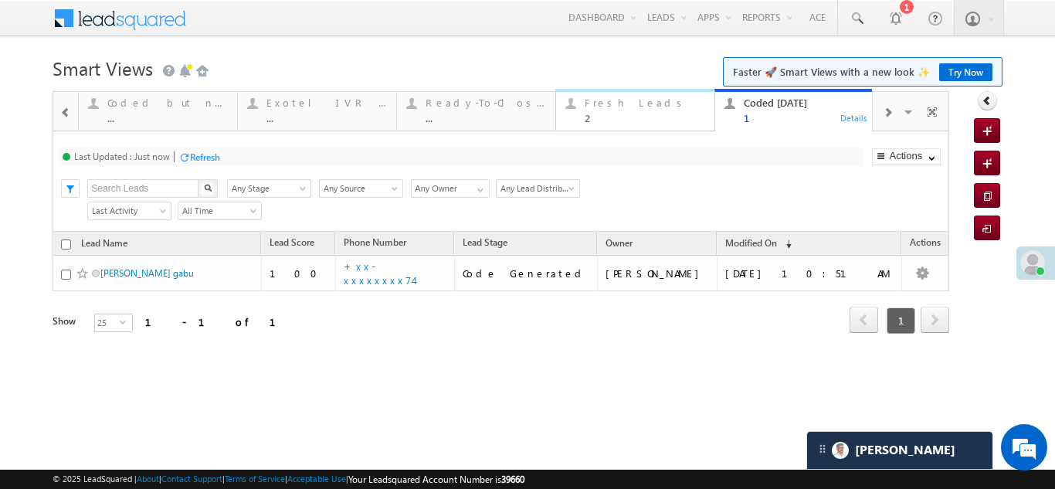
click at [582, 113] on div "Fresh Leads 2 Details" at bounding box center [635, 108] width 155 height 30
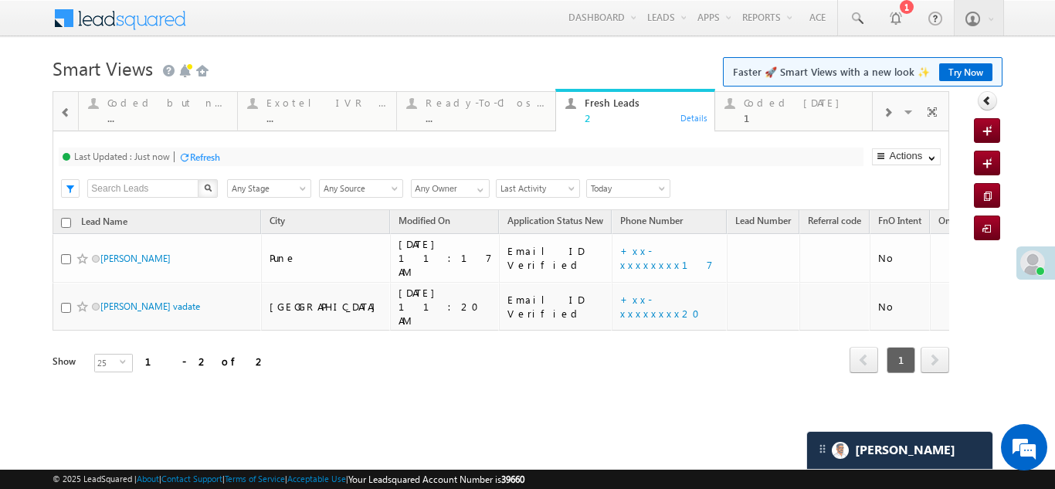
click at [194, 156] on div "Refresh" at bounding box center [205, 157] width 30 height 12
click at [775, 114] on div "1" at bounding box center [804, 118] width 120 height 12
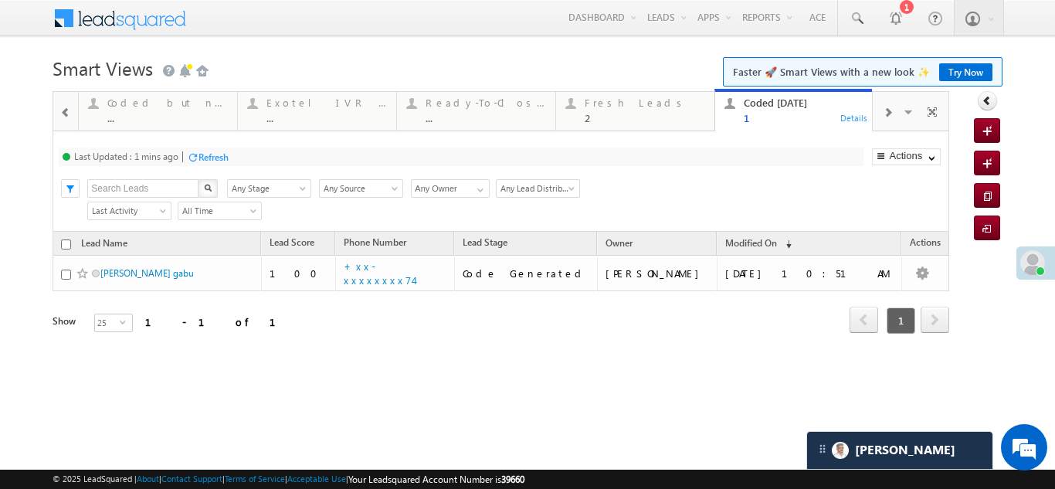
click at [211, 160] on div "Refresh" at bounding box center [213, 157] width 30 height 12
click at [599, 105] on div "Fresh Leads" at bounding box center [645, 103] width 120 height 12
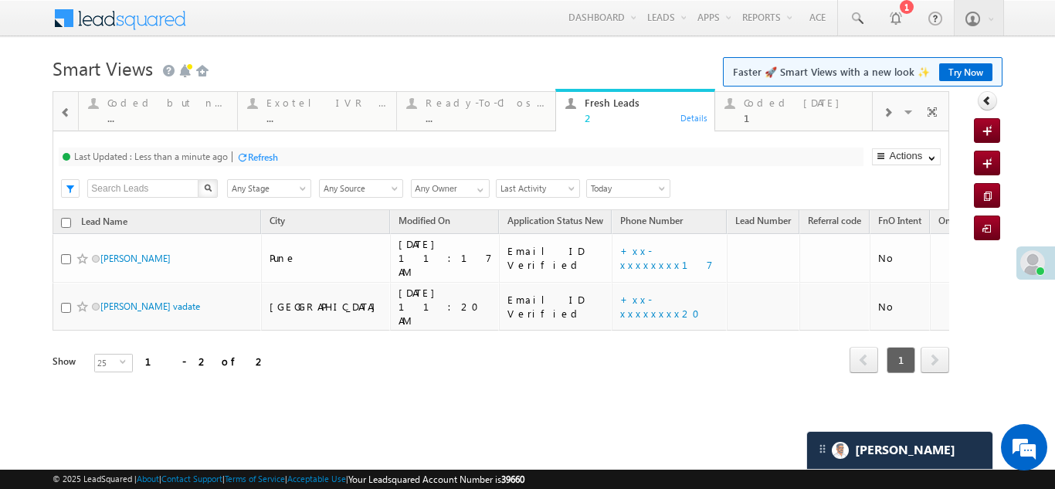
click at [260, 158] on div "Refresh" at bounding box center [263, 157] width 30 height 12
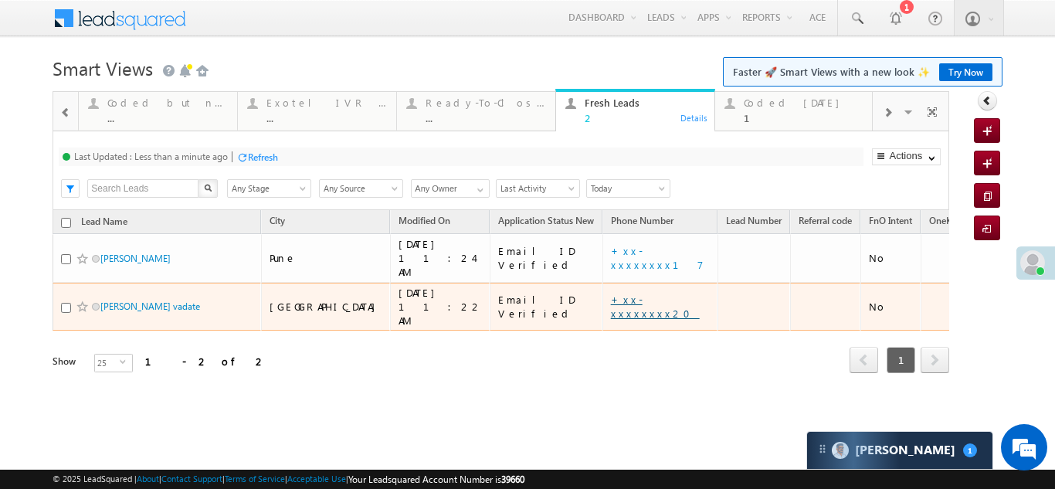
click at [611, 293] on link "+xx-xxxxxxxx20" at bounding box center [655, 306] width 89 height 27
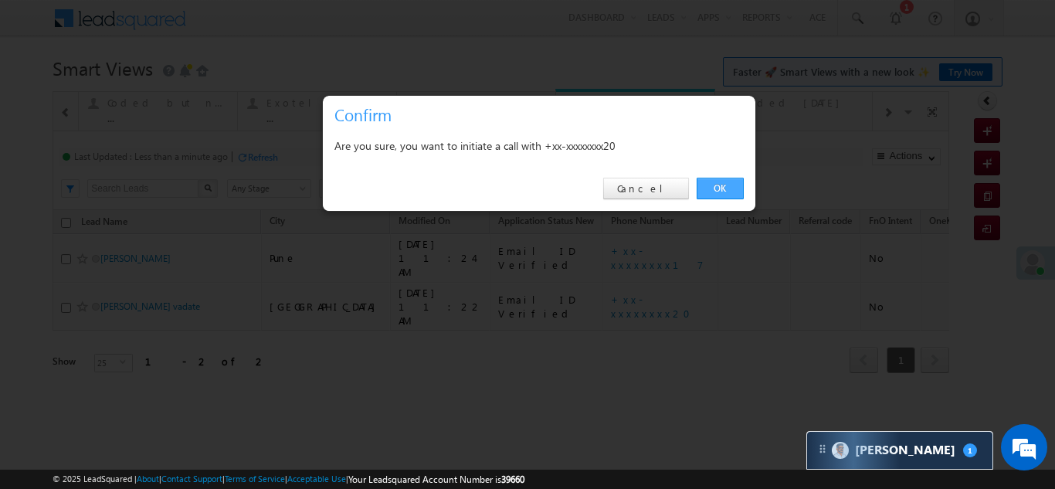
click at [723, 185] on link "OK" at bounding box center [720, 189] width 47 height 22
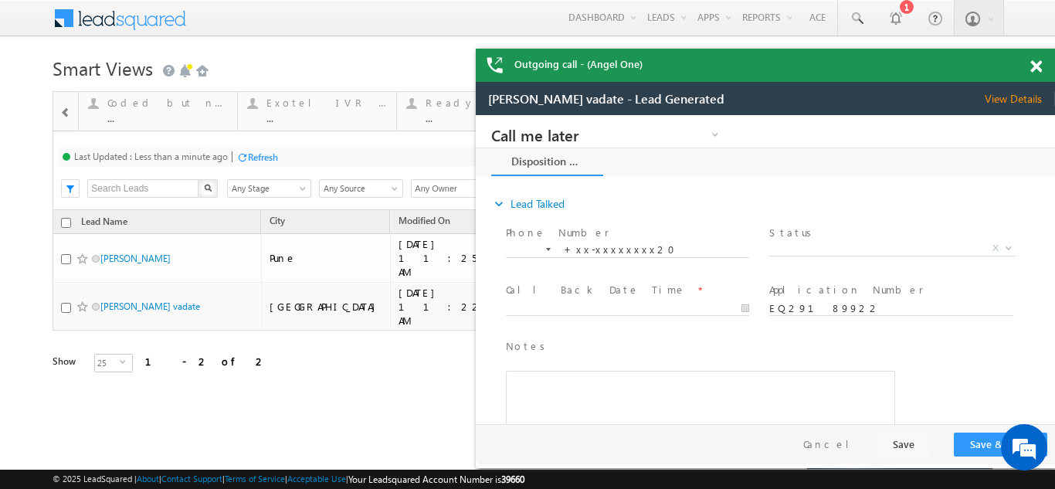
click at [1038, 70] on span at bounding box center [1036, 66] width 12 height 13
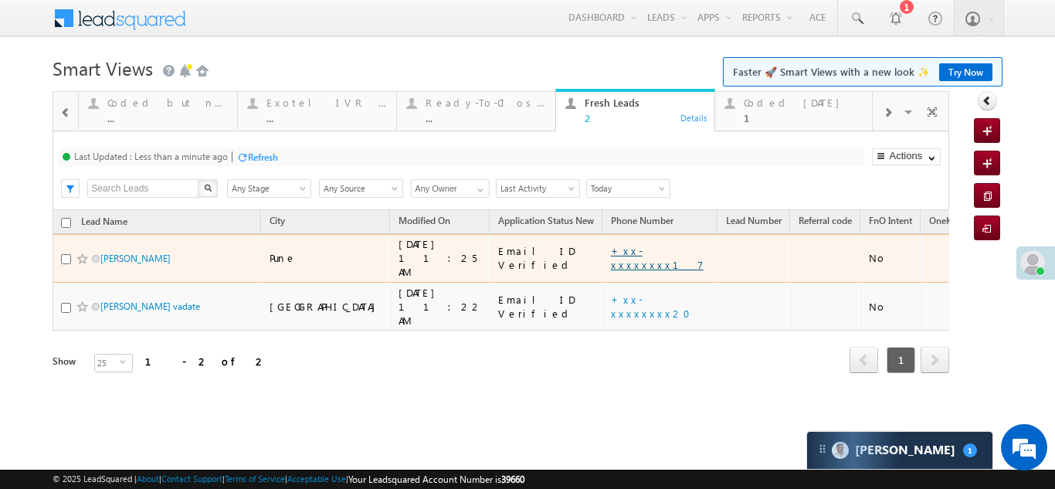
click at [611, 253] on link "+xx-xxxxxxxx17" at bounding box center [657, 257] width 93 height 27
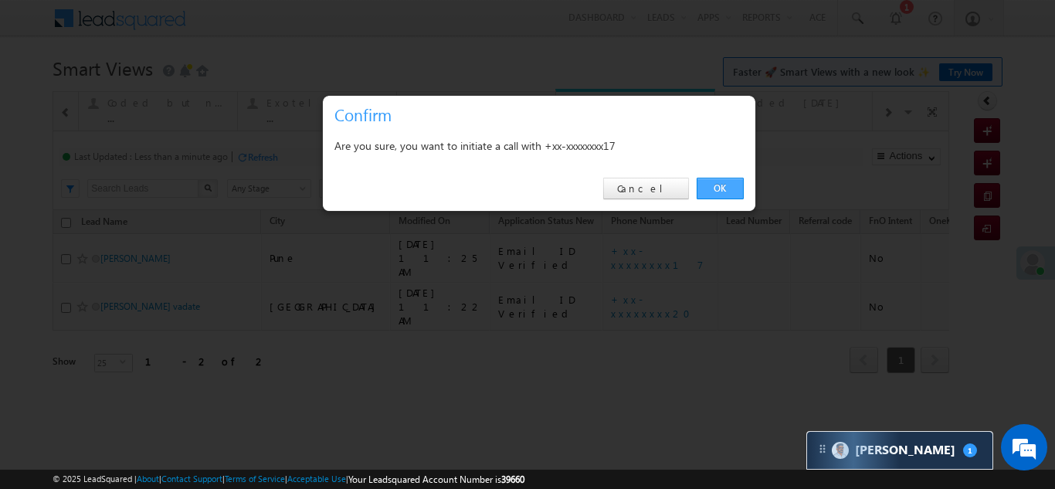
click at [712, 191] on link "OK" at bounding box center [720, 189] width 47 height 22
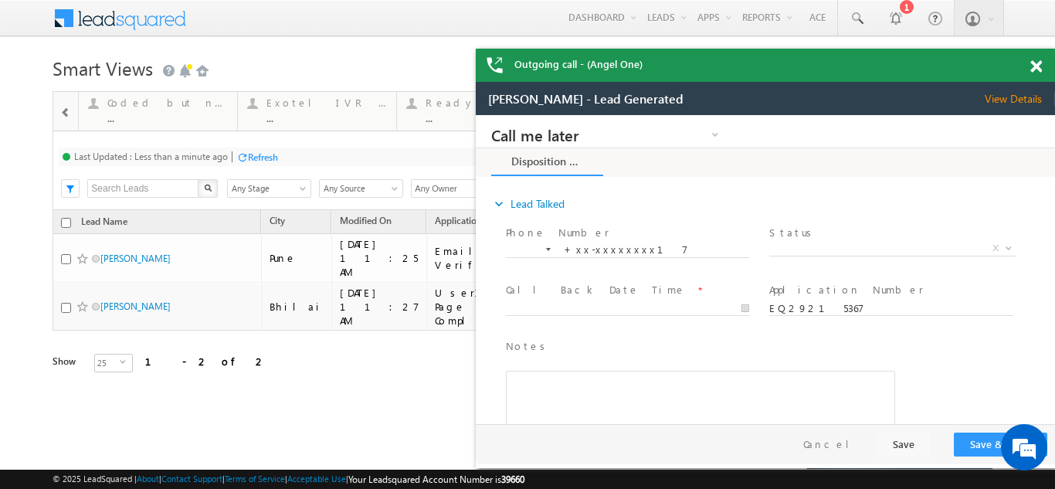
click at [1033, 66] on span at bounding box center [1036, 66] width 12 height 13
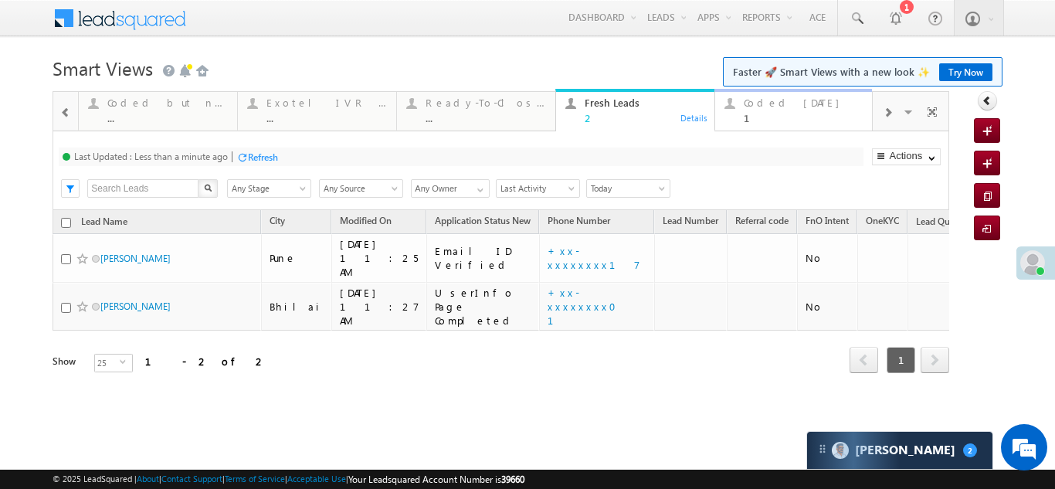
click at [772, 103] on div "Coded Today" at bounding box center [804, 103] width 120 height 12
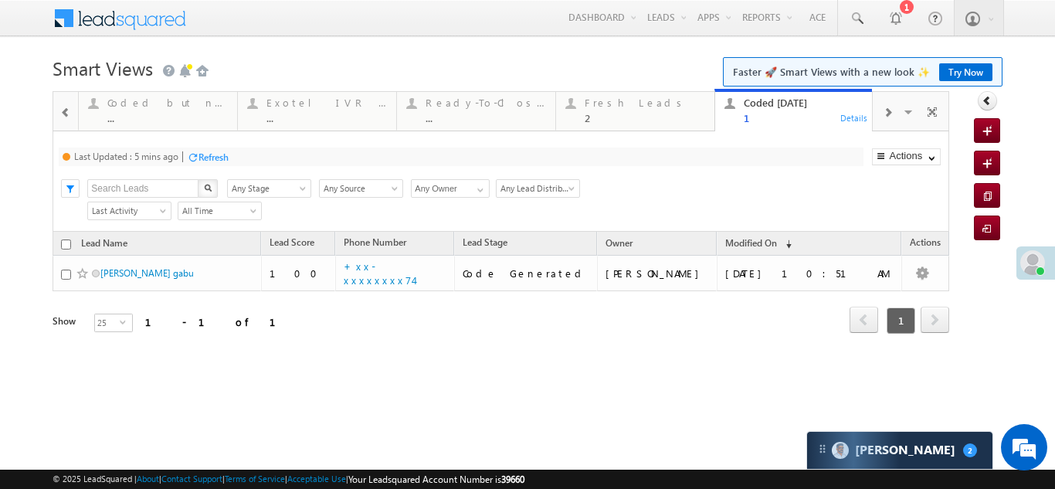
click at [205, 154] on div "Refresh" at bounding box center [213, 157] width 30 height 12
click at [887, 110] on span at bounding box center [887, 113] width 9 height 12
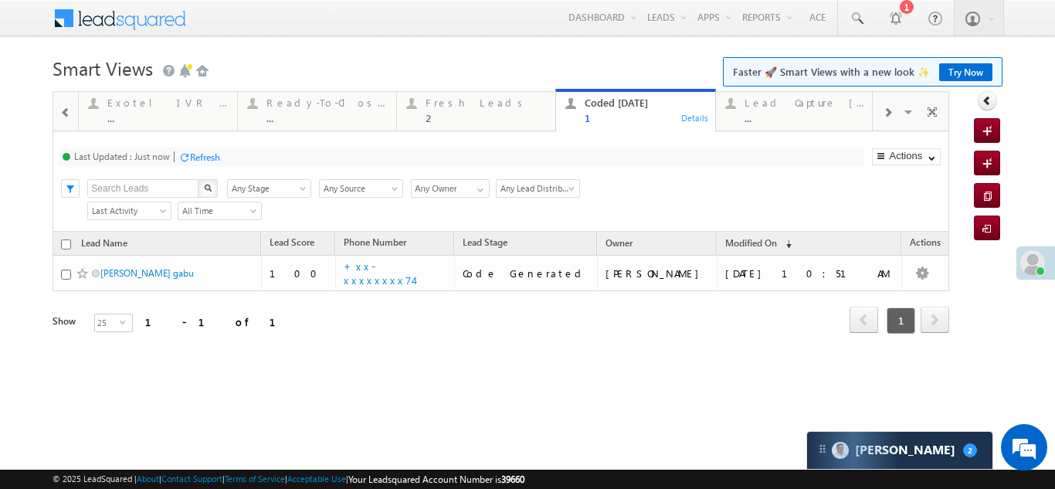
click at [887, 110] on span at bounding box center [887, 113] width 9 height 12
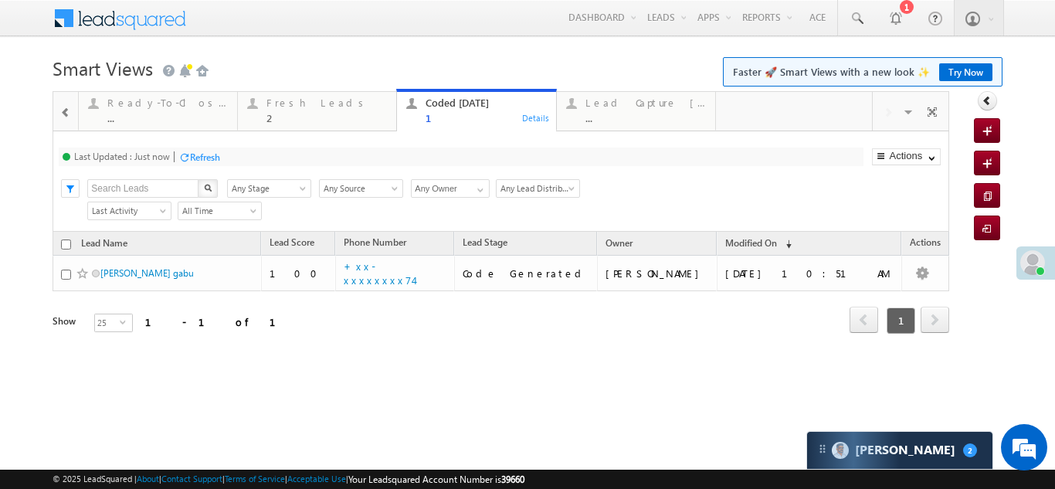
click at [887, 110] on div "Visible Tabs Thankyou Page leads Default Lead Type Default STP Rejection Reason…" at bounding box center [911, 110] width 76 height 37
click at [629, 100] on div "Lead Capture Today" at bounding box center [645, 103] width 120 height 12
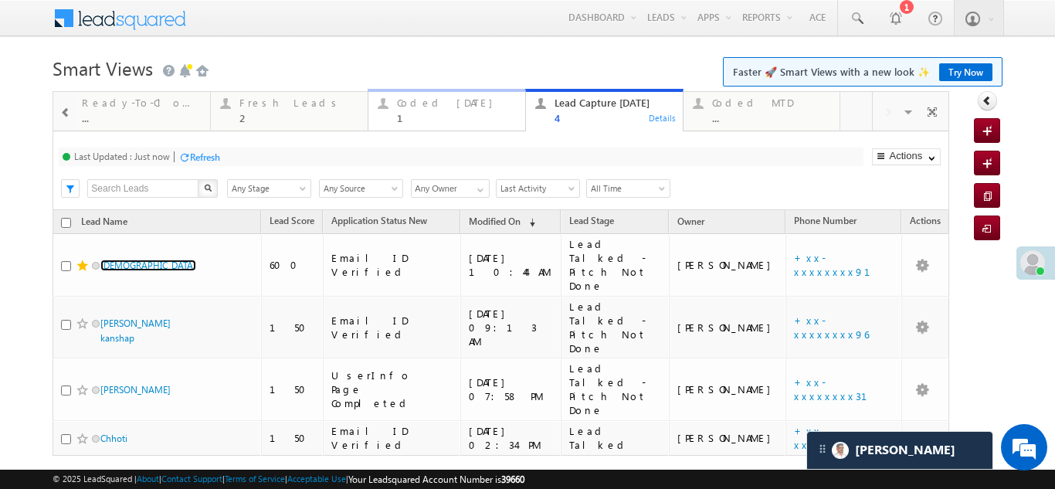
click at [417, 108] on div "Coded Today" at bounding box center [456, 103] width 119 height 12
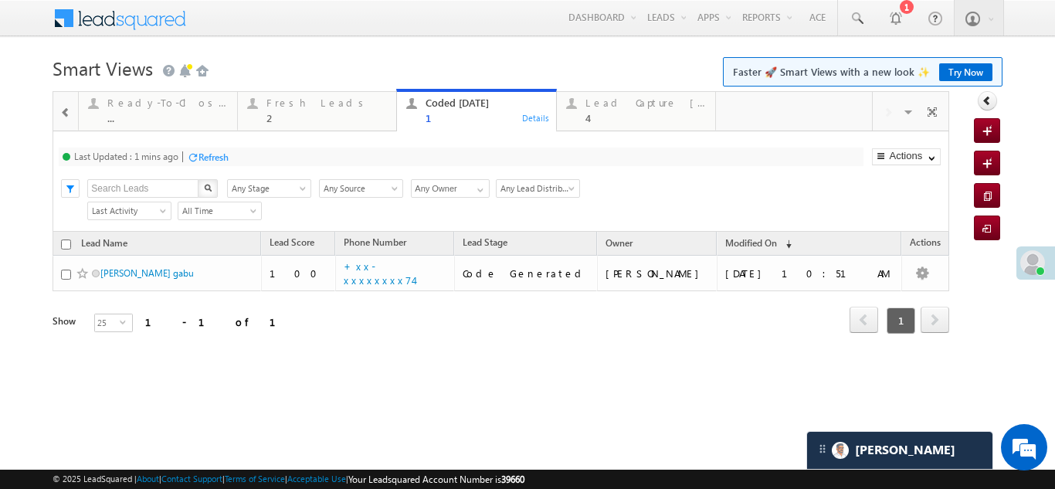
click at [221, 154] on div "Refresh" at bounding box center [213, 157] width 30 height 12
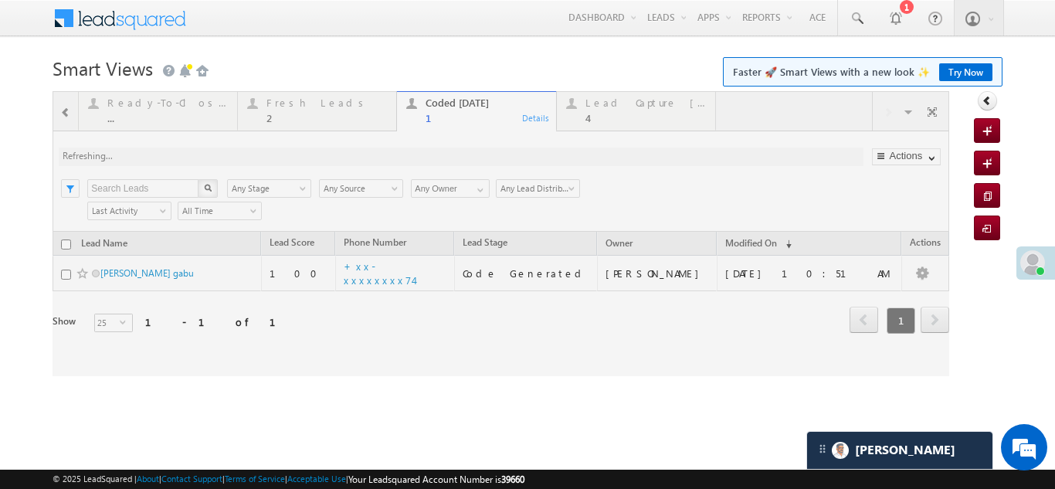
click at [216, 157] on div at bounding box center [501, 233] width 897 height 285
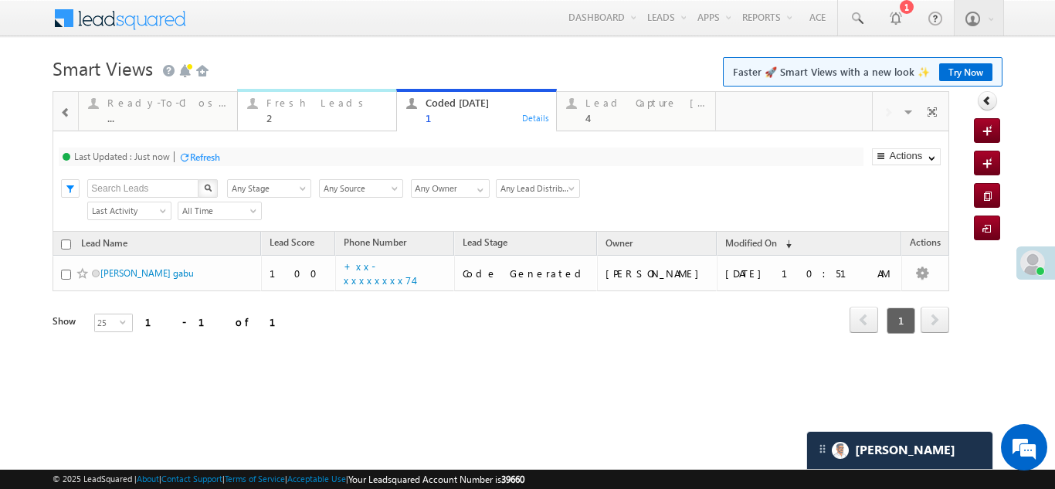
click at [288, 102] on div "Fresh Leads" at bounding box center [326, 103] width 120 height 12
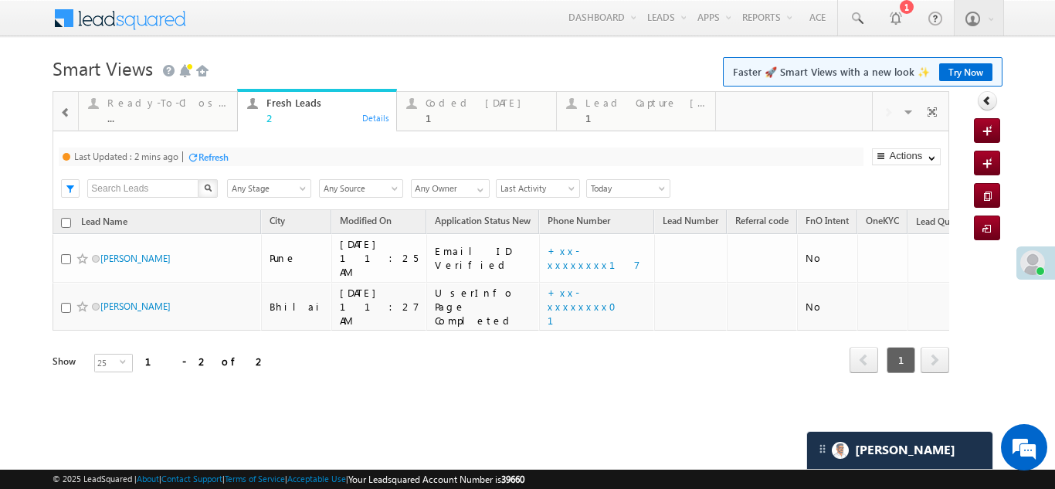
click at [215, 154] on div "Refresh" at bounding box center [213, 157] width 30 height 12
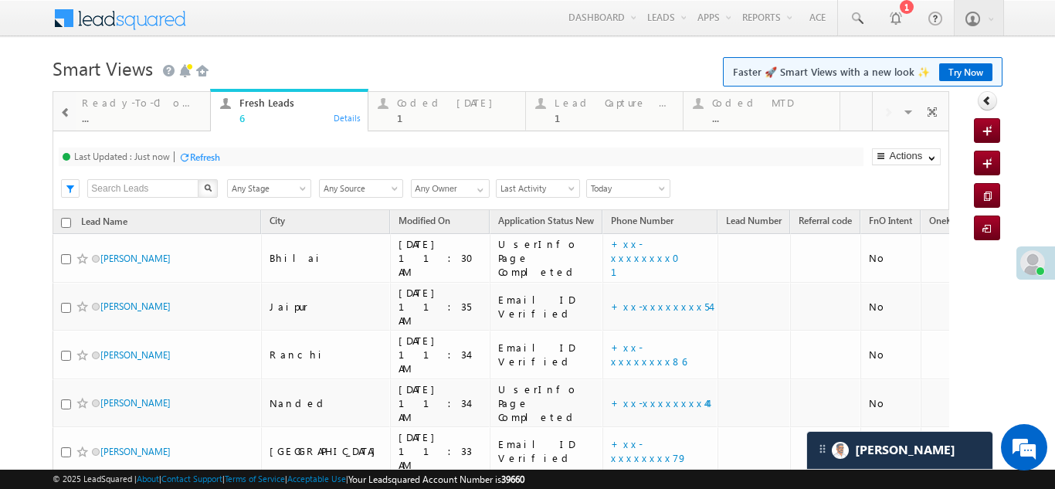
checkbox input "true"
click at [198, 156] on div "Refresh" at bounding box center [205, 157] width 30 height 12
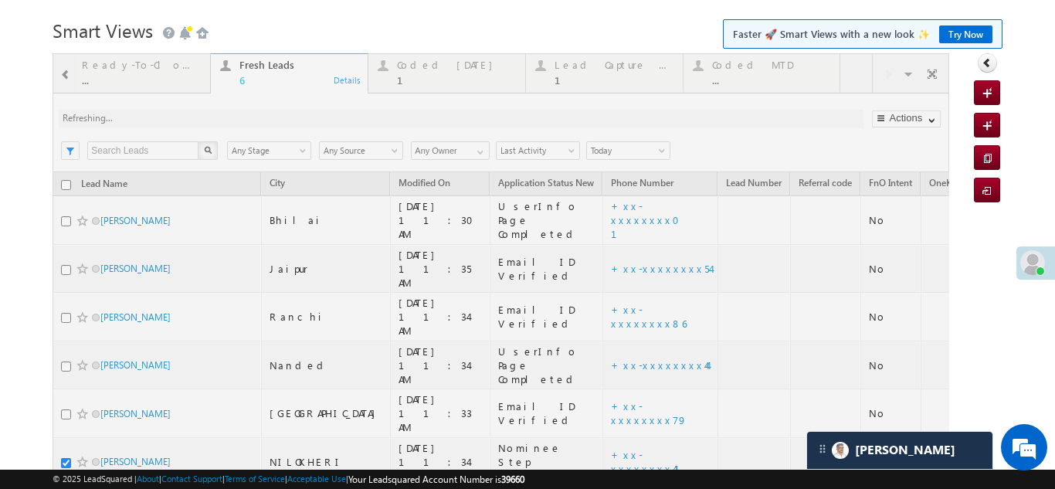
scroll to position [92, 0]
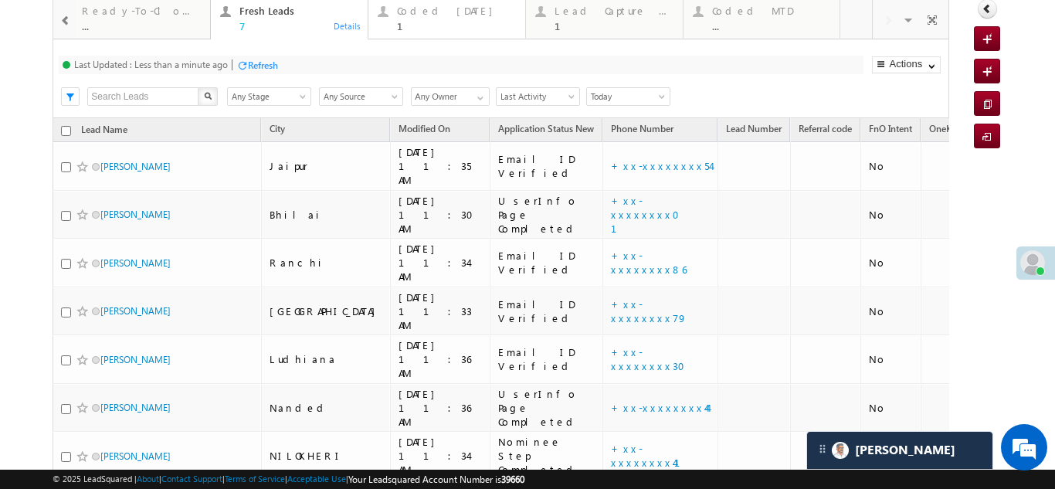
click at [429, 2] on div "Coded Today 1" at bounding box center [456, 17] width 119 height 30
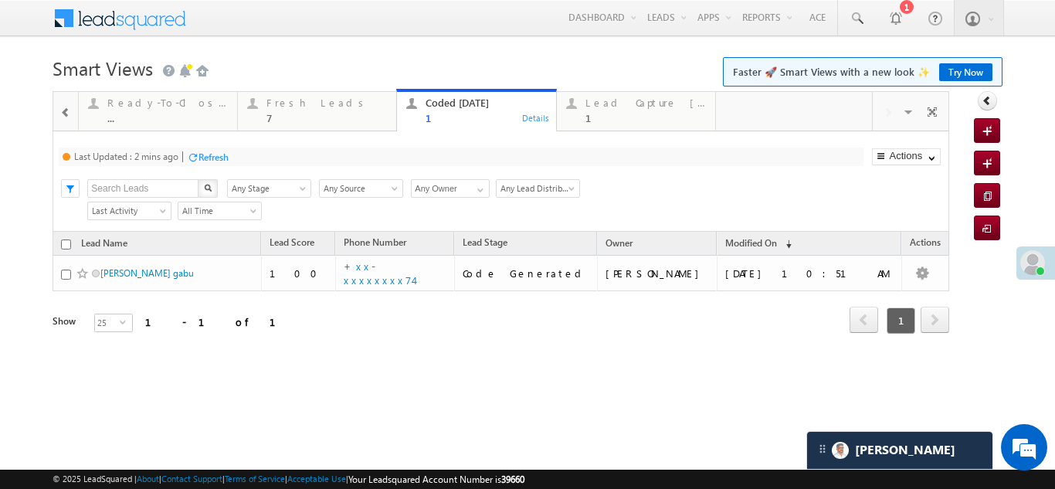
click at [201, 156] on div "Refresh" at bounding box center [213, 157] width 30 height 12
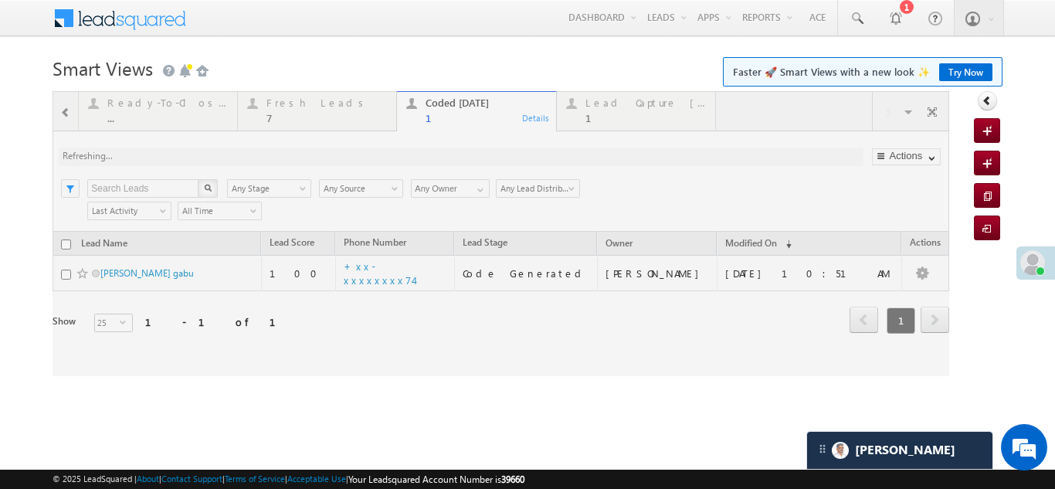
click at [294, 107] on div at bounding box center [501, 233] width 897 height 285
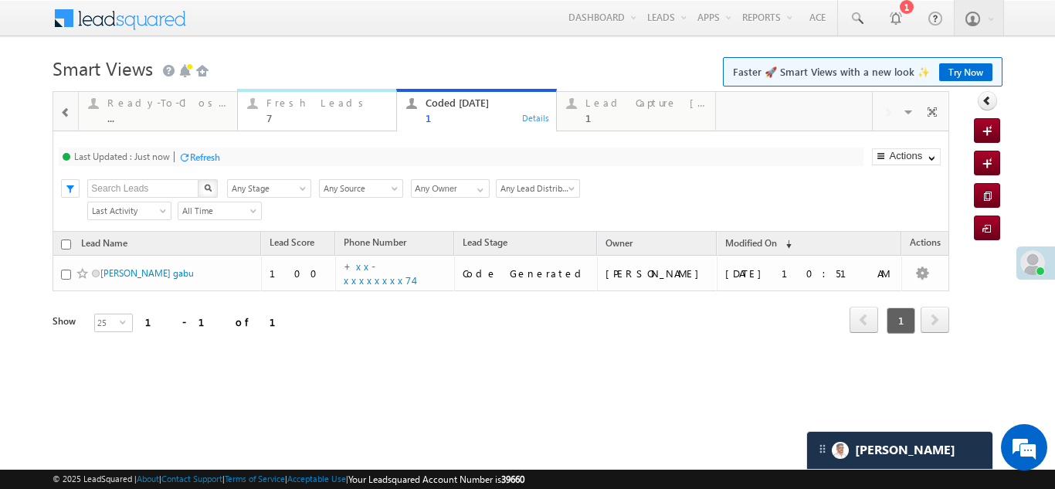
click at [294, 107] on div "Fresh Leads" at bounding box center [326, 103] width 120 height 12
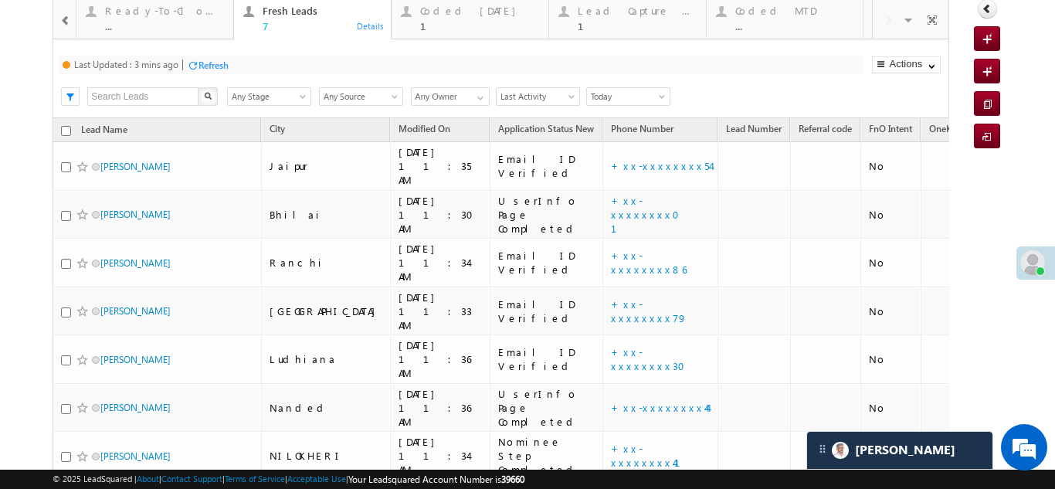
click at [294, 107] on div "Last Updated : 3 mins ago Refresh Refreshing... Search X Lead Stage Any Stage A…" at bounding box center [501, 78] width 896 height 79
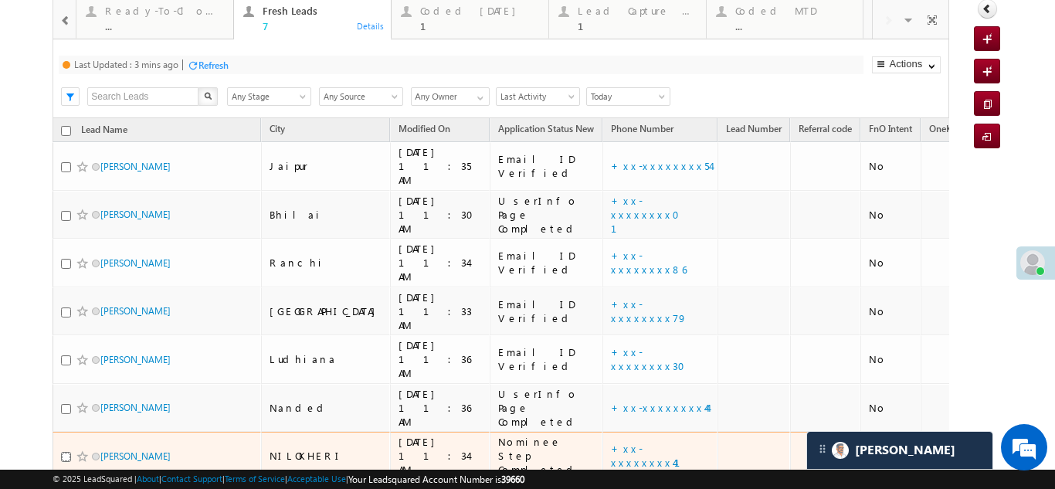
click at [67, 452] on input "checkbox" at bounding box center [66, 457] width 10 height 10
checkbox input "true"
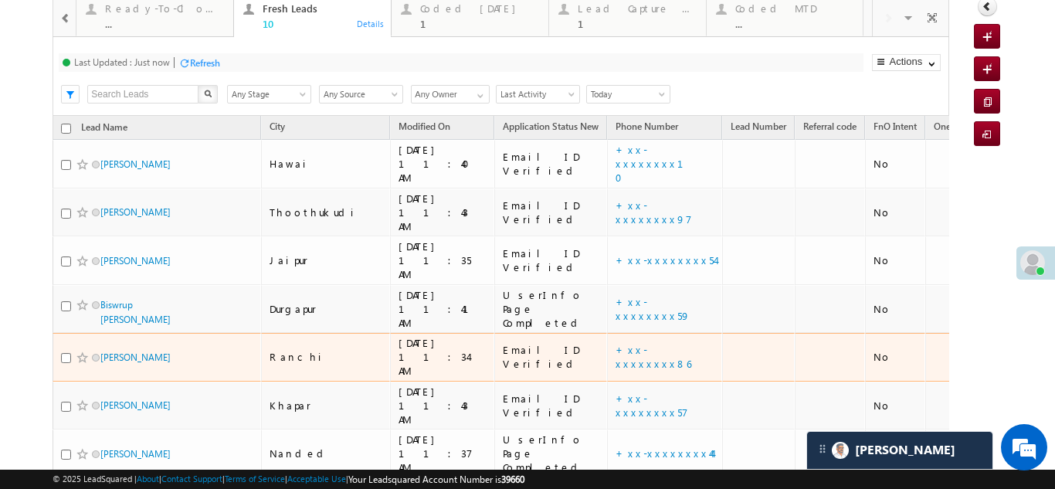
scroll to position [7, 0]
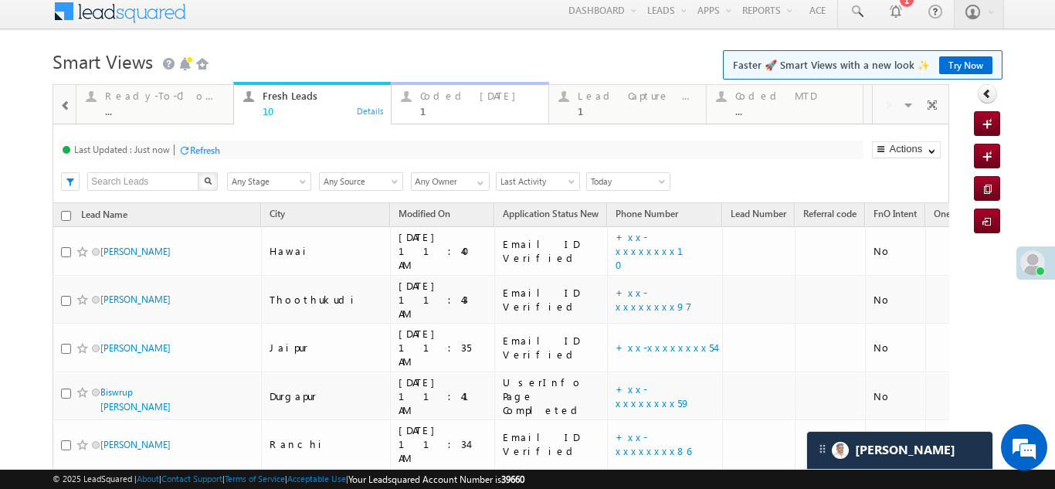
click at [460, 93] on div "Coded Today" at bounding box center [479, 96] width 119 height 12
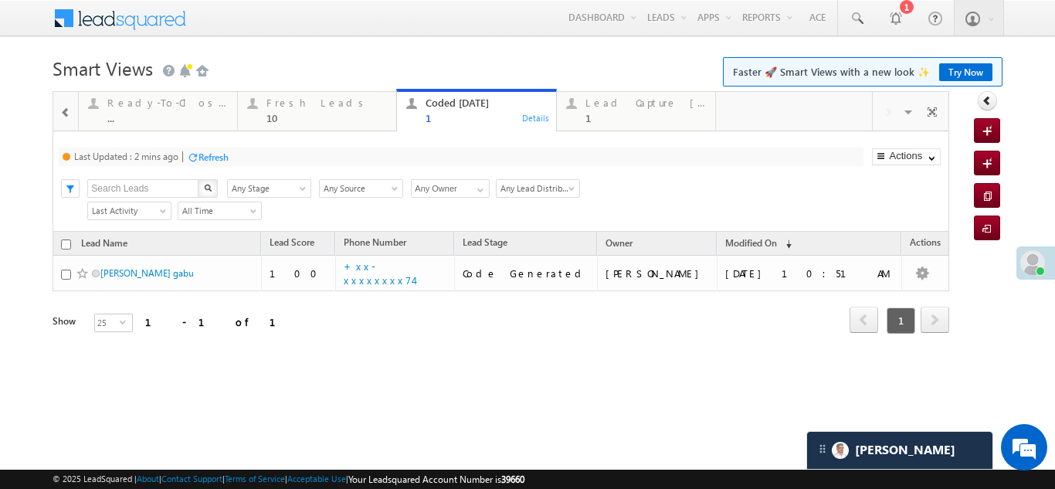
click at [215, 156] on div "Refresh" at bounding box center [213, 157] width 30 height 12
click at [208, 157] on div "Refresh" at bounding box center [205, 157] width 30 height 12
click at [193, 154] on div "Refresh" at bounding box center [205, 157] width 30 height 12
click at [283, 104] on div "Fresh Leads" at bounding box center [326, 103] width 120 height 12
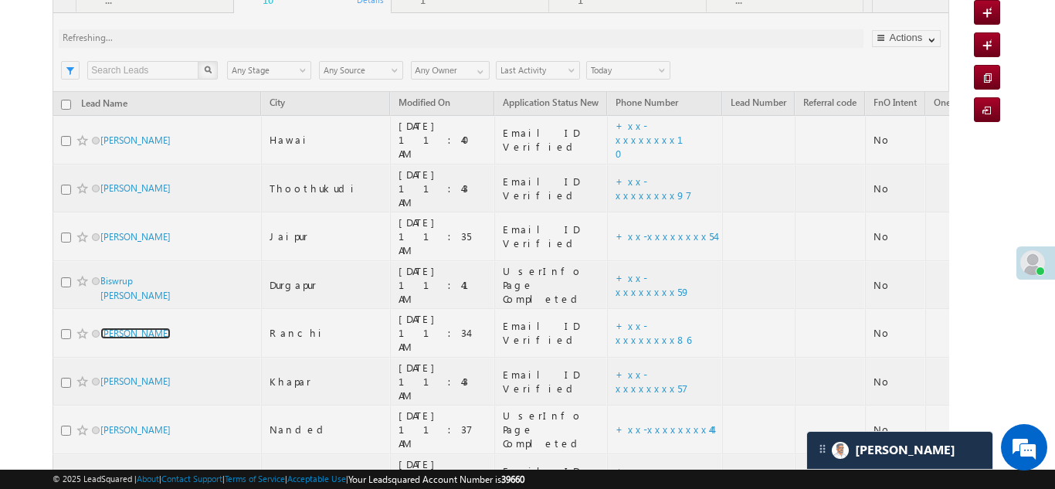
scroll to position [0, 0]
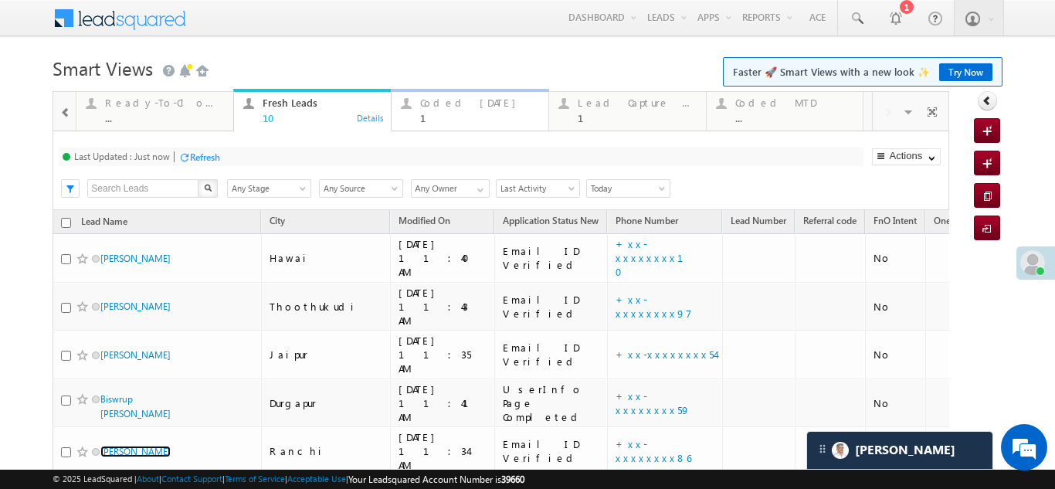
click at [442, 97] on div "Coded Today" at bounding box center [479, 103] width 119 height 12
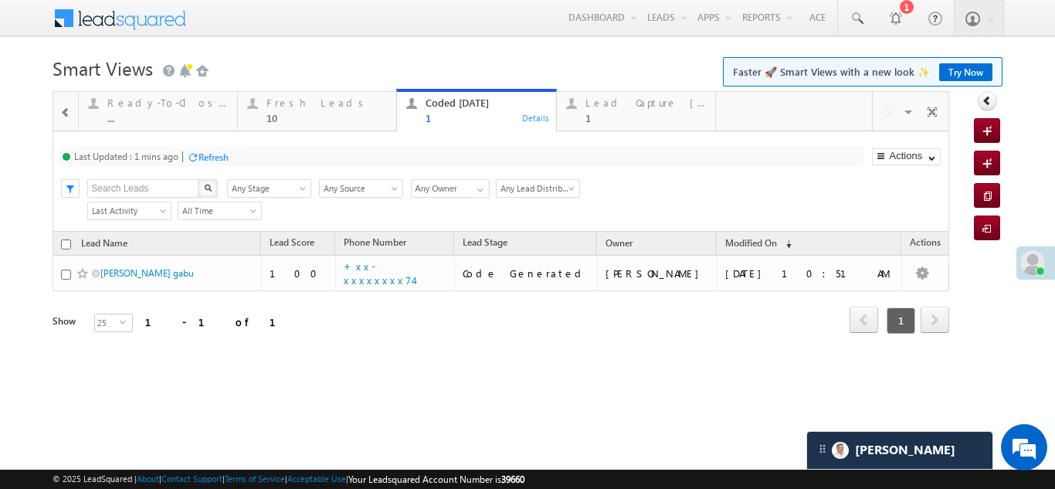
click at [204, 149] on div "Refresh" at bounding box center [208, 156] width 42 height 15
click at [204, 154] on div "Refresh" at bounding box center [205, 157] width 30 height 12
click at [293, 102] on div "Fresh Leads" at bounding box center [326, 103] width 120 height 12
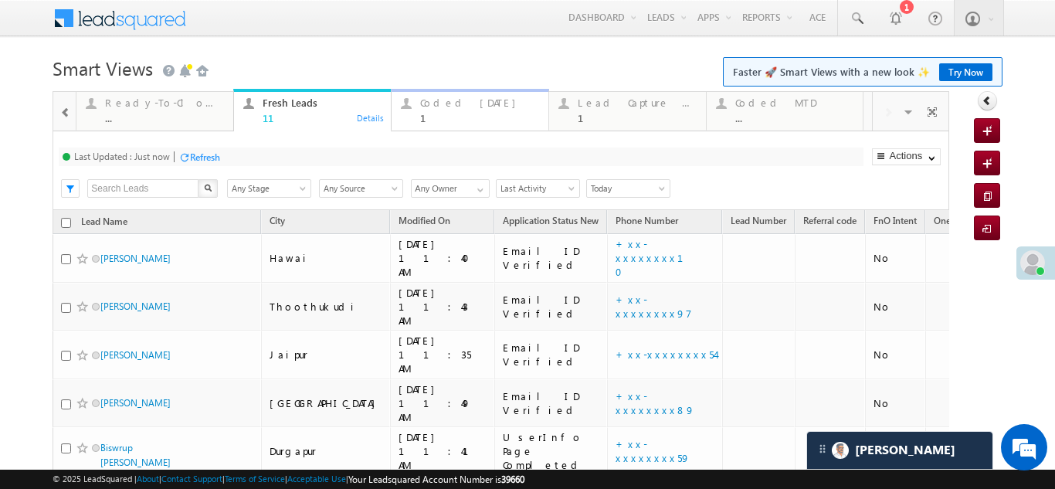
click at [446, 101] on div "Coded Today" at bounding box center [479, 103] width 119 height 12
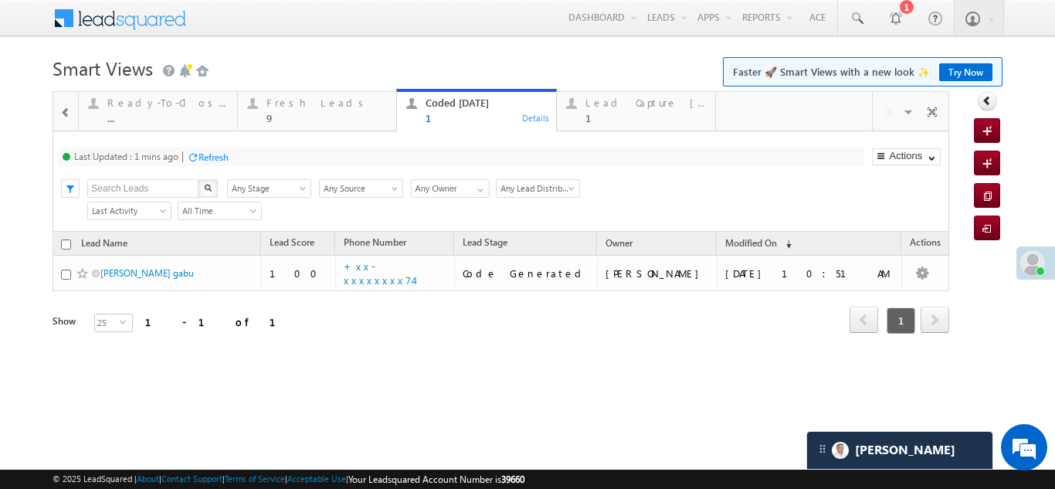
click at [222, 151] on div "Refresh" at bounding box center [213, 157] width 30 height 12
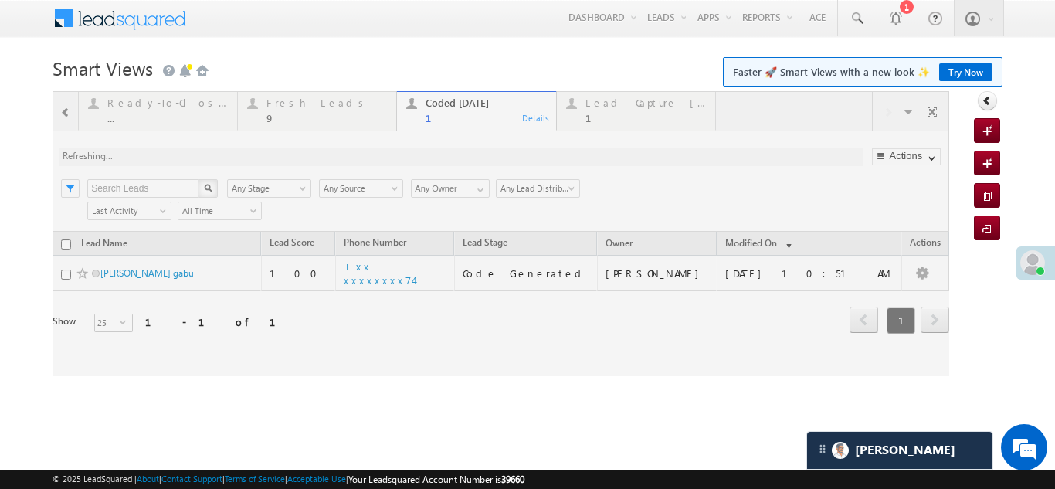
click at [301, 100] on div at bounding box center [501, 233] width 897 height 285
click at [299, 107] on div at bounding box center [501, 233] width 897 height 285
click at [290, 104] on div at bounding box center [501, 233] width 897 height 285
click at [306, 100] on div at bounding box center [501, 233] width 897 height 285
click at [287, 103] on div at bounding box center [501, 233] width 897 height 285
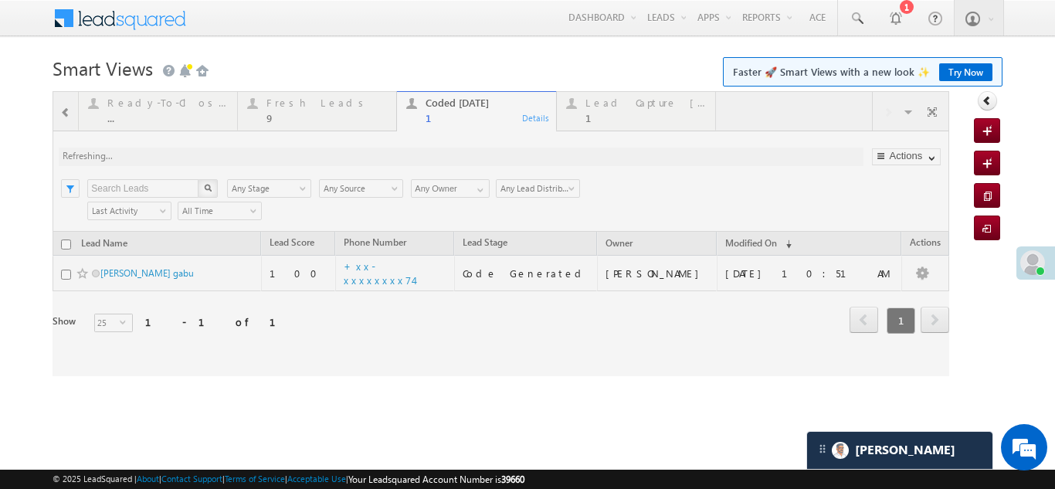
click at [285, 116] on div at bounding box center [501, 233] width 897 height 285
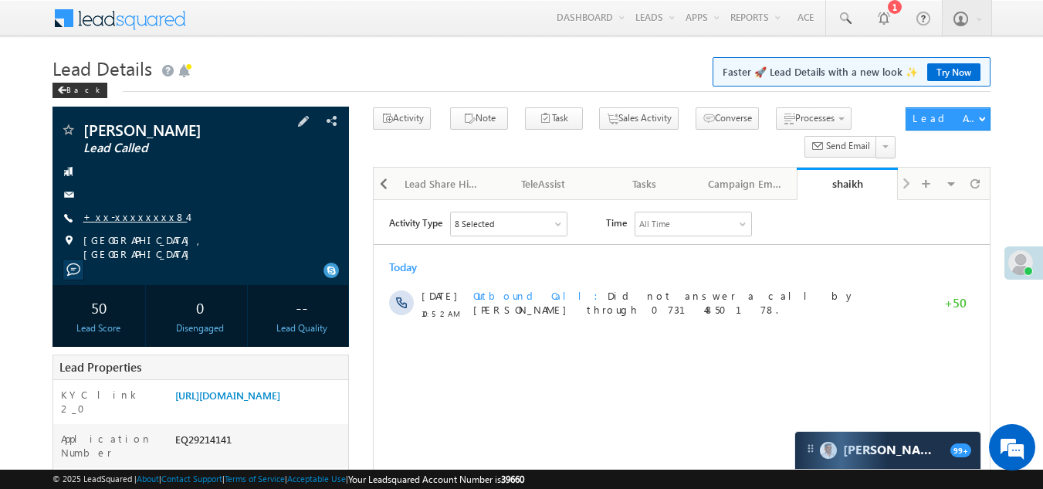
click at [108, 215] on link "+xx-xxxxxxxx84" at bounding box center [135, 216] width 104 height 13
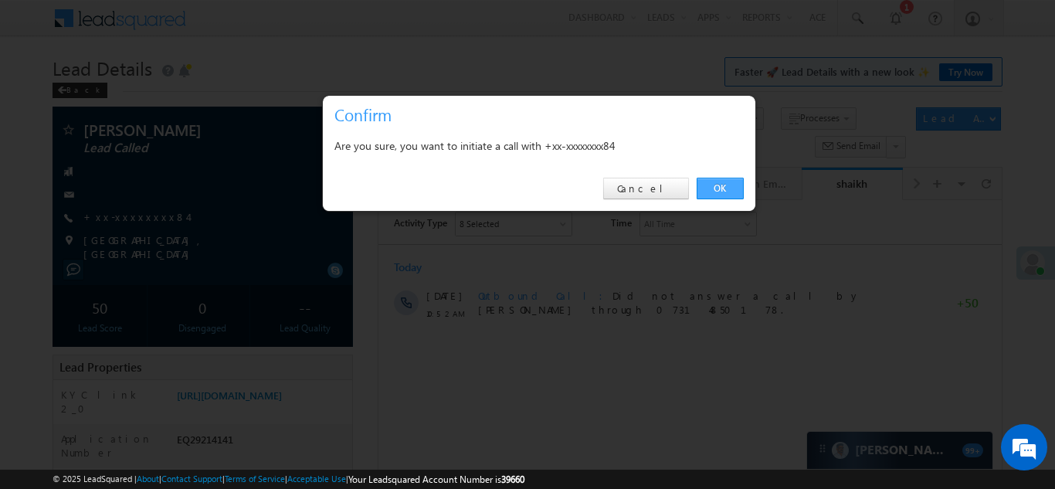
click at [715, 182] on link "OK" at bounding box center [720, 189] width 47 height 22
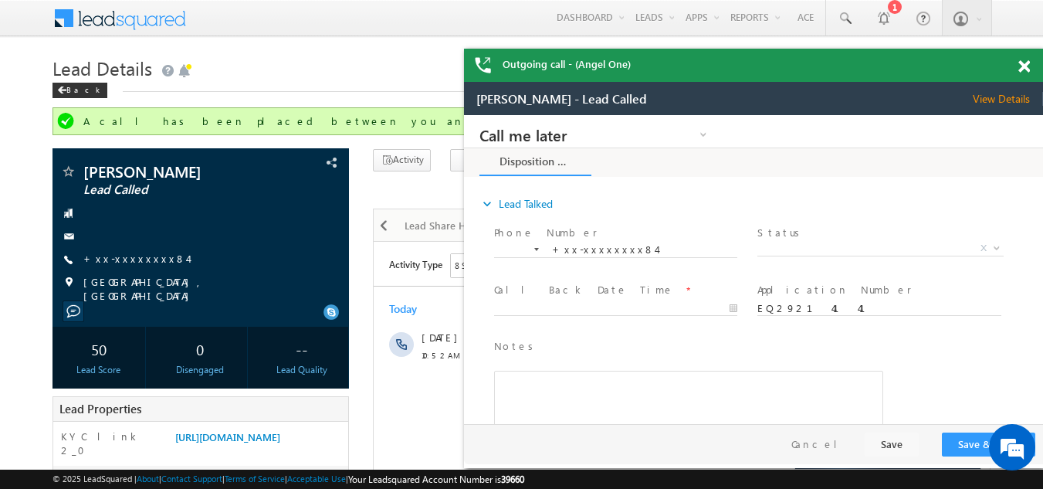
click at [1022, 66] on span at bounding box center [1025, 66] width 12 height 13
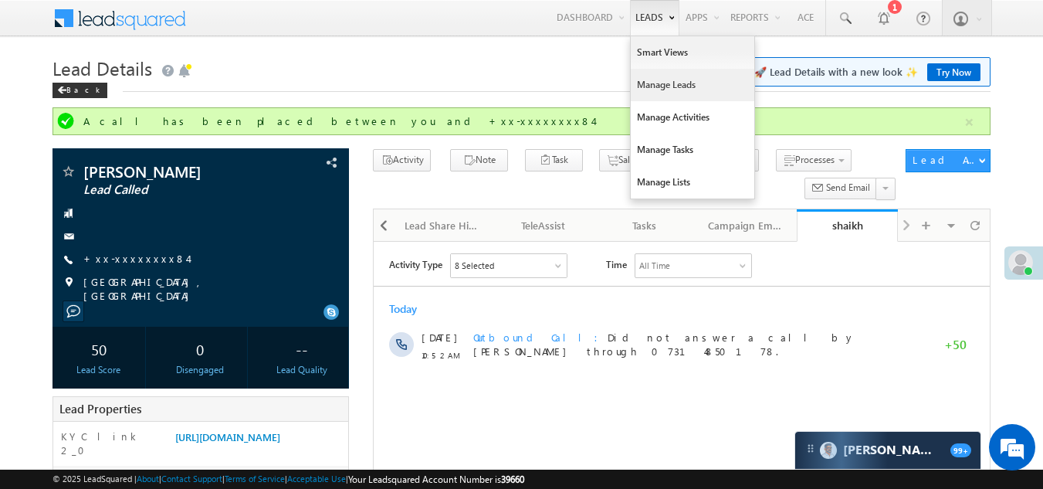
click at [656, 81] on link "Manage Leads" at bounding box center [693, 85] width 124 height 32
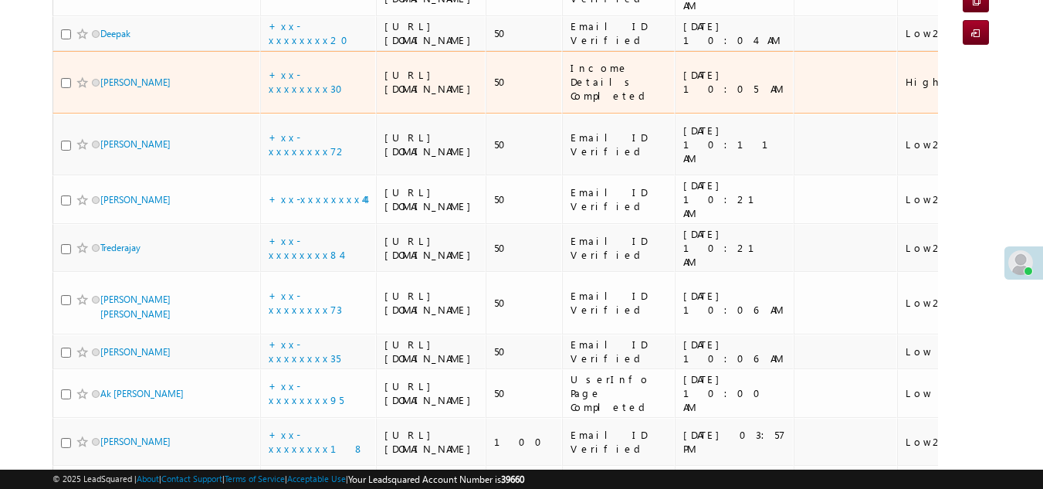
scroll to position [232, 0]
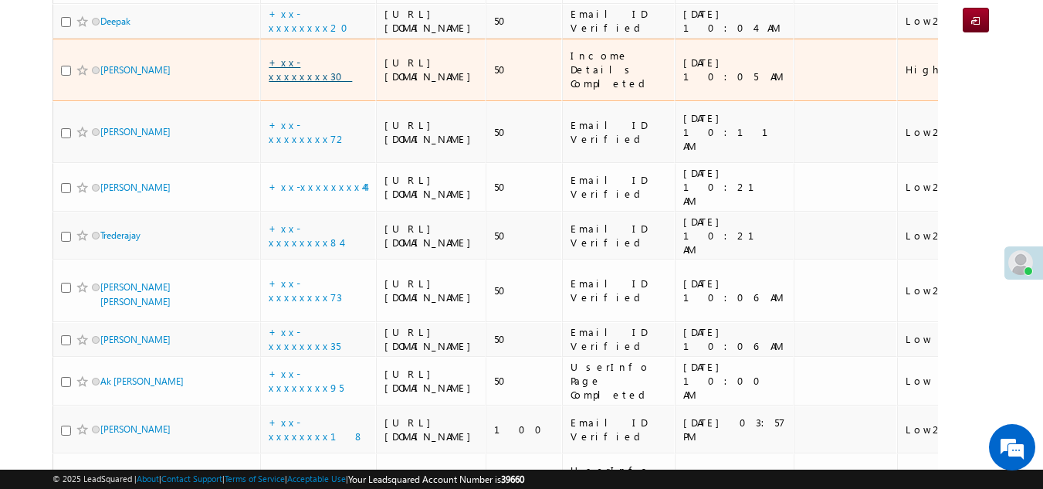
click at [305, 83] on link "+xx-xxxxxxxx30" at bounding box center [310, 69] width 83 height 27
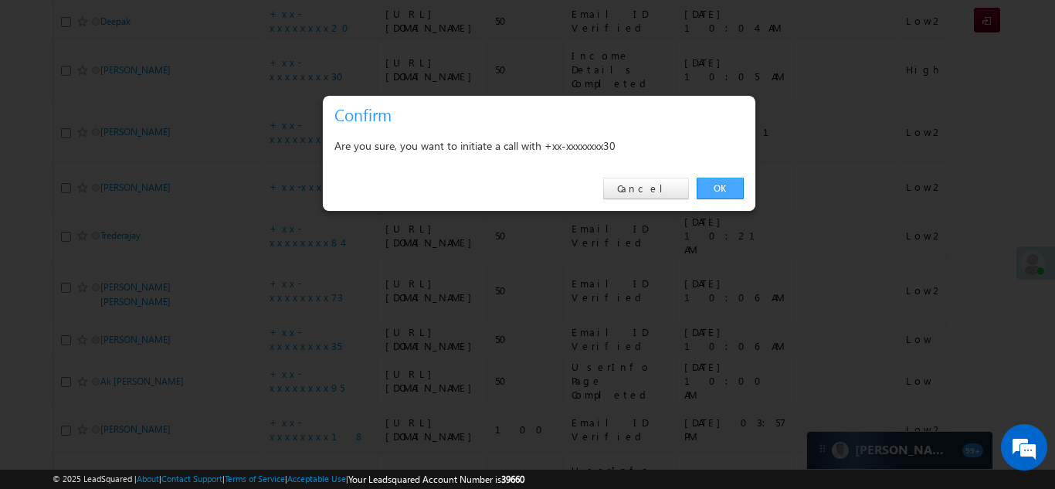
click at [730, 185] on link "OK" at bounding box center [720, 189] width 47 height 22
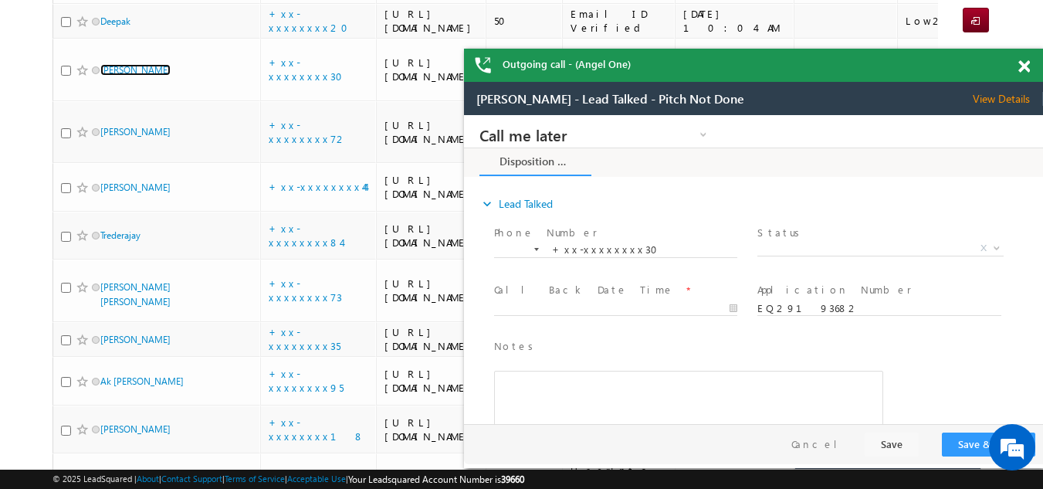
scroll to position [0, 0]
click at [1024, 66] on div "Outgoing call - (Angel One)" at bounding box center [753, 65] width 579 height 33
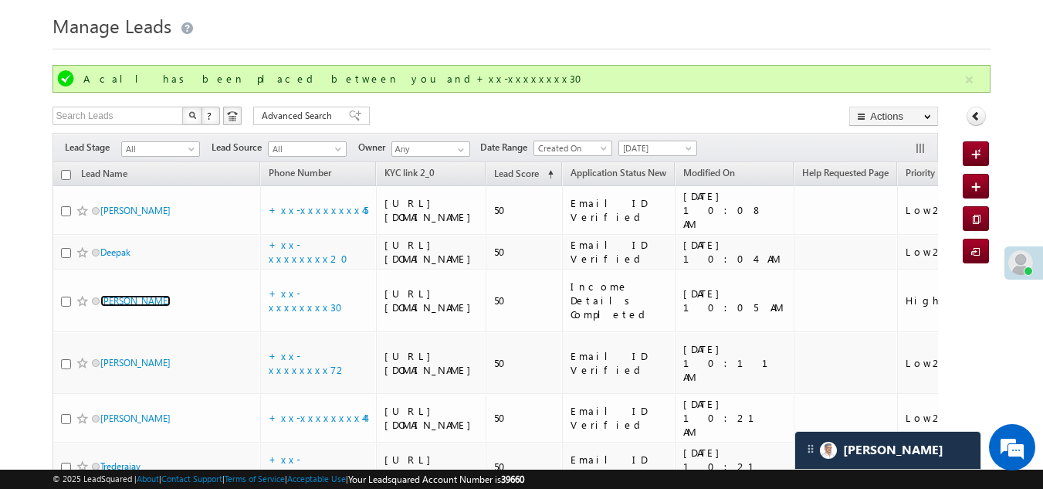
scroll to position [42, 0]
click at [975, 116] on icon at bounding box center [976, 116] width 11 height 11
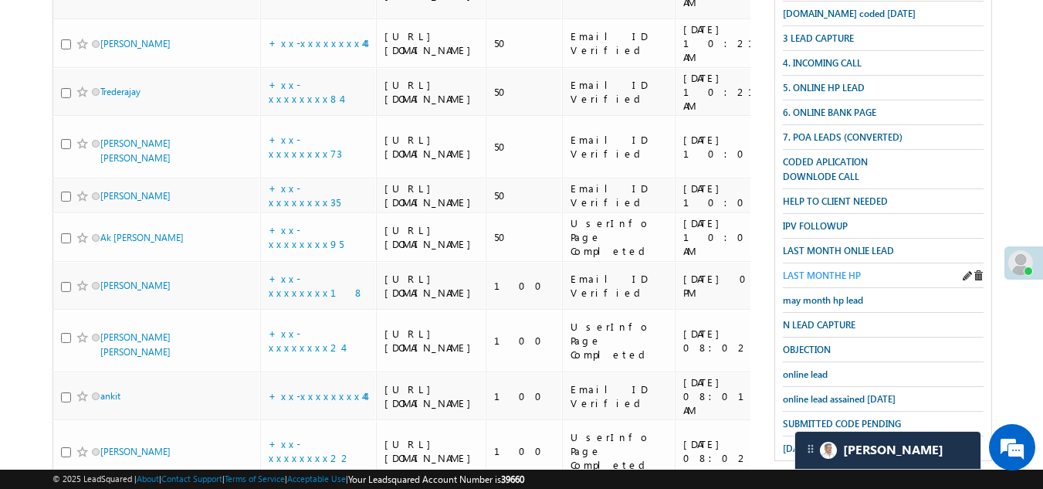
scroll to position [505, 0]
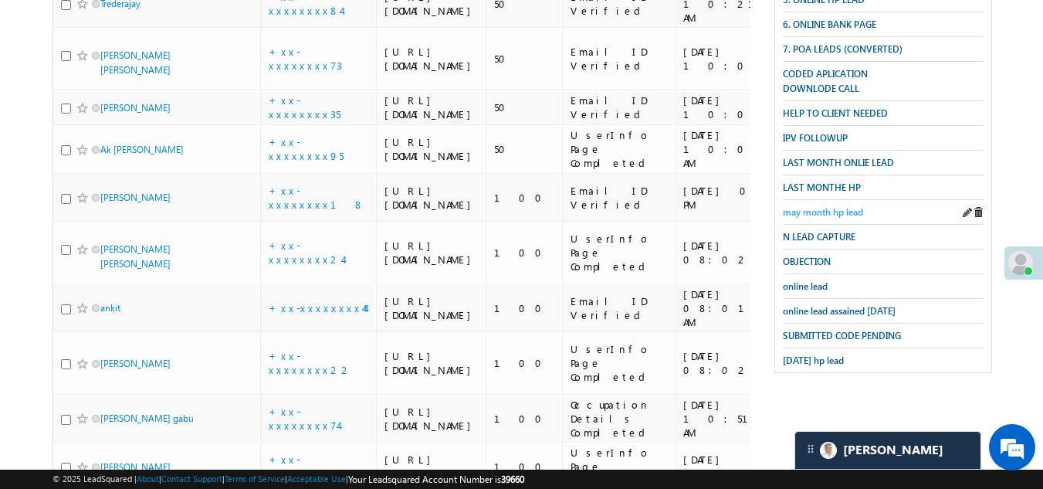
click at [812, 206] on span "may month hp lead" at bounding box center [823, 212] width 80 height 12
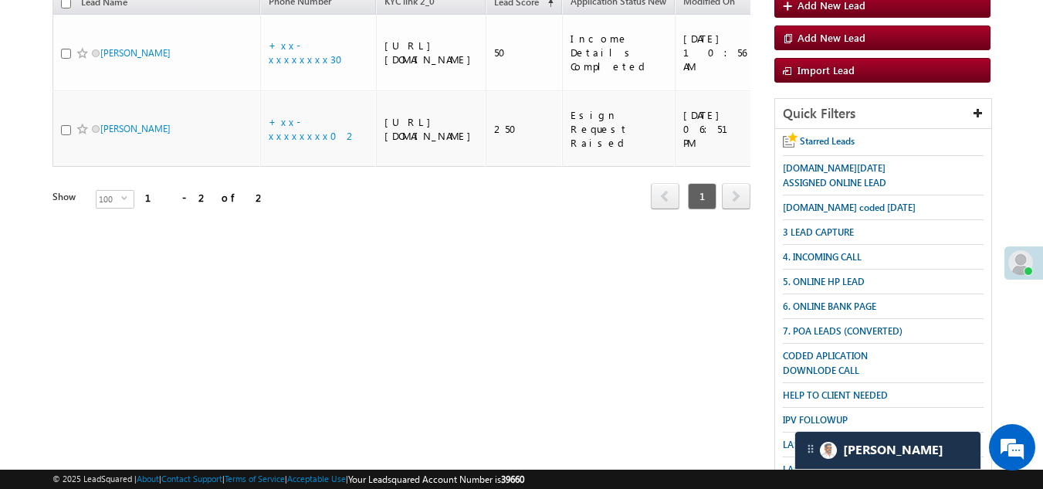
scroll to position [154, 0]
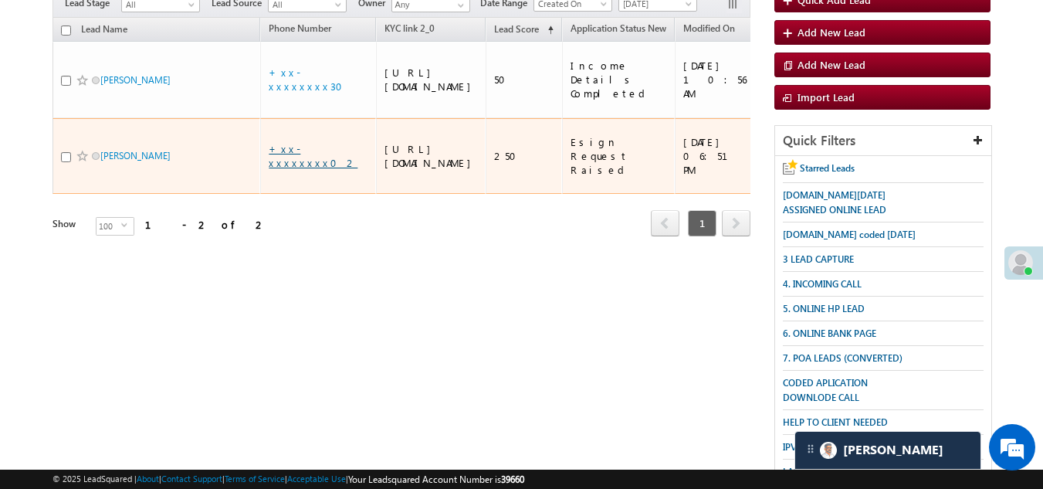
click at [299, 163] on link "+xx-xxxxxxxx02" at bounding box center [313, 155] width 89 height 27
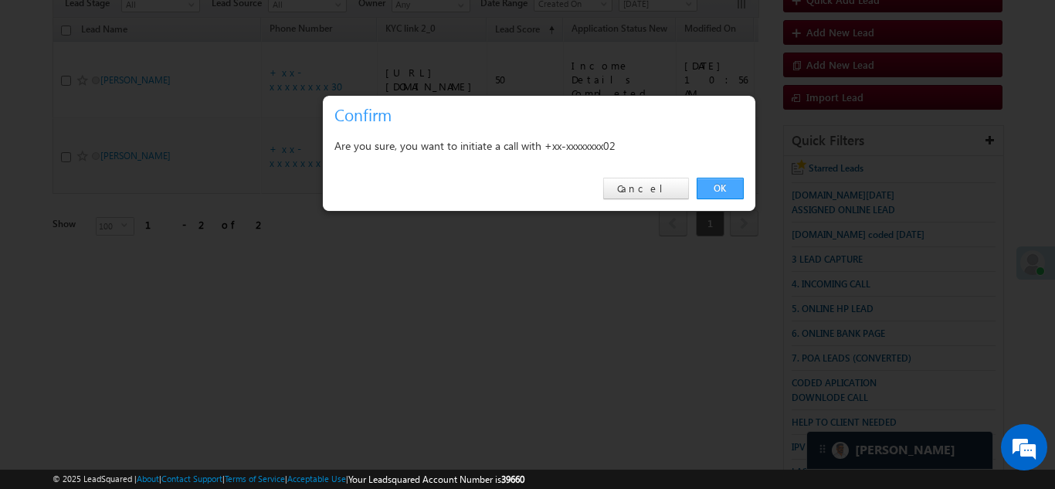
click at [714, 185] on link "OK" at bounding box center [720, 189] width 47 height 22
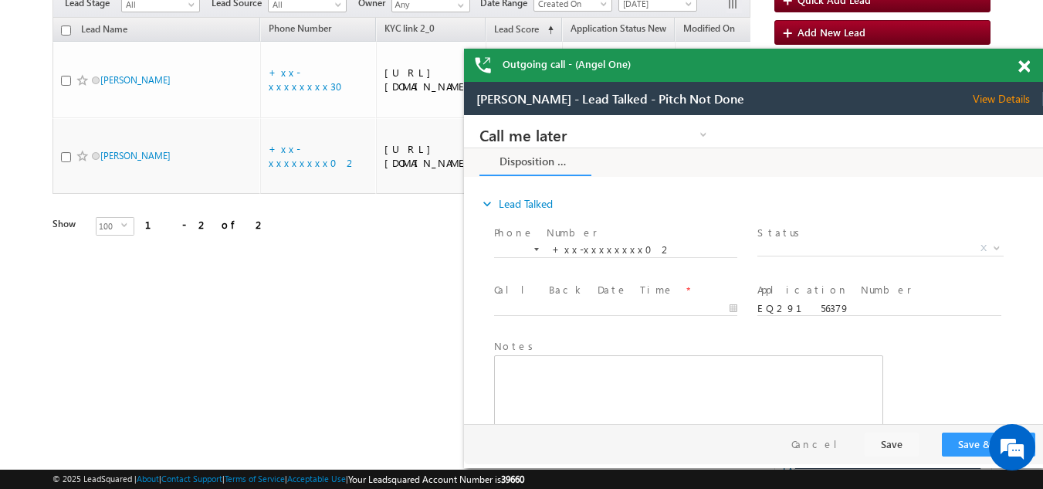
scroll to position [0, 0]
click at [1023, 62] on span at bounding box center [1025, 66] width 12 height 13
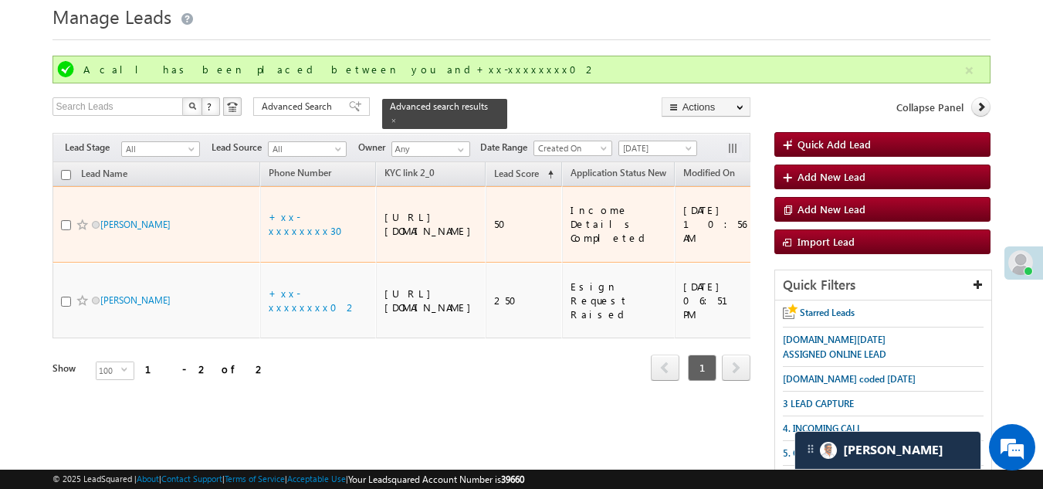
scroll to position [42, 0]
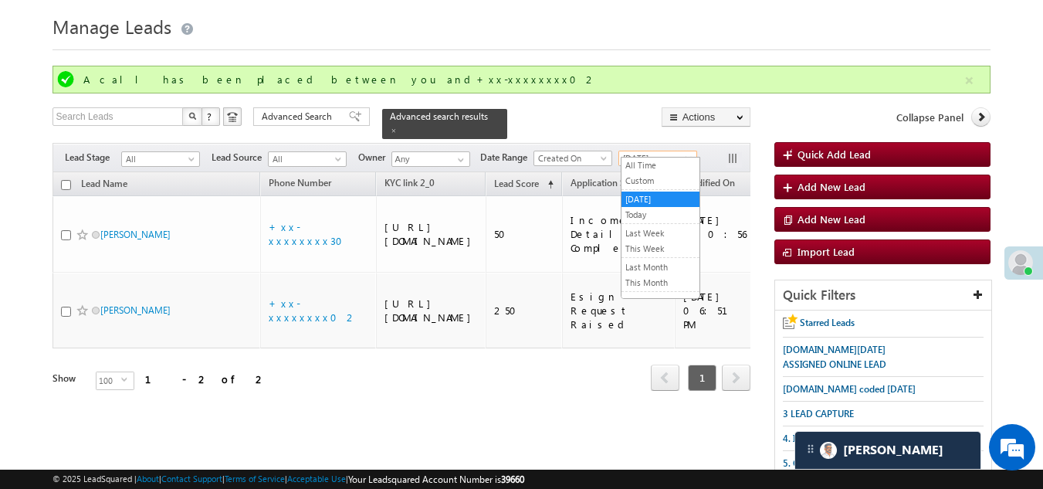
click at [636, 151] on link "[DATE]" at bounding box center [658, 158] width 79 height 15
click at [646, 245] on link "This Week" at bounding box center [661, 249] width 78 height 14
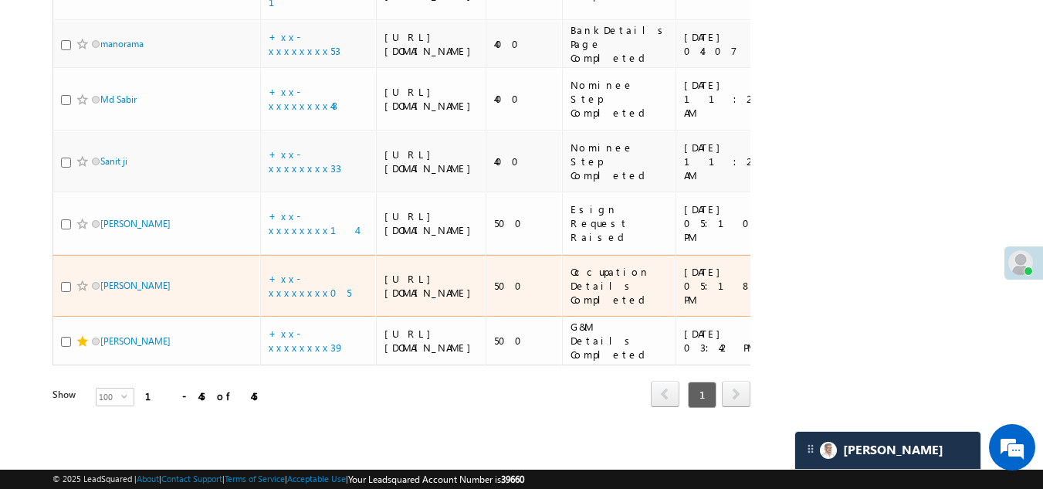
scroll to position [3882, 0]
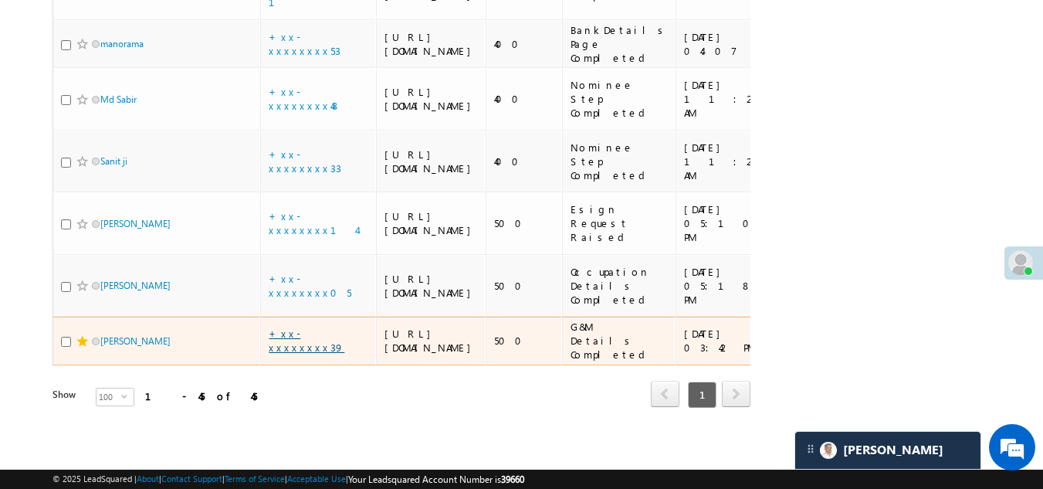
click at [303, 327] on link "+xx-xxxxxxxx39" at bounding box center [307, 340] width 76 height 27
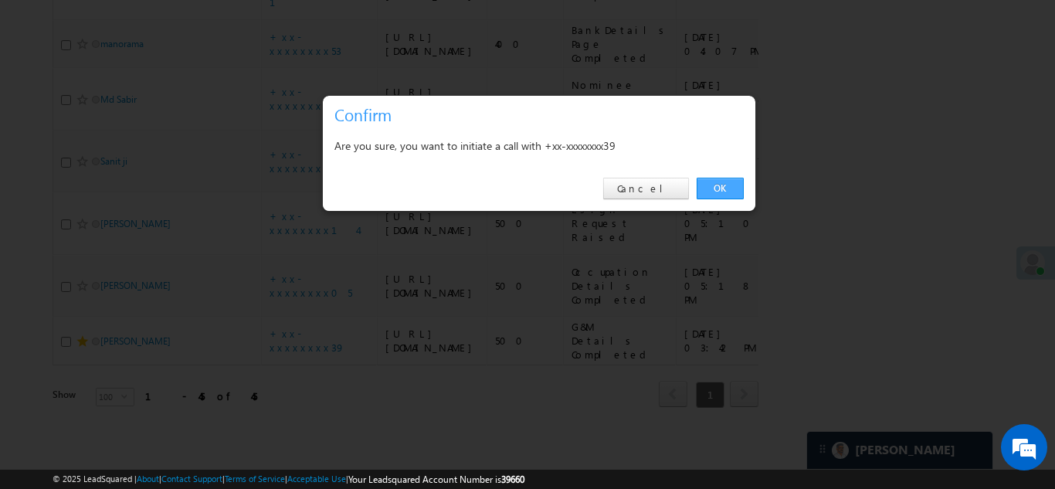
click at [724, 181] on link "OK" at bounding box center [720, 189] width 47 height 22
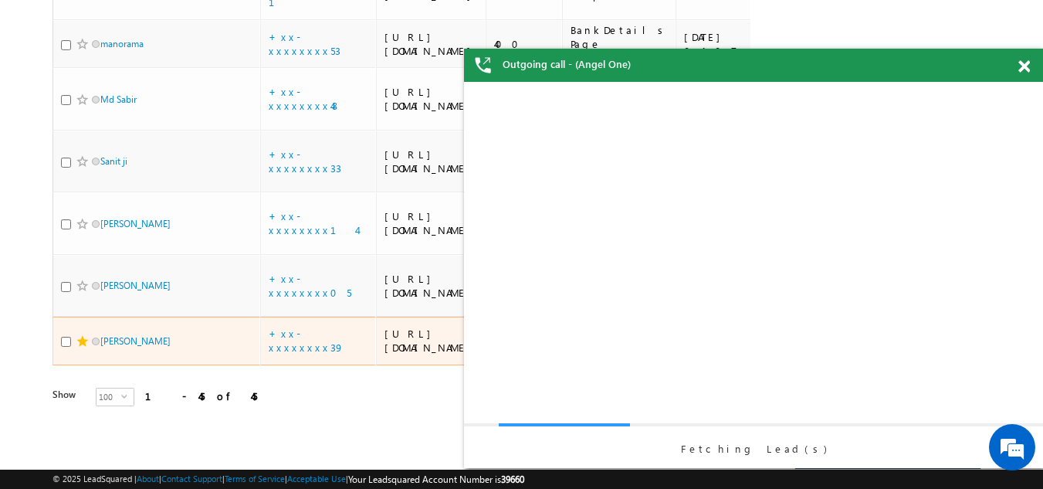
scroll to position [0, 0]
click at [63, 337] on input "checkbox" at bounding box center [66, 342] width 10 height 10
checkbox input "true"
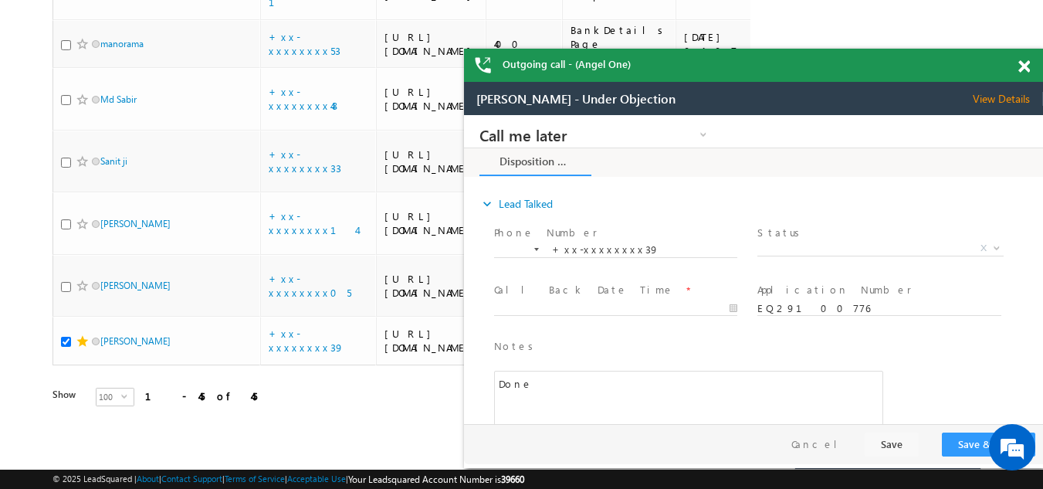
click at [1026, 68] on span at bounding box center [1025, 66] width 12 height 13
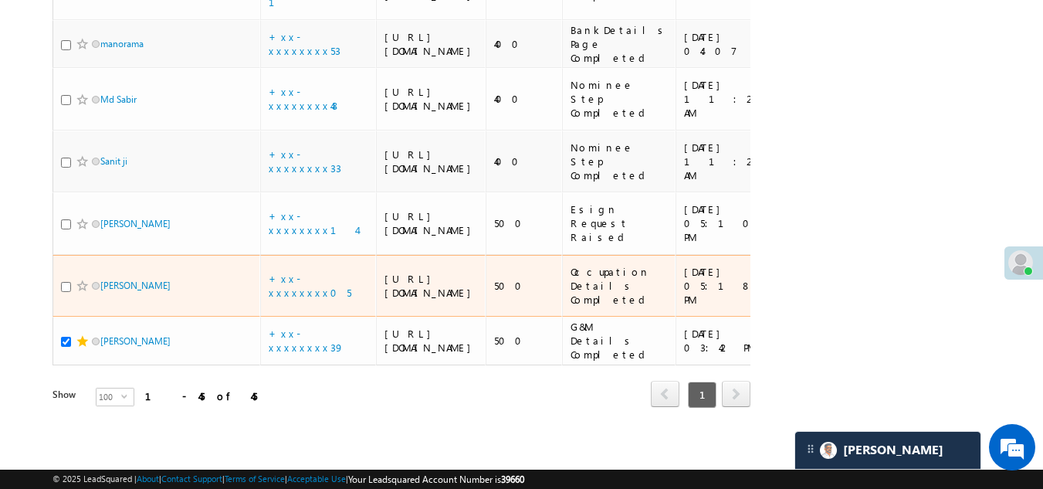
scroll to position [3924, 0]
click at [300, 272] on link "+xx-xxxxxxxx05" at bounding box center [310, 285] width 83 height 27
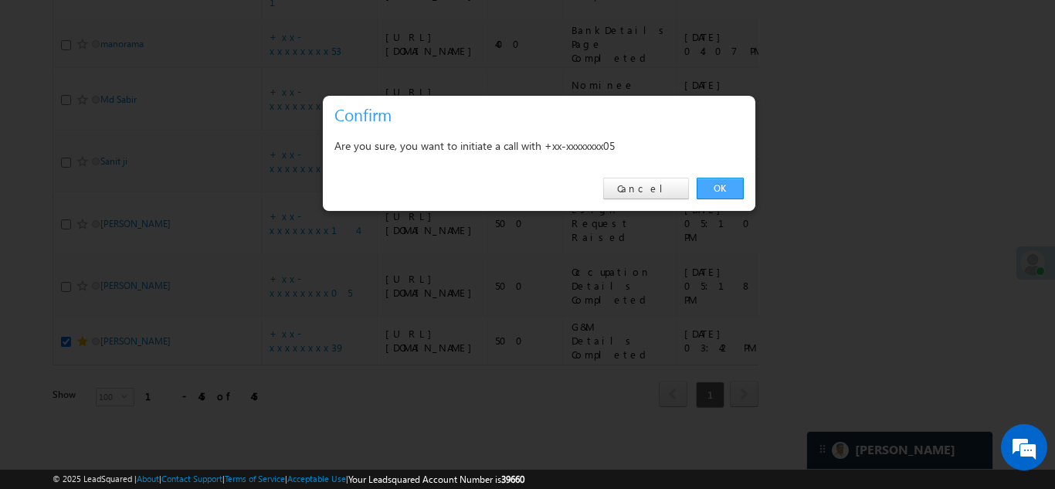
click at [721, 188] on link "OK" at bounding box center [720, 189] width 47 height 22
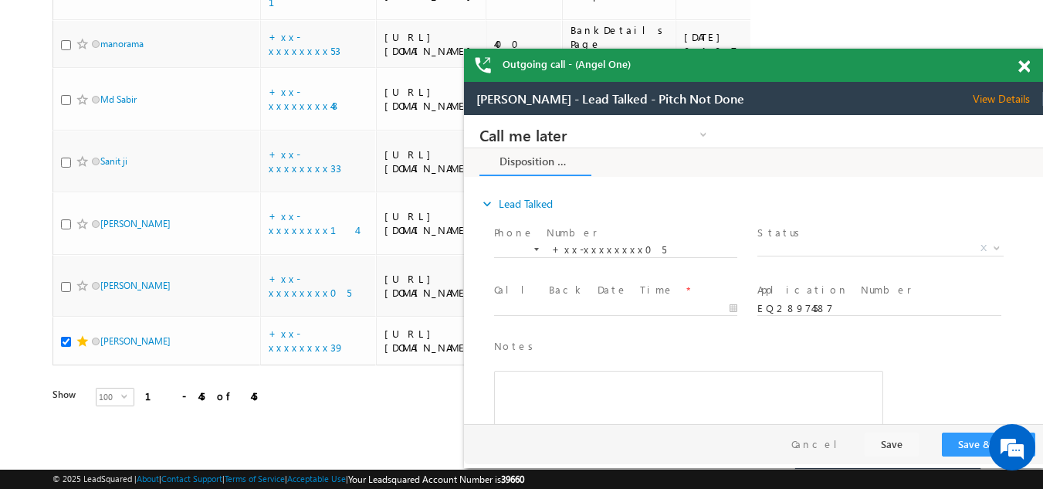
scroll to position [0, 0]
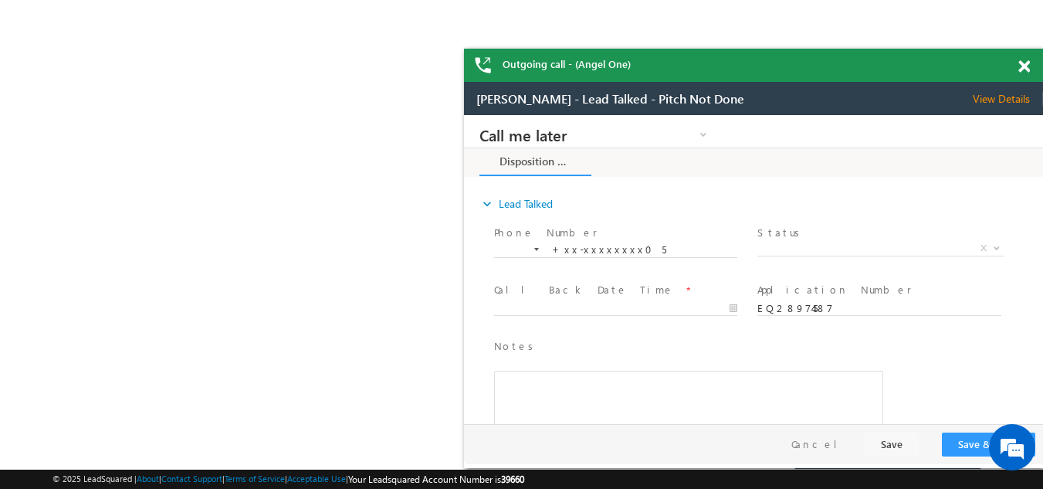
click at [1023, 64] on span at bounding box center [1025, 66] width 12 height 13
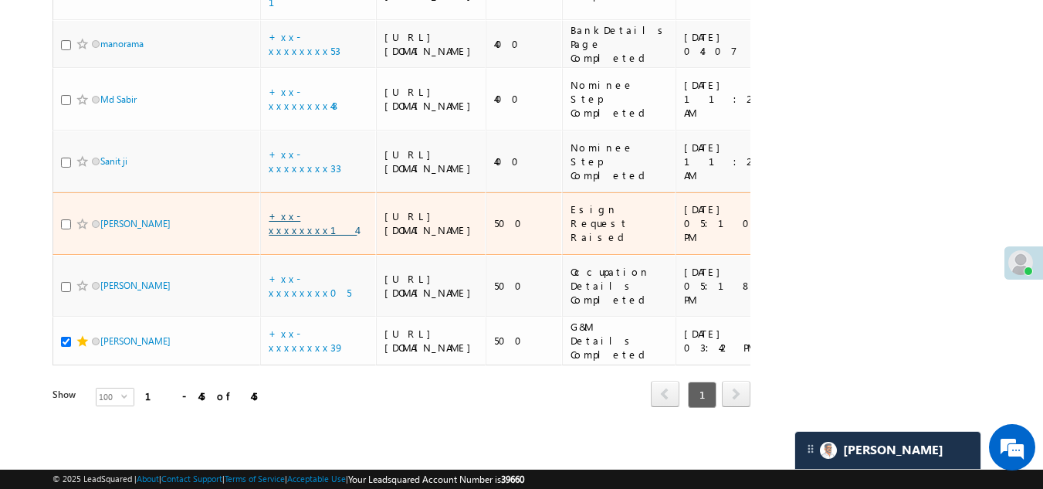
click at [323, 209] on link "+xx-xxxxxxxx14" at bounding box center [313, 222] width 88 height 27
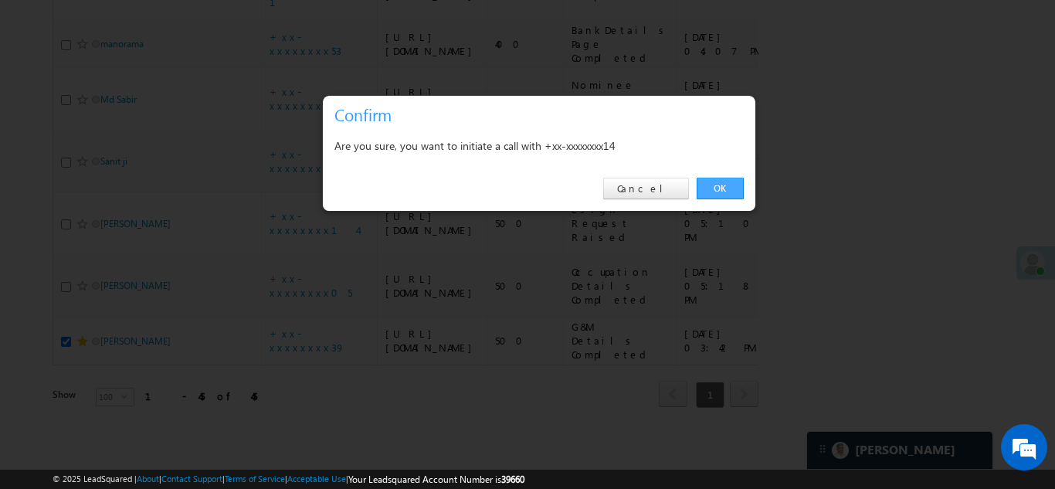
click at [724, 185] on link "OK" at bounding box center [720, 189] width 47 height 22
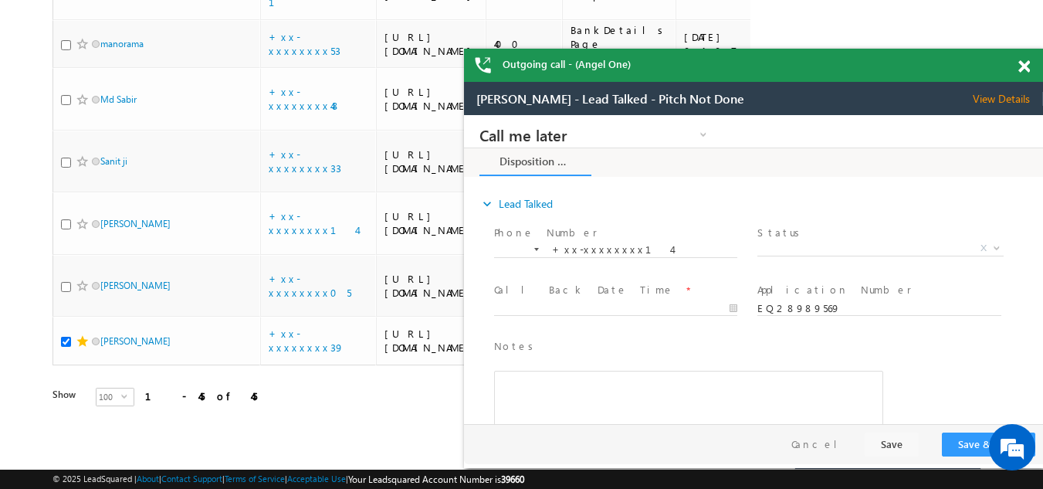
click at [1026, 65] on span at bounding box center [1025, 66] width 12 height 13
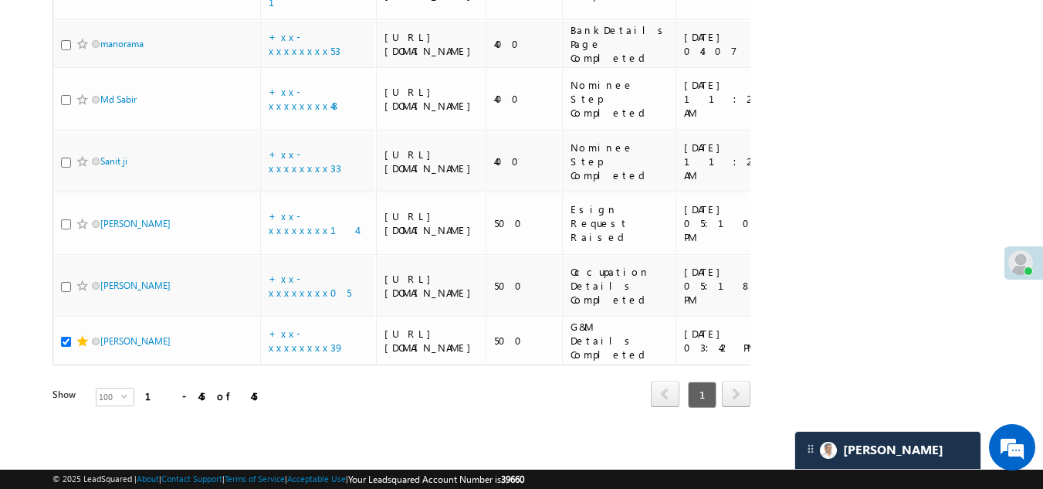
scroll to position [3770, 0]
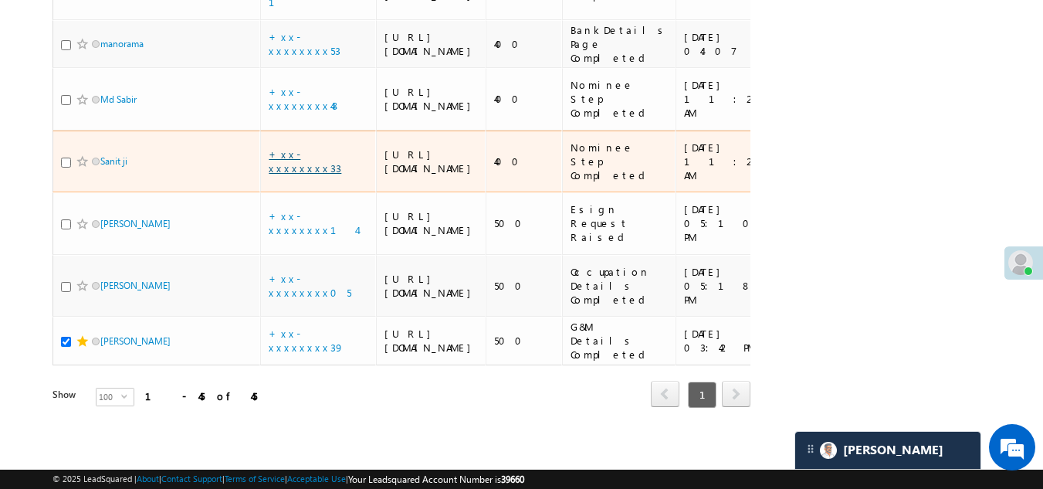
click at [306, 175] on link "+xx-xxxxxxxx33" at bounding box center [305, 161] width 73 height 27
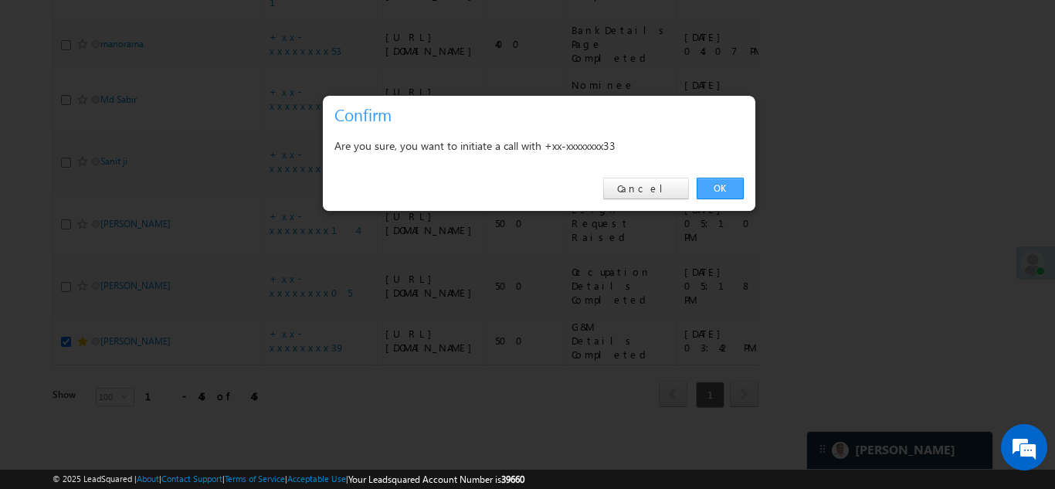
click at [714, 181] on link "OK" at bounding box center [720, 189] width 47 height 22
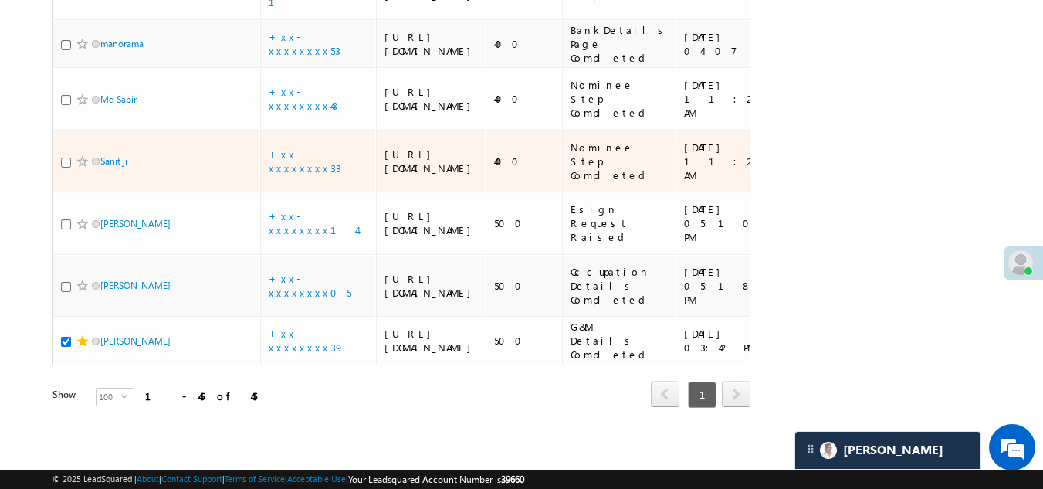
click at [65, 168] on input "checkbox" at bounding box center [66, 163] width 10 height 10
checkbox input "true"
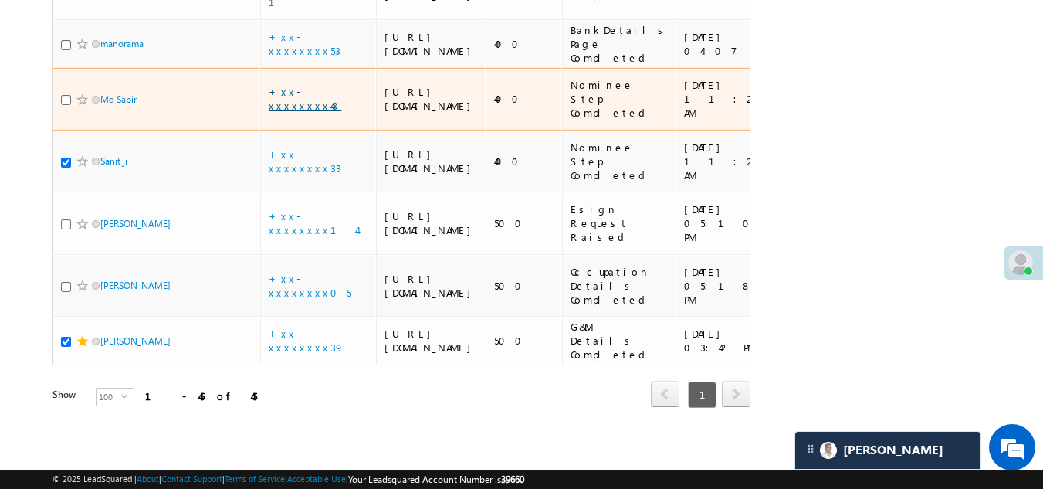
click at [312, 103] on link "+xx-xxxxxxxx48" at bounding box center [305, 98] width 73 height 27
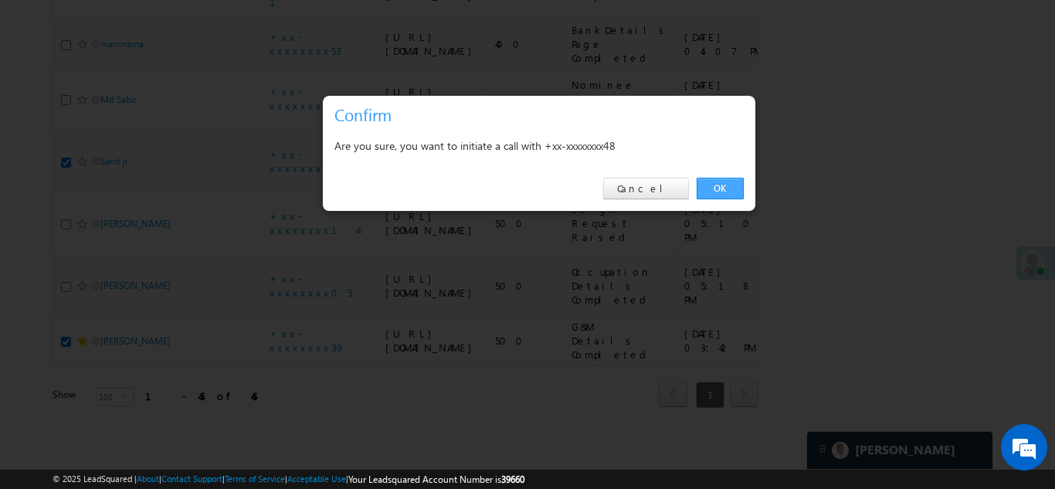
click at [719, 185] on link "OK" at bounding box center [720, 189] width 47 height 22
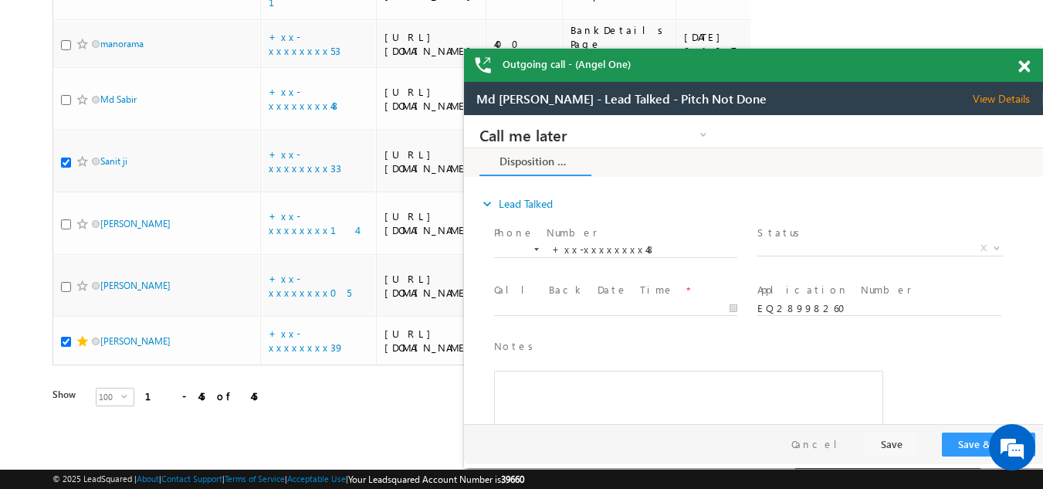
scroll to position [0, 0]
click at [1023, 70] on span at bounding box center [1025, 66] width 12 height 13
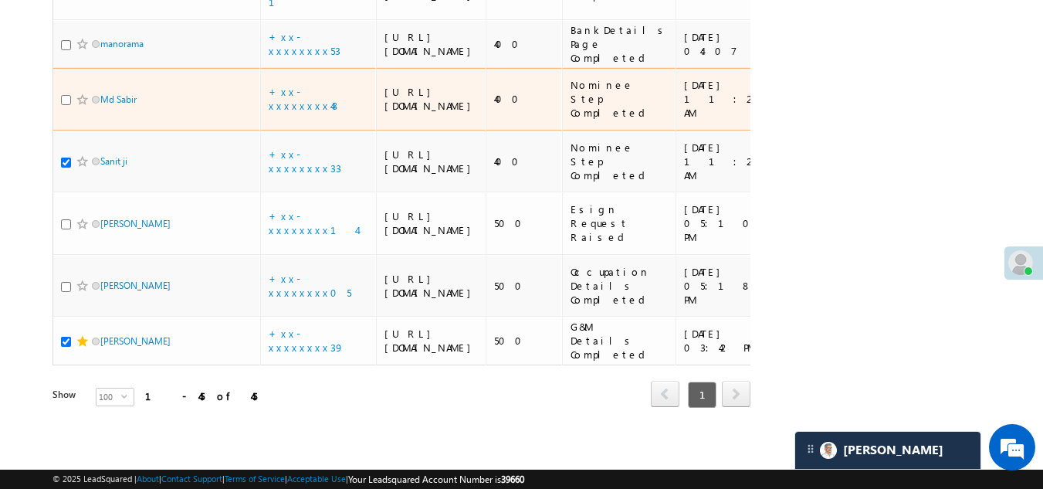
click at [70, 105] on input "checkbox" at bounding box center [66, 100] width 10 height 10
checkbox input "true"
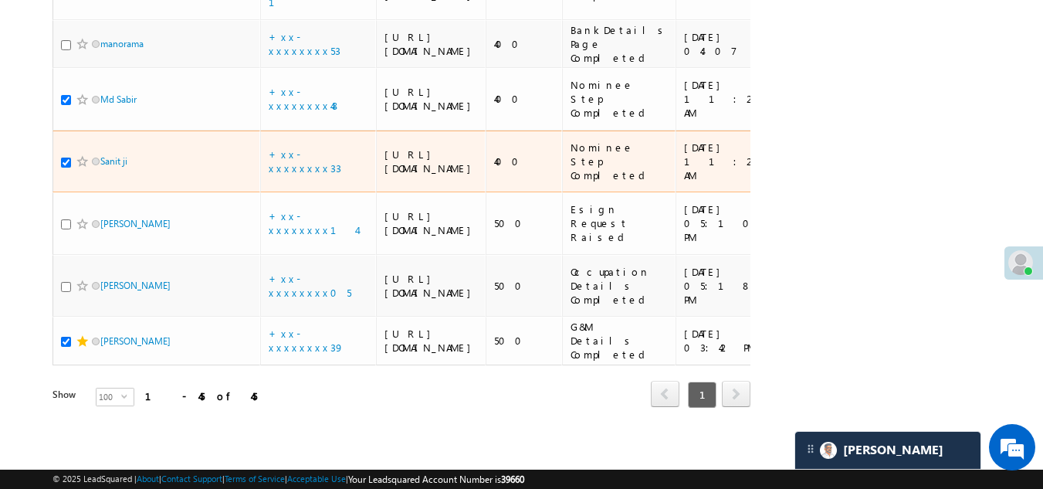
scroll to position [3615, 0]
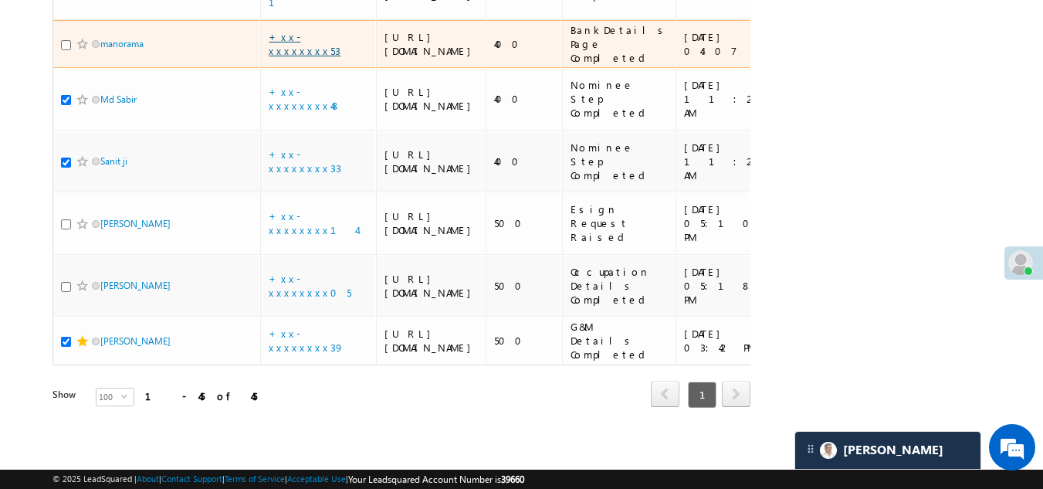
click at [314, 57] on link "+xx-xxxxxxxx53" at bounding box center [305, 43] width 72 height 27
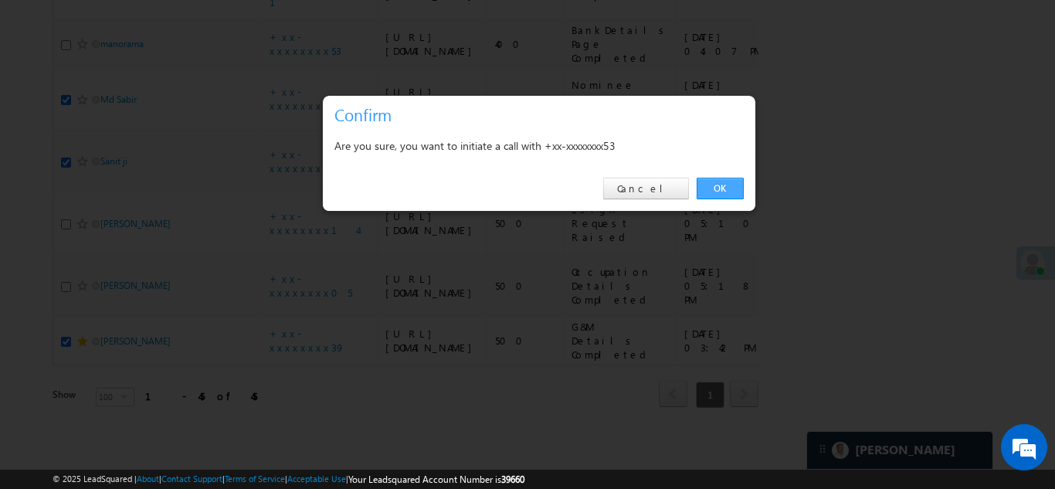
click at [721, 186] on link "OK" at bounding box center [720, 189] width 47 height 22
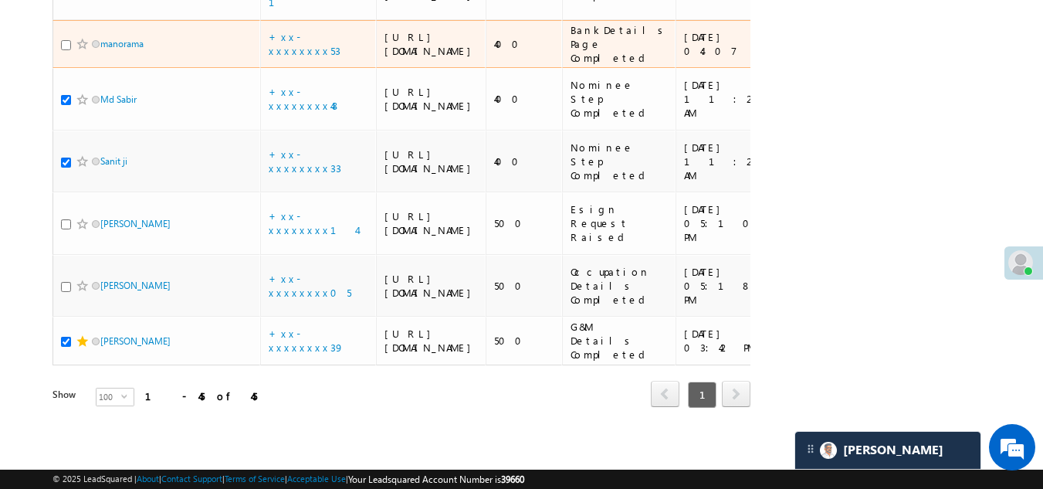
click at [64, 50] on input "checkbox" at bounding box center [66, 45] width 10 height 10
checkbox input "true"
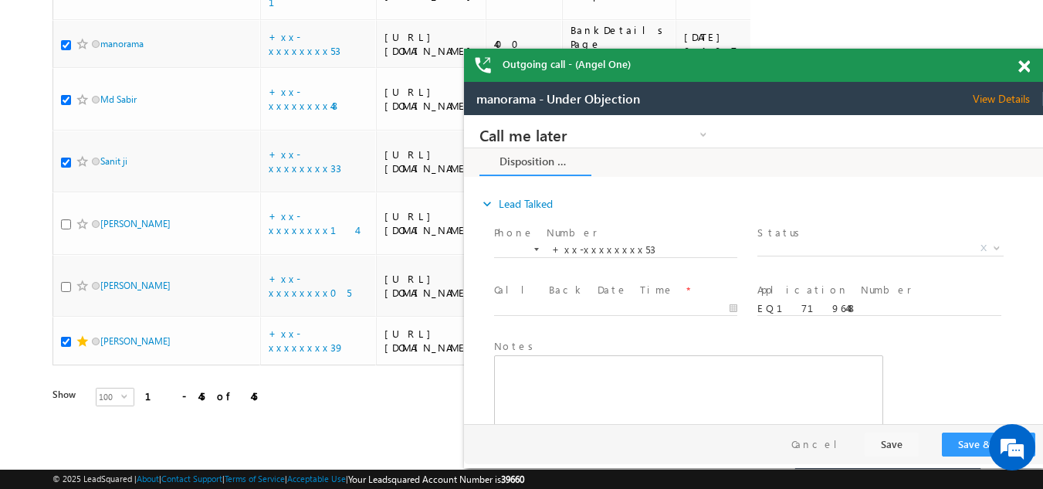
scroll to position [0, 0]
click at [1023, 67] on span at bounding box center [1025, 66] width 12 height 13
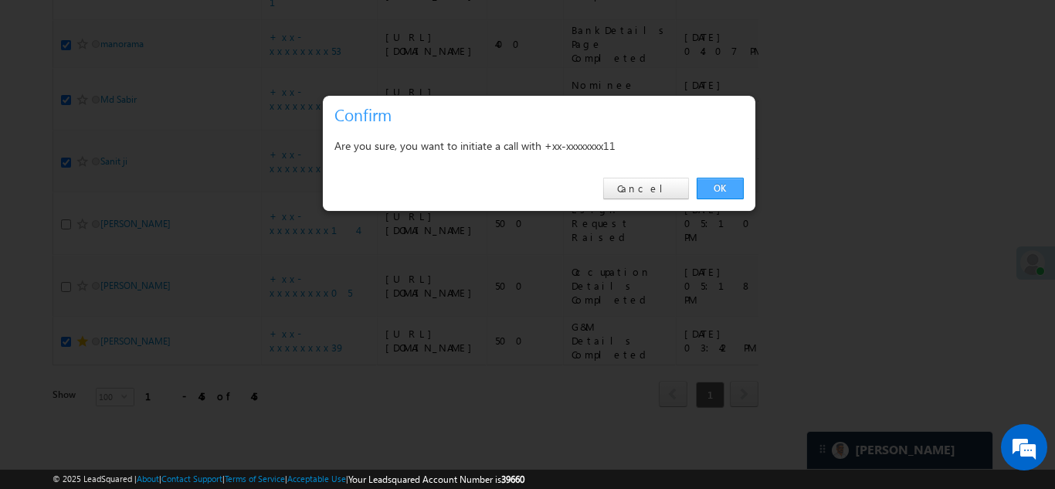
click at [727, 185] on link "OK" at bounding box center [720, 189] width 47 height 22
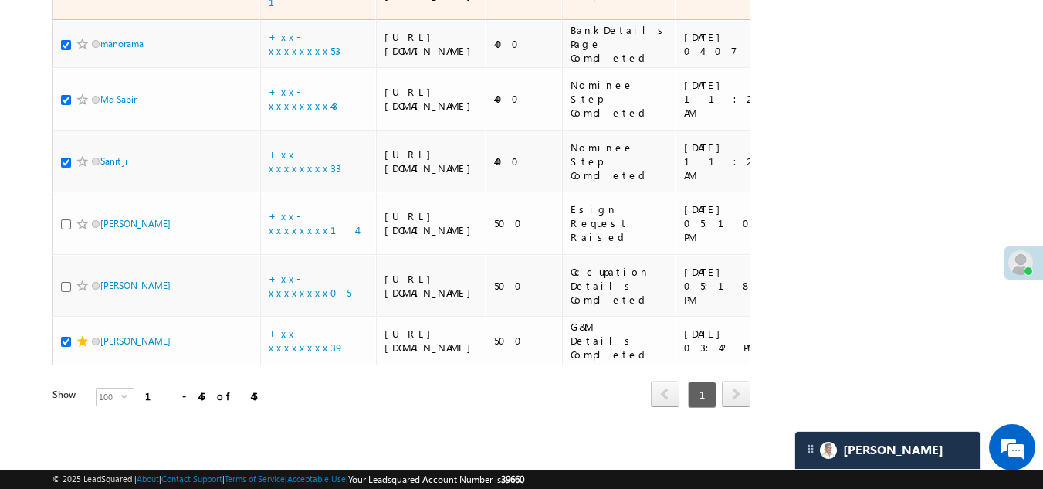
checkbox input "true"
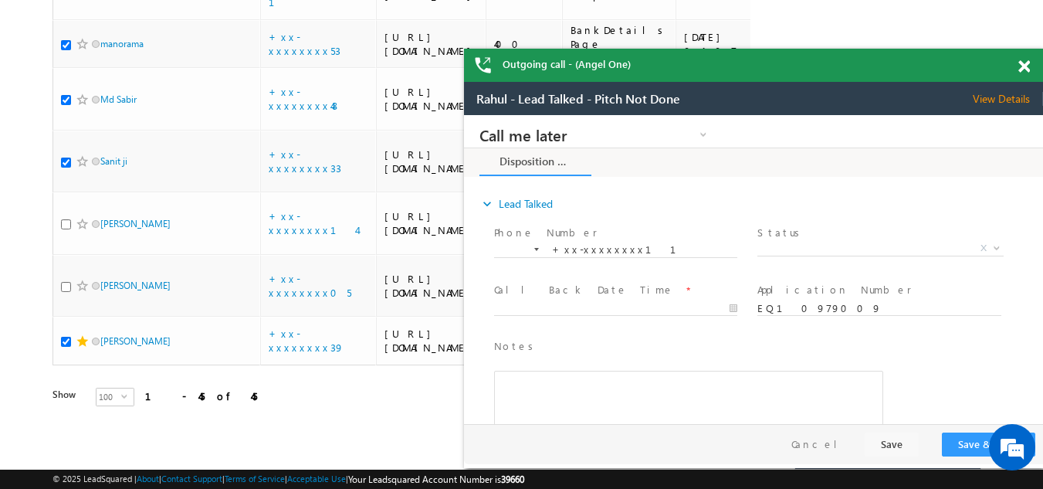
click at [1001, 96] on span "View Details" at bounding box center [1008, 99] width 70 height 14
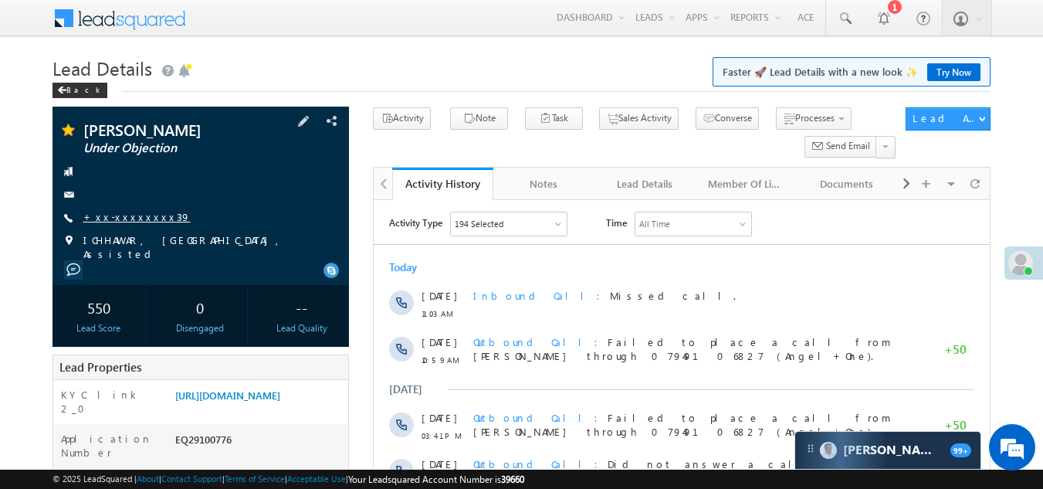
click at [125, 215] on link "+xx-xxxxxxxx39" at bounding box center [136, 216] width 107 height 13
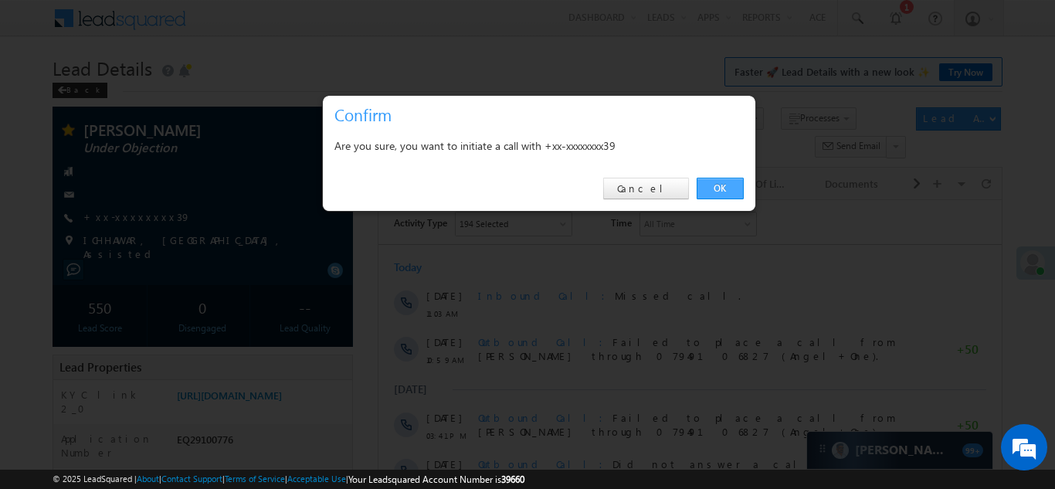
click at [721, 186] on link "OK" at bounding box center [720, 189] width 47 height 22
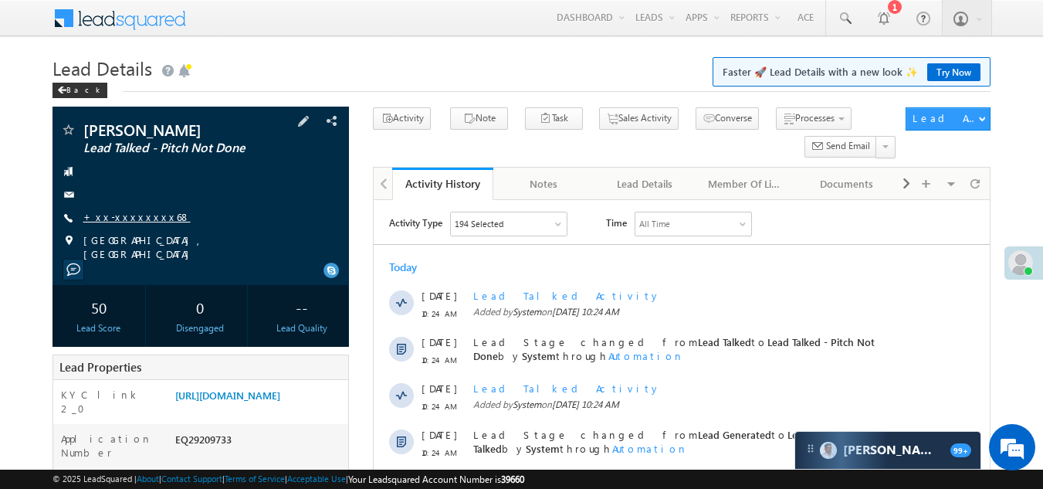
click at [124, 215] on link "+xx-xxxxxxxx68" at bounding box center [136, 216] width 107 height 13
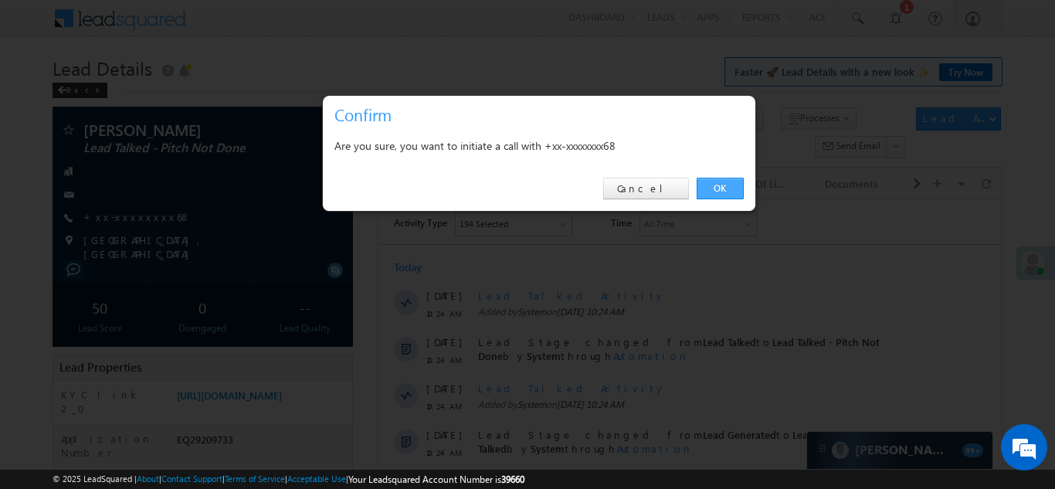
click at [721, 184] on link "OK" at bounding box center [720, 189] width 47 height 22
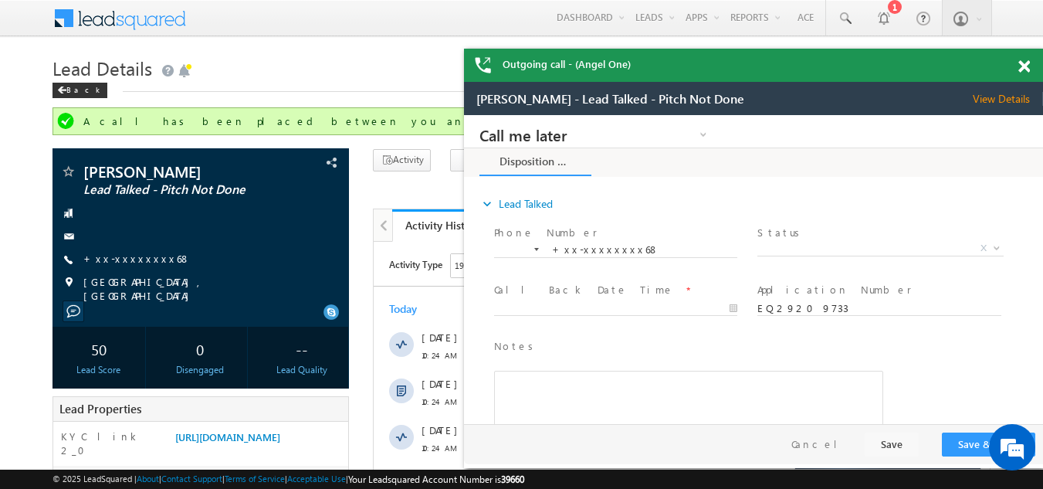
click at [1026, 61] on div "Outgoing call - (Angel One)" at bounding box center [753, 65] width 579 height 33
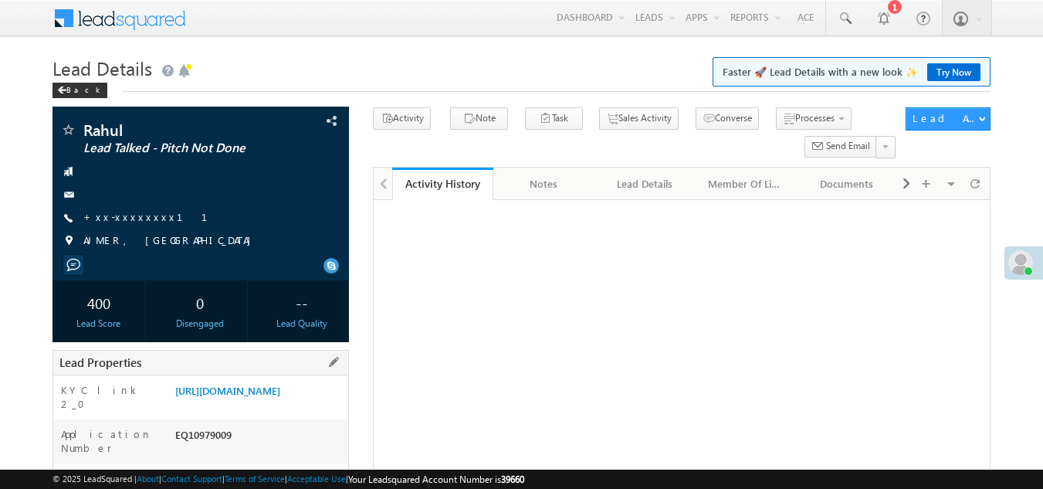
drag, startPoint x: 175, startPoint y: 455, endPoint x: 241, endPoint y: 458, distance: 66.5
click at [241, 449] on div "EQ10979009" at bounding box center [260, 438] width 178 height 22
copy div "EQ10979009"
